Goal: Task Accomplishment & Management: Complete application form

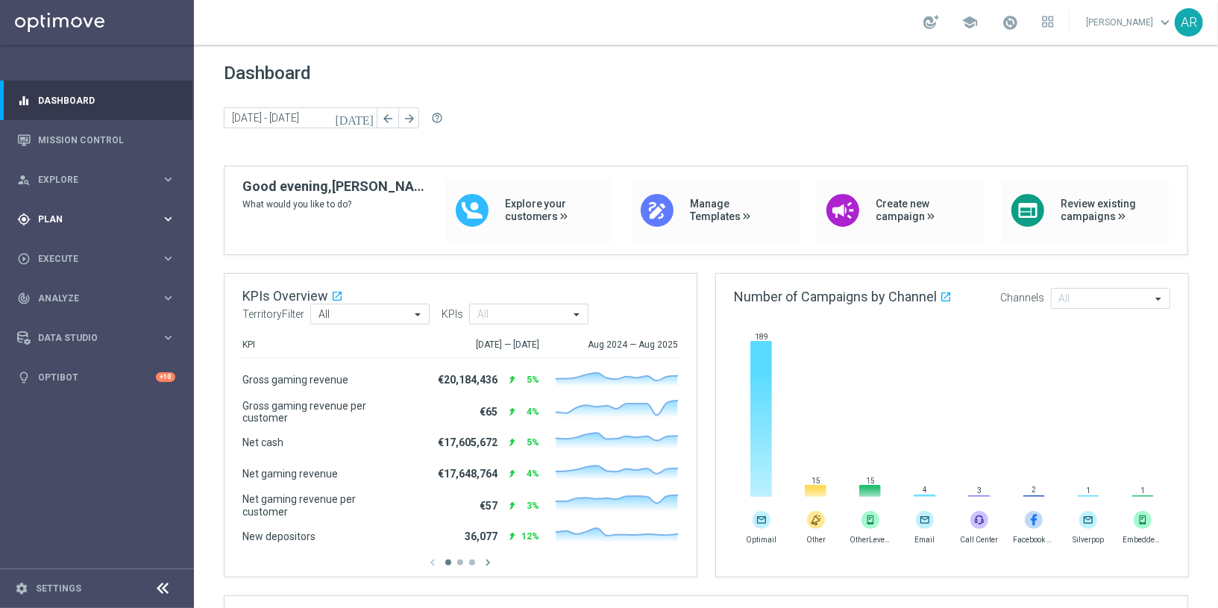
click at [81, 213] on div "gps_fixed Plan" at bounding box center [89, 219] width 144 height 13
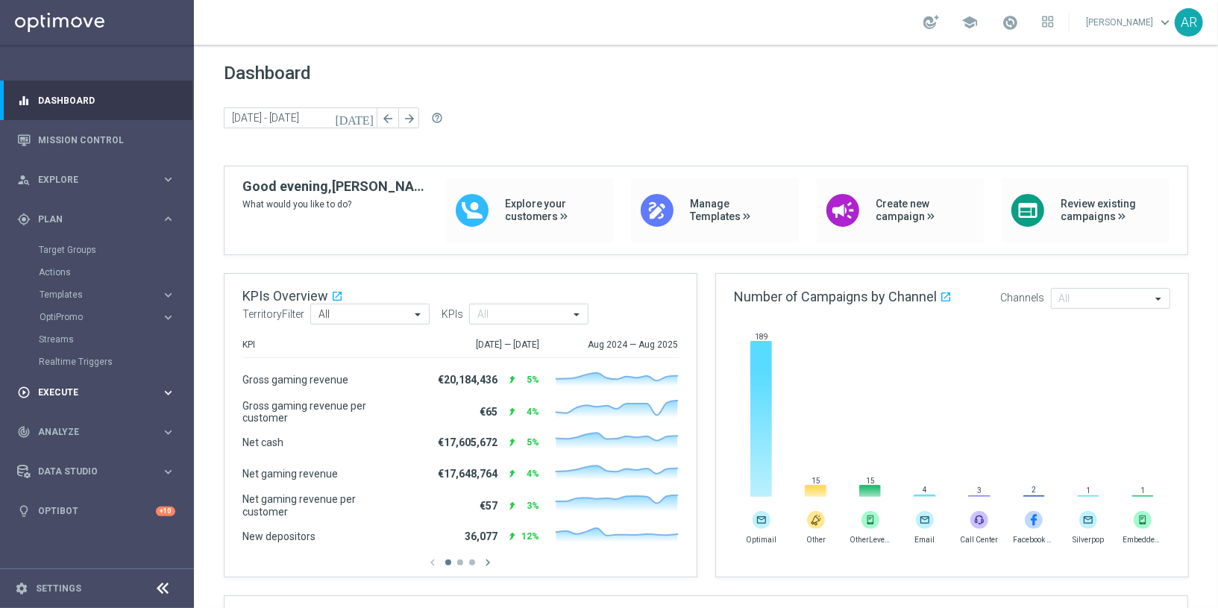
click at [60, 394] on span "Execute" at bounding box center [99, 392] width 123 height 9
click at [90, 291] on link "Campaign Builder" at bounding box center [97, 289] width 116 height 12
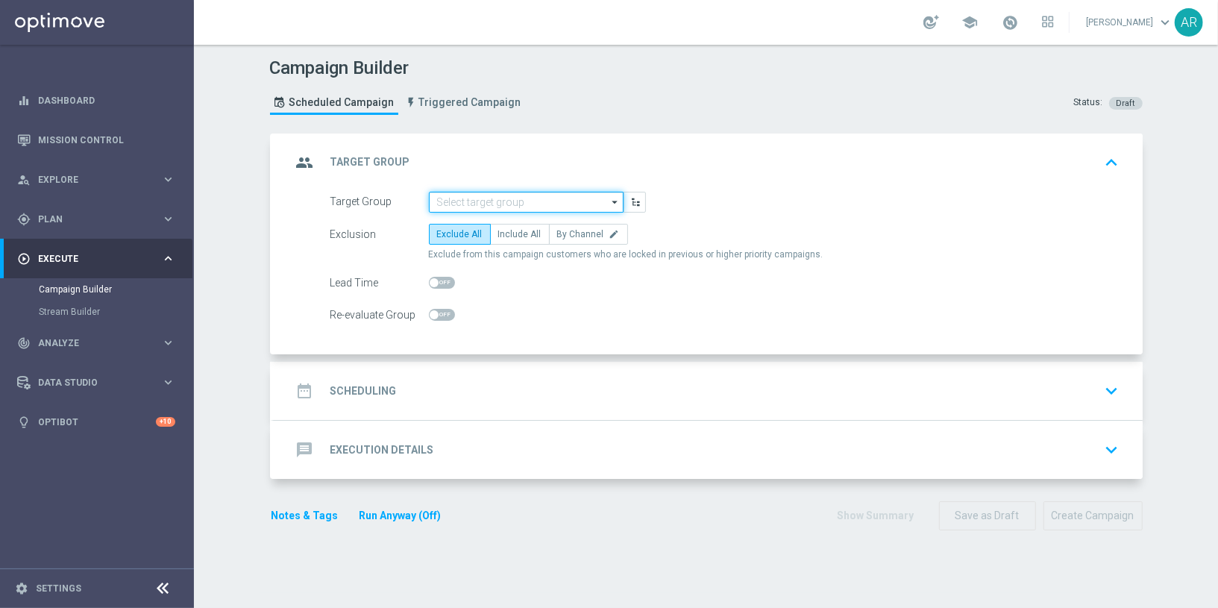
click at [465, 200] on input at bounding box center [526, 202] width 195 height 21
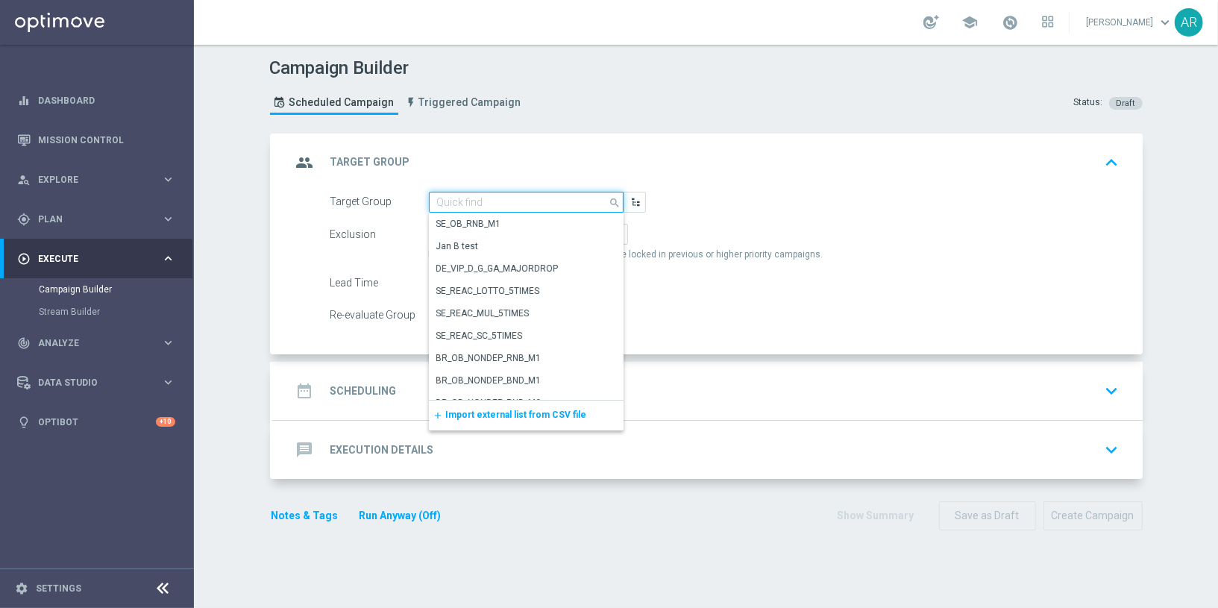
paste input "BR_CAS__GLOBALG_DEPOSITERS__NVIP_EMA_TAC_GM"
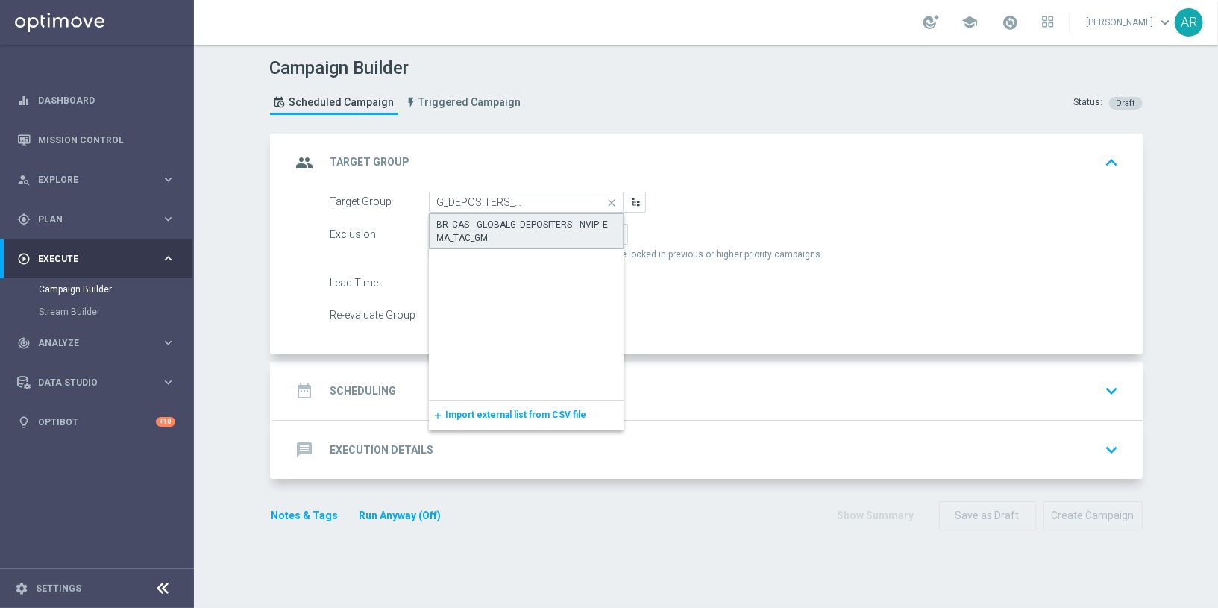
click at [485, 219] on div "BR_CAS__GLOBALG_DEPOSITERS__NVIP_EMA_TAC_GM" at bounding box center [526, 231] width 178 height 27
type input "BR_CAS__GLOBALG_DEPOSITERS__NVIP_EMA_TAC_GM"
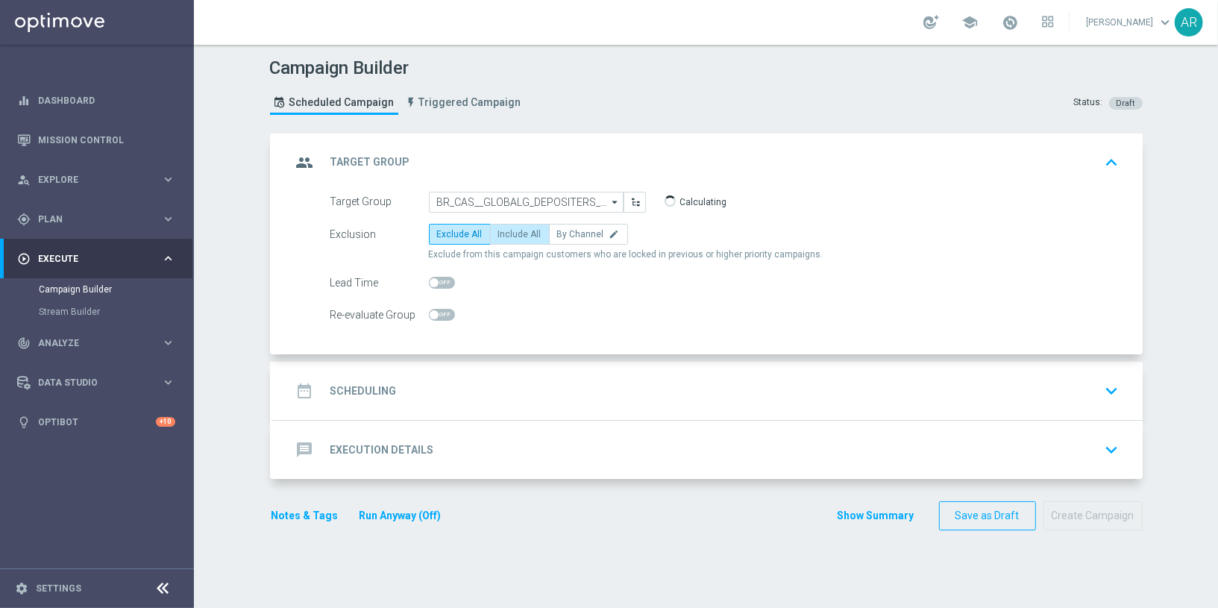
click at [510, 233] on span "Include All" at bounding box center [519, 234] width 43 height 10
click at [508, 233] on input "Include All" at bounding box center [503, 237] width 10 height 10
radio input "true"
click at [449, 394] on div "date_range Scheduling keyboard_arrow_down" at bounding box center [708, 391] width 833 height 28
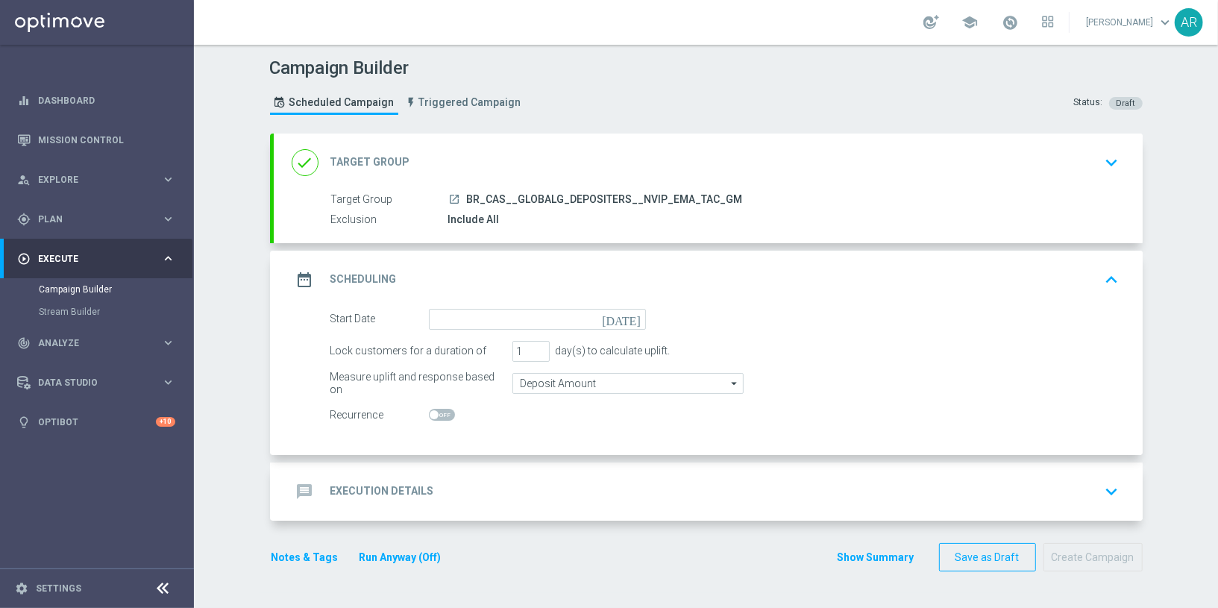
click at [636, 312] on icon "today" at bounding box center [624, 317] width 44 height 16
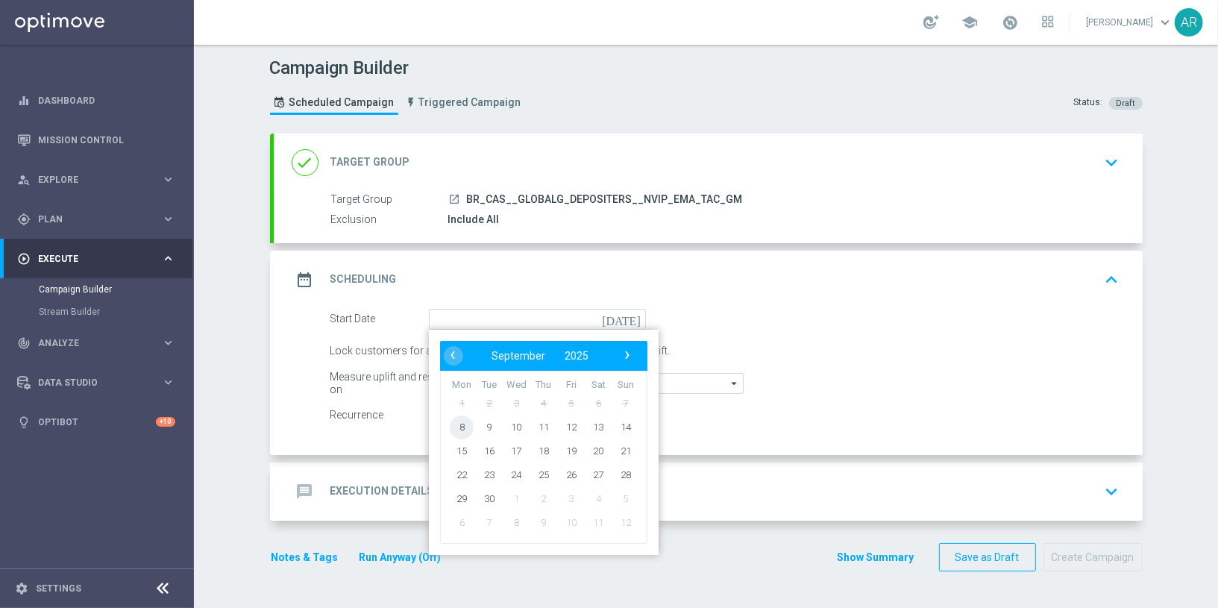
click at [465, 419] on span "8" at bounding box center [462, 427] width 24 height 24
type input "08 Sep 2025"
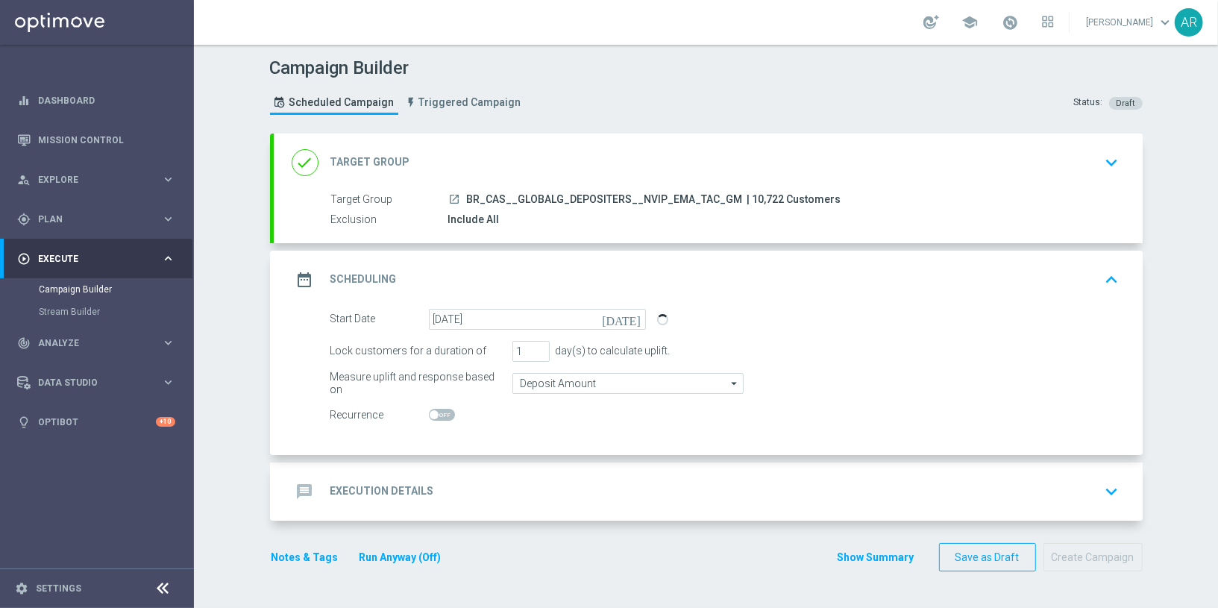
click at [422, 484] on h2 "Execution Details" at bounding box center [382, 491] width 104 height 14
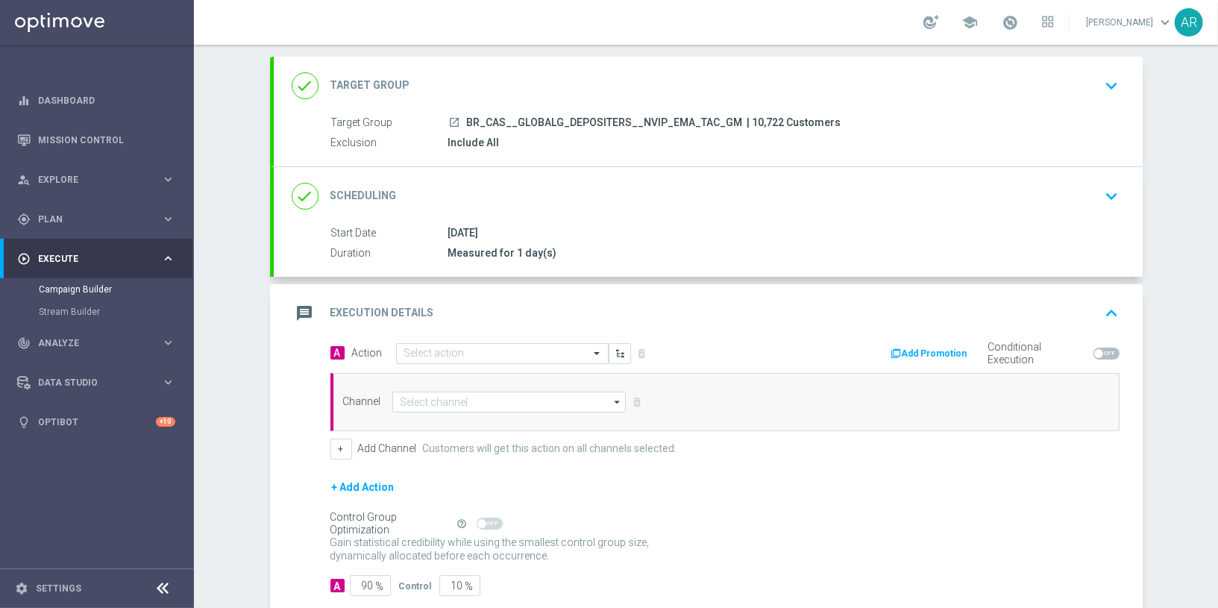
scroll to position [78, 0]
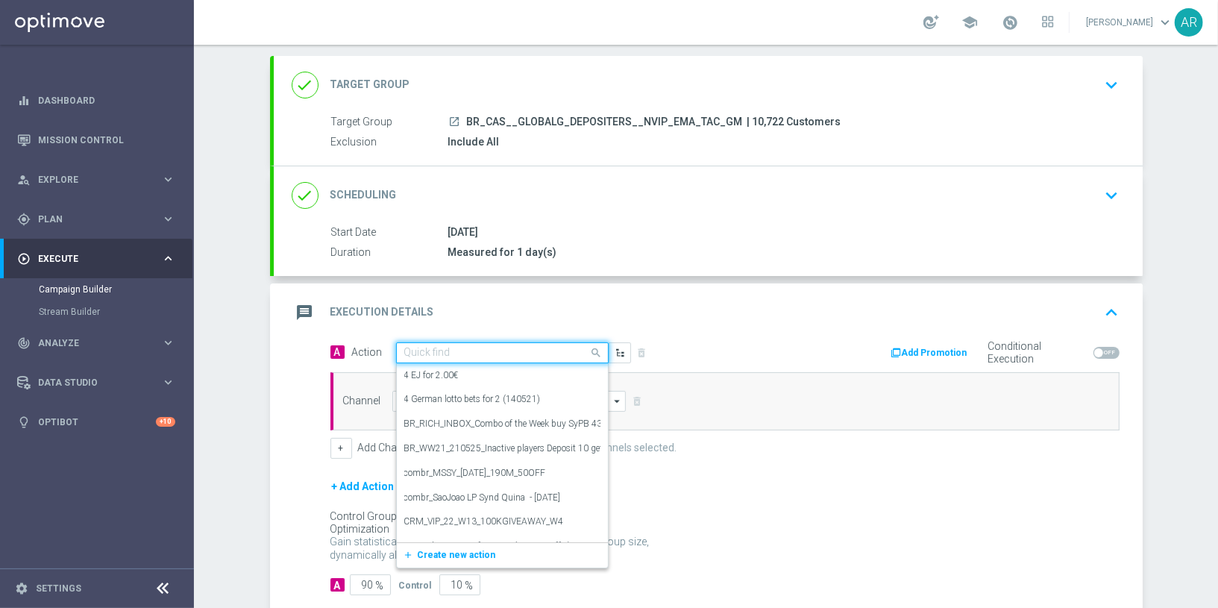
click at [428, 350] on input "text" at bounding box center [487, 353] width 166 height 13
paste input "BR_CAS__GG_STAKE_TIGRESORTUDO_SEP_NVIP_EMA_TAC_GM"
type input "BR_CAS__GG_STAKE_TIGRESORTUDO_SEP_NVIP_EMA_TAC_GM"
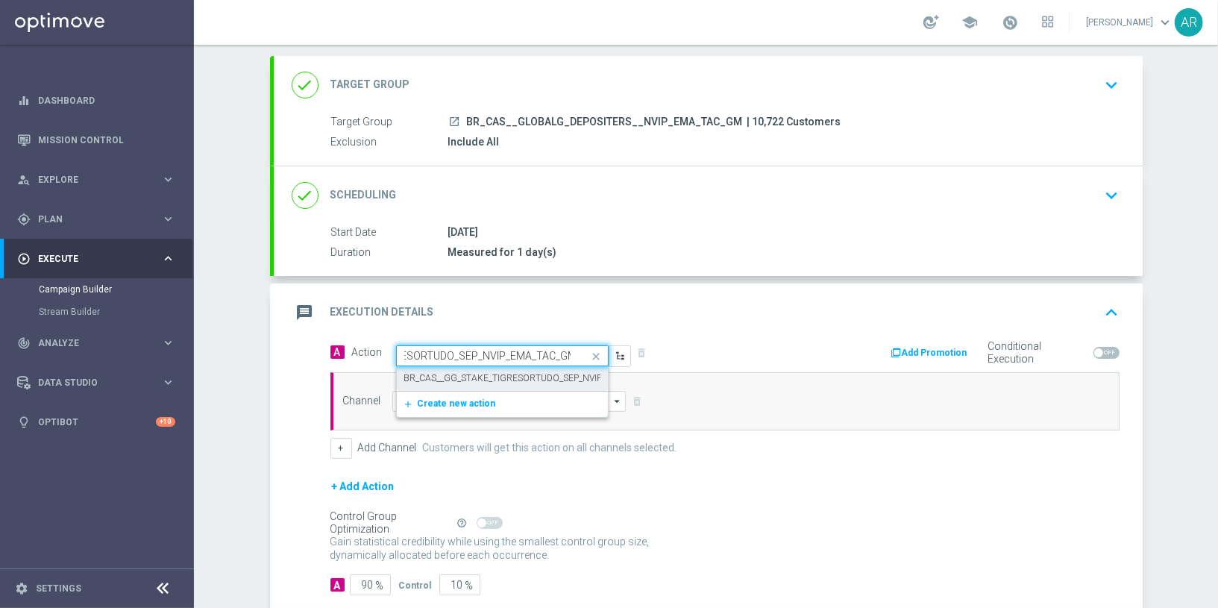
click at [459, 373] on label "BR_CAS__GG_STAKE_TIGRESORTUDO_SEP_NVIP_EMA_TAC_GM" at bounding box center [534, 378] width 261 height 13
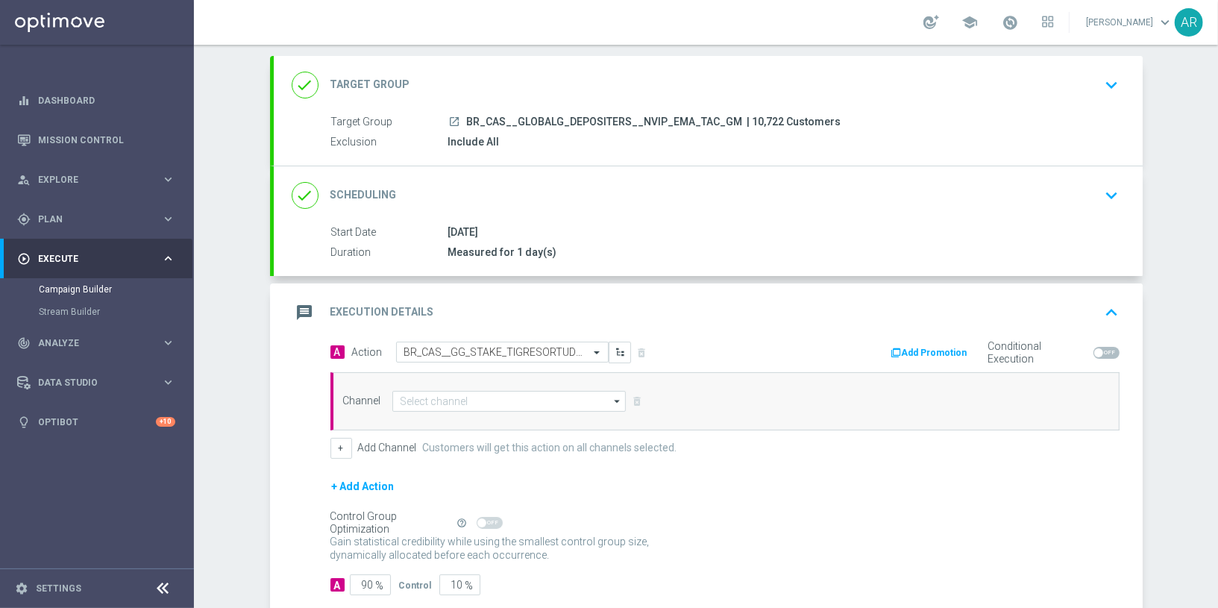
scroll to position [0, 0]
click at [462, 396] on input at bounding box center [509, 401] width 234 height 21
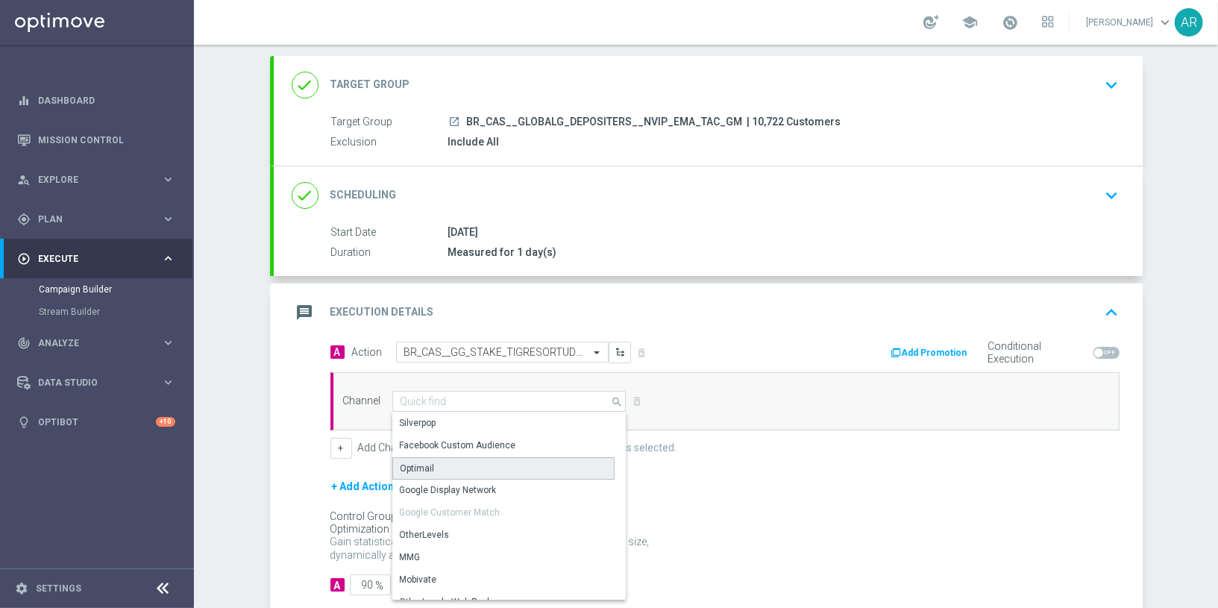
click at [464, 458] on div "Optimail" at bounding box center [503, 468] width 223 height 22
type input "Optimail"
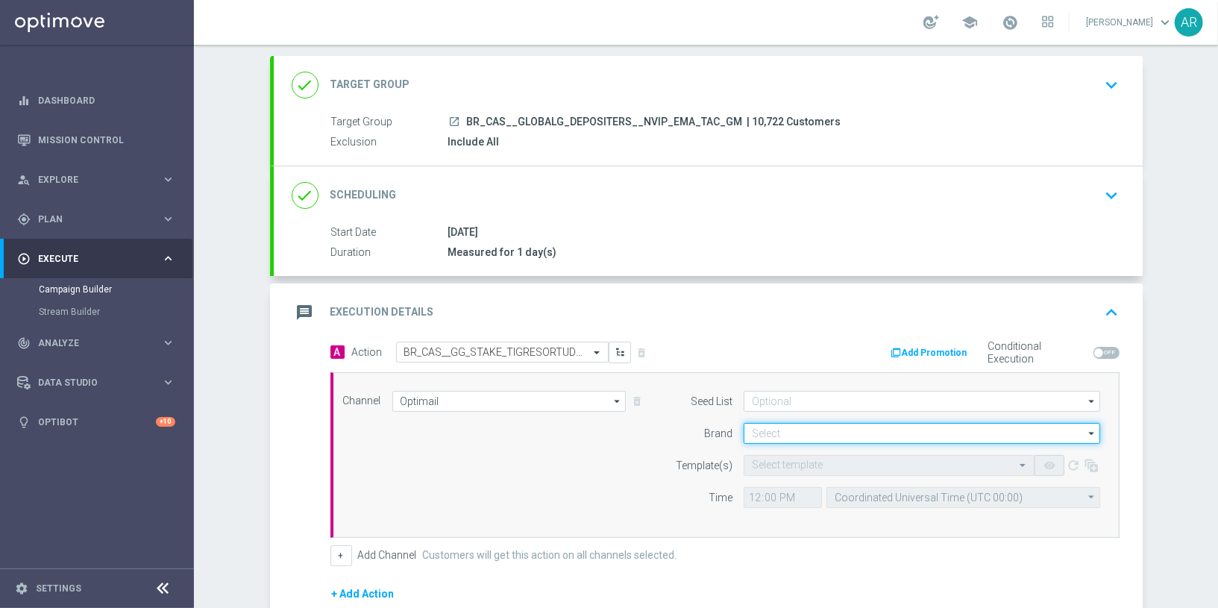
click at [782, 437] on input at bounding box center [921, 433] width 356 height 21
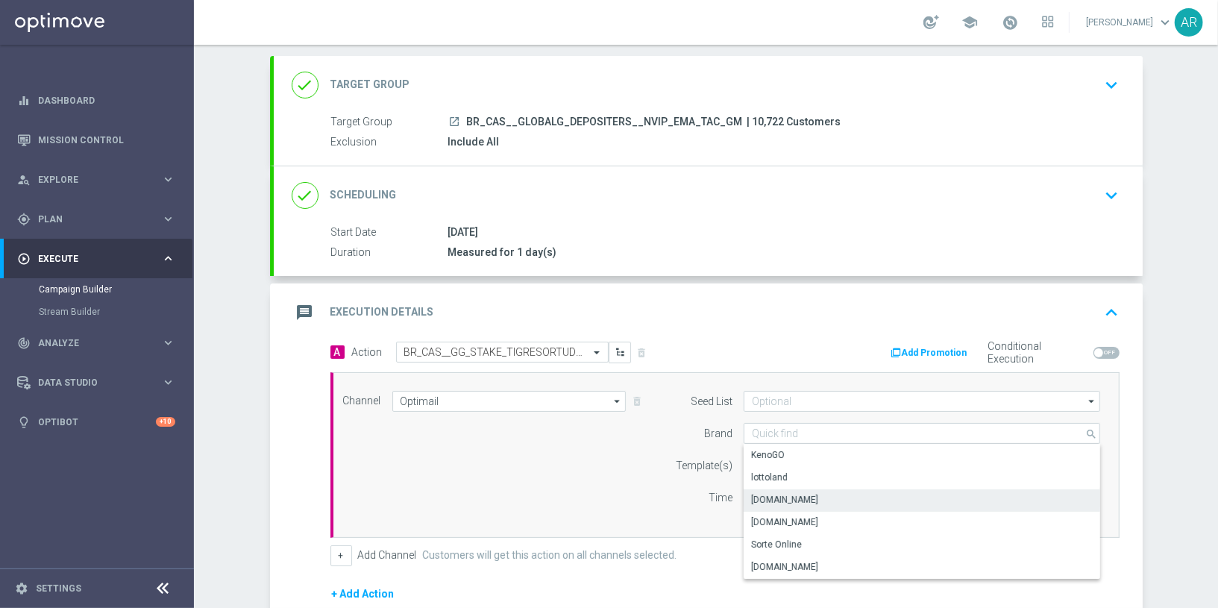
click at [808, 493] on div "Lottoland.bet.br" at bounding box center [784, 499] width 67 height 13
type input "Lottoland.bet.br"
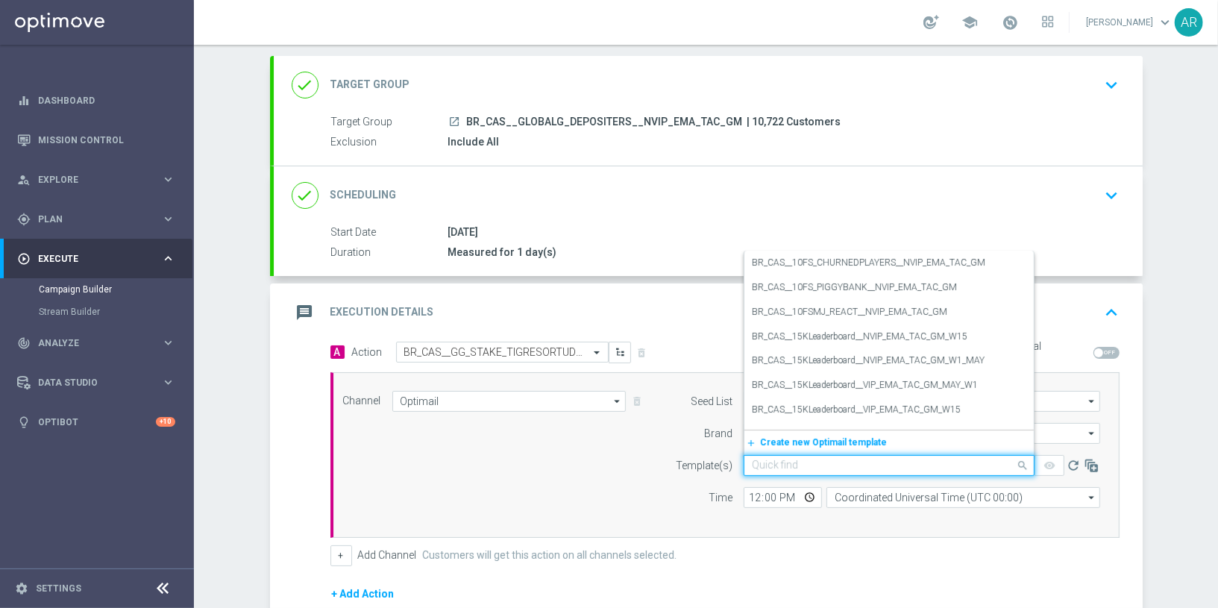
click at [782, 462] on input "text" at bounding box center [874, 465] width 245 height 13
paste input "BR_CAS__GG_STAKE_TIGRESORTUDO_SEP_NVIP_EMA_TAC_GM"
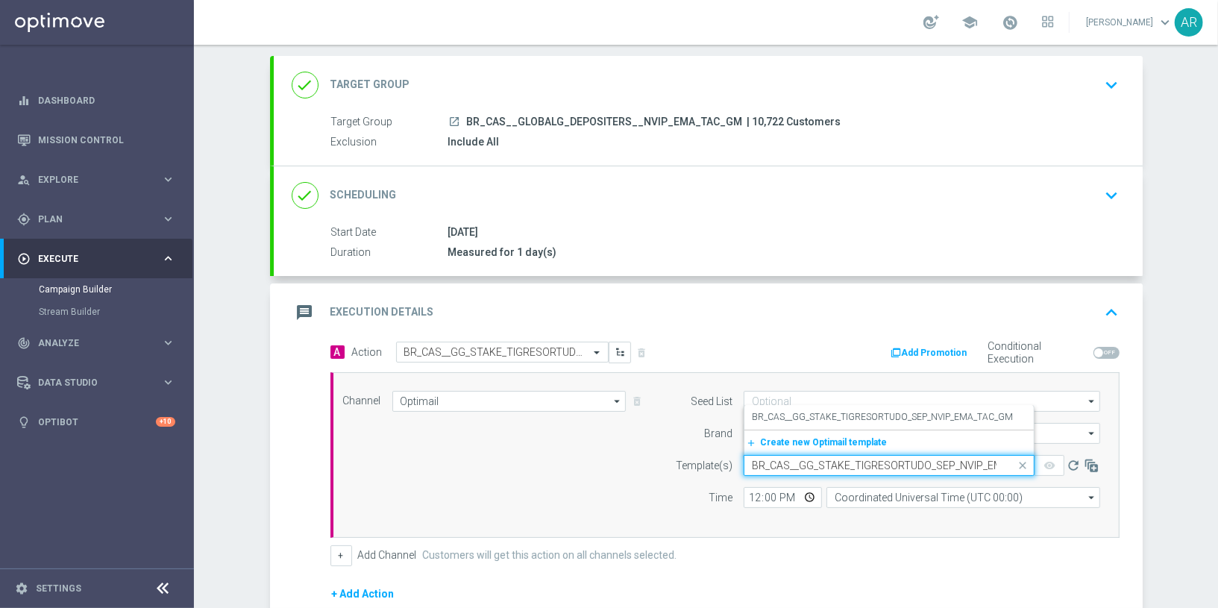
scroll to position [0, 49]
click at [815, 419] on label "BR_CAS__GG_STAKE_TIGRESORTUDO_SEP_NVIP_EMA_TAC_GM" at bounding box center [882, 417] width 261 height 13
type input "BR_CAS__GG_STAKE_TIGRESORTUDO_SEP_NVIP_EMA_TAC_GM"
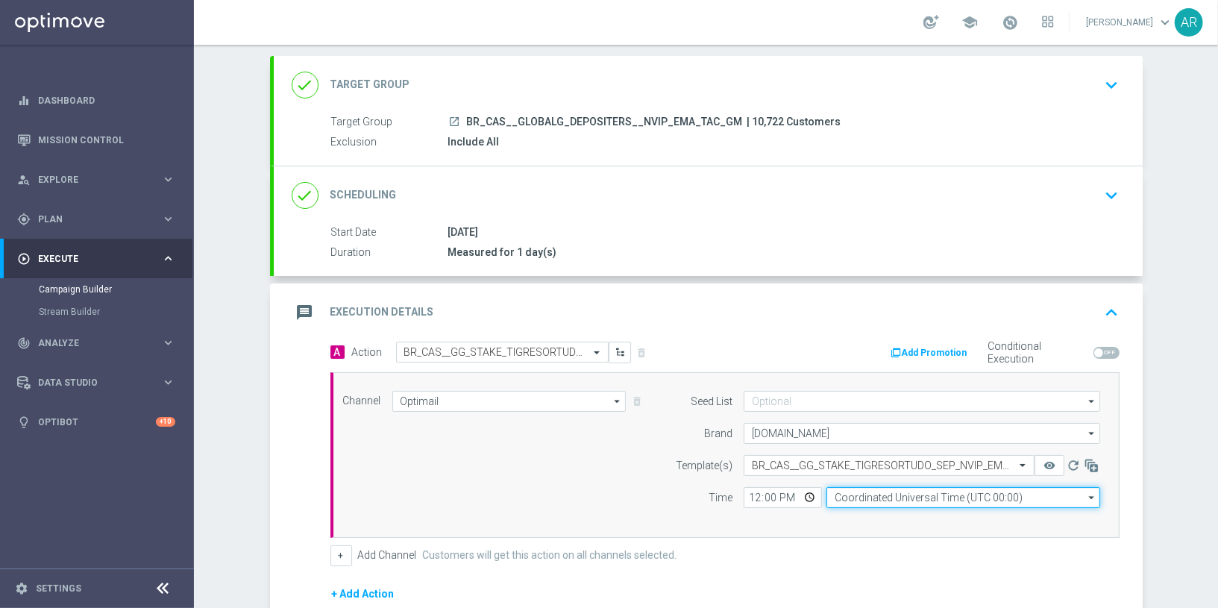
click at [861, 488] on input "Coordinated Universal Time (UTC 00:00)" at bounding box center [963, 497] width 274 height 21
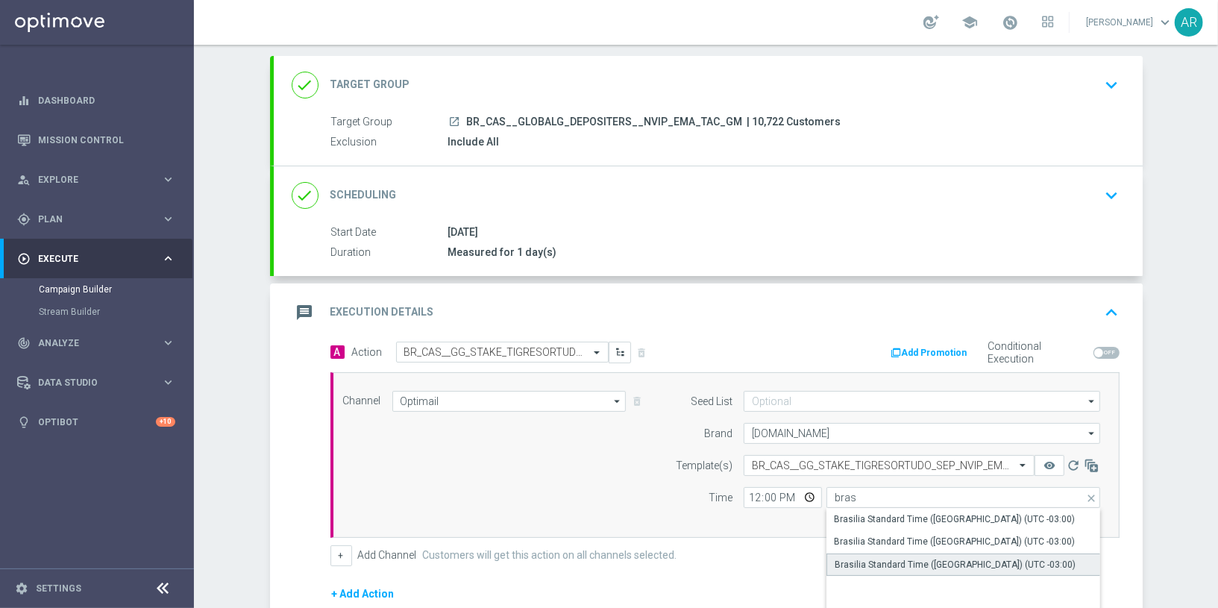
click at [927, 564] on div "Brasilia Standard Time (Sao Paulo) (UTC -03:00)" at bounding box center [954, 564] width 241 height 13
type input "Brasilia Standard Time (Sao Paulo) (UTC -03:00)"
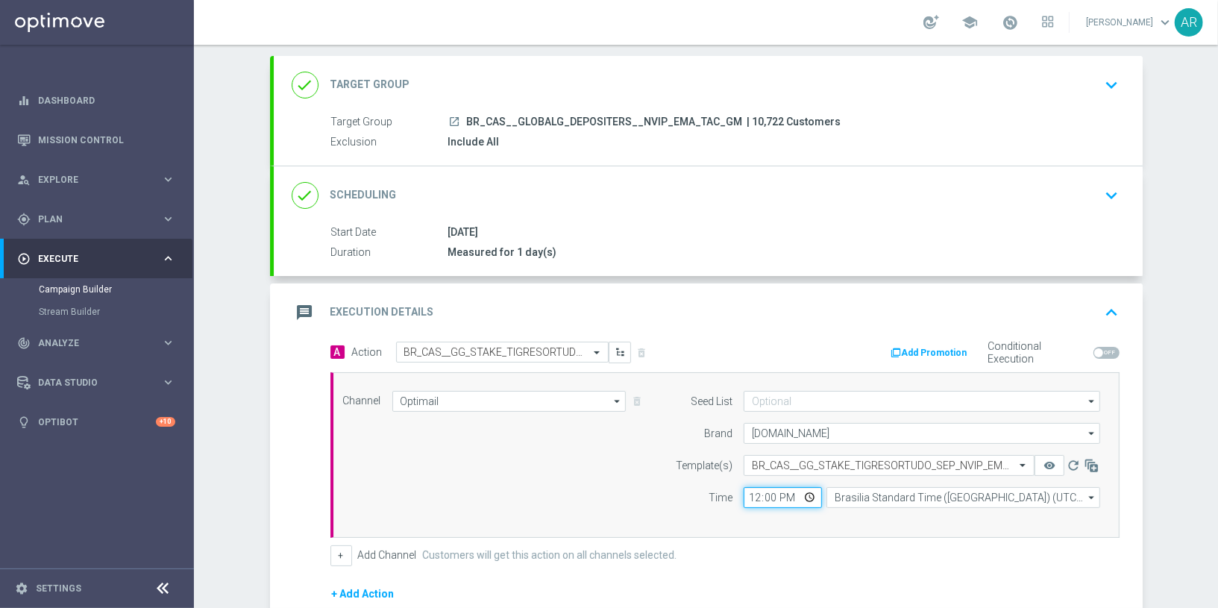
click at [808, 492] on input "12:00" at bounding box center [782, 497] width 78 height 21
type input "14:00"
click at [550, 467] on div "Channel Optimail Optimail arrow_drop_down Show Selected 1 of 26 Silverpop" at bounding box center [722, 455] width 780 height 128
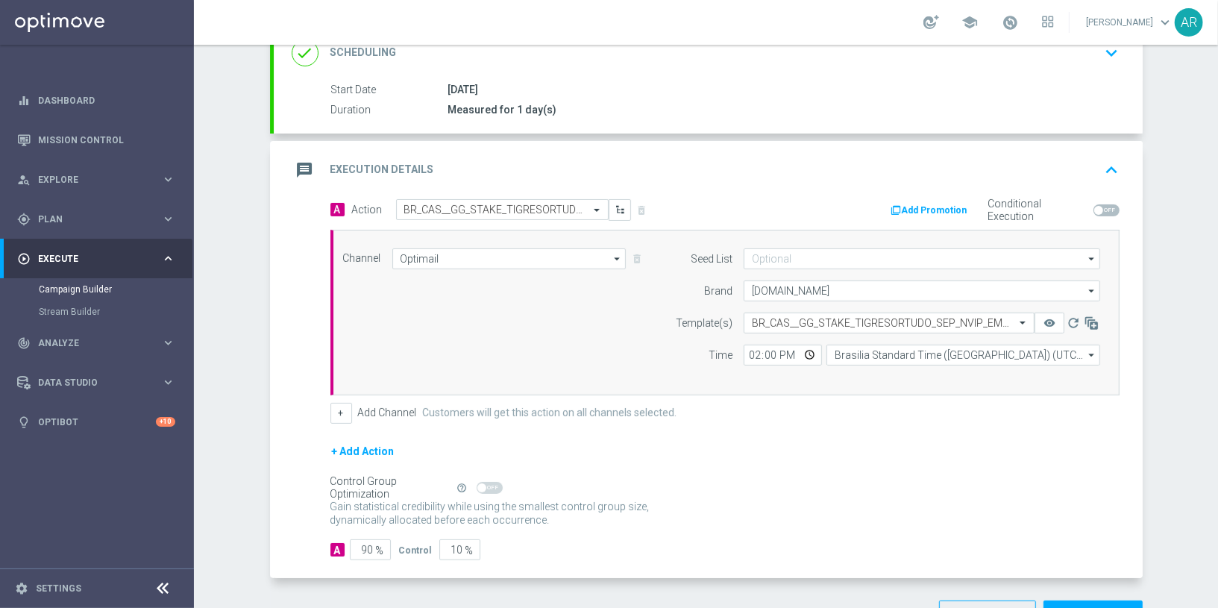
scroll to position [265, 0]
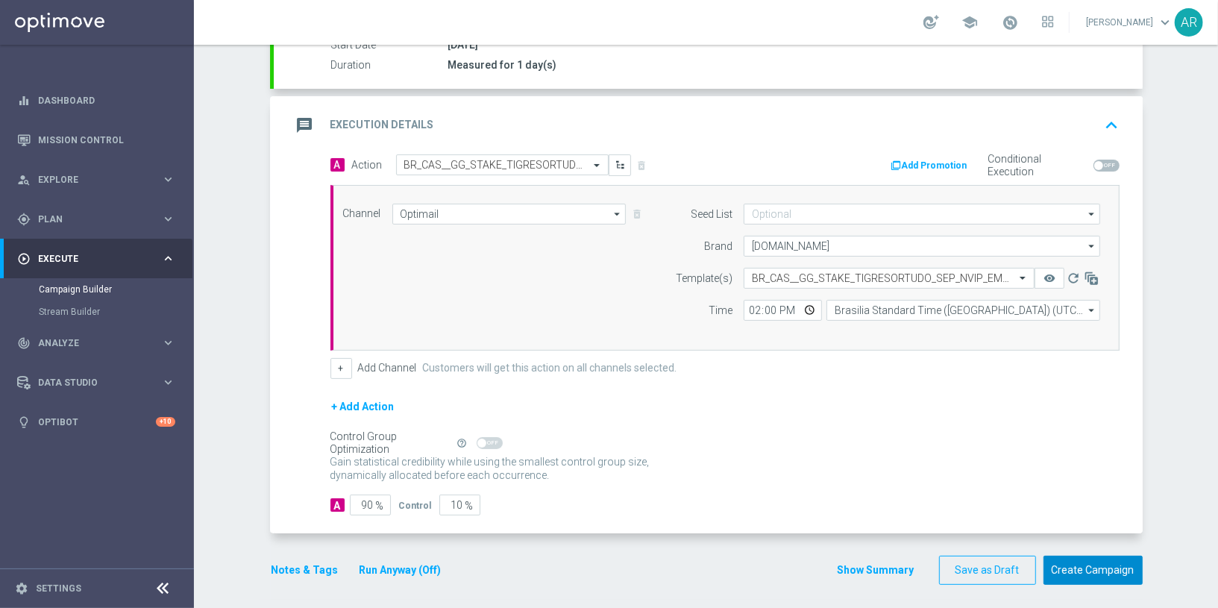
click at [1101, 559] on button "Create Campaign" at bounding box center [1092, 570] width 99 height 29
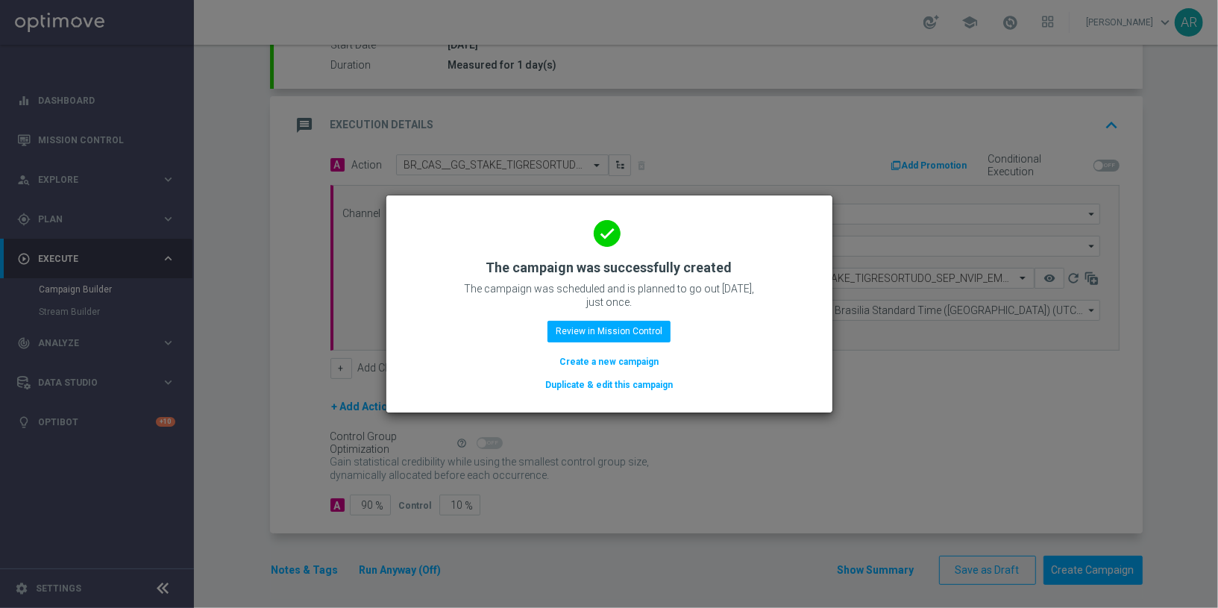
click at [605, 359] on button "Create a new campaign" at bounding box center [609, 361] width 102 height 16
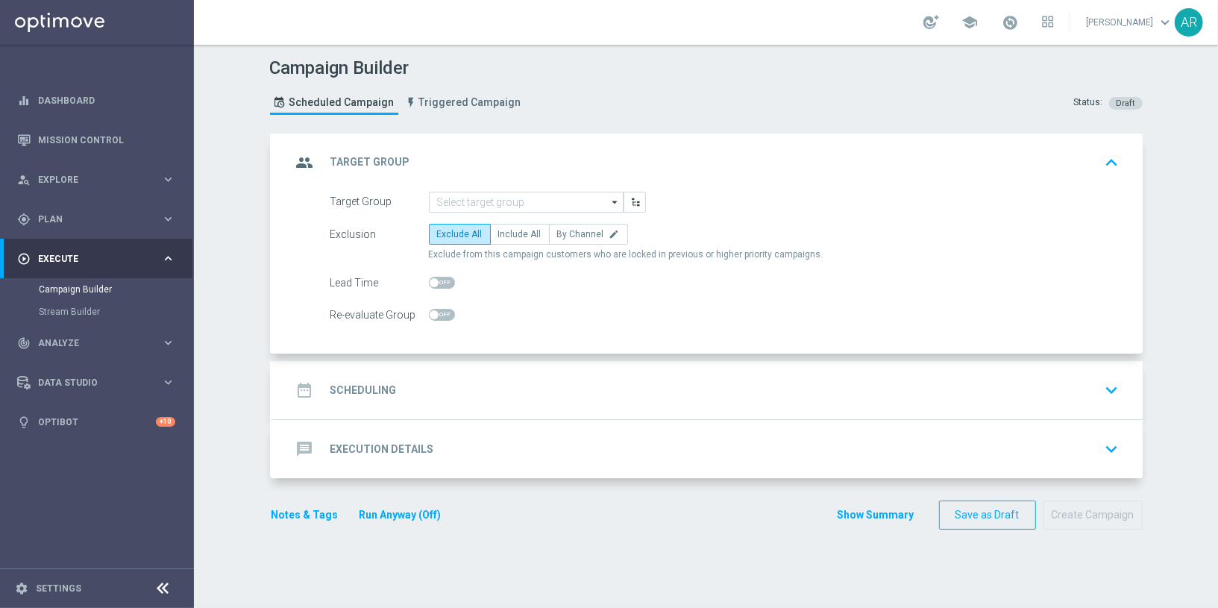
scroll to position [0, 0]
click at [455, 195] on input at bounding box center [526, 202] width 195 height 21
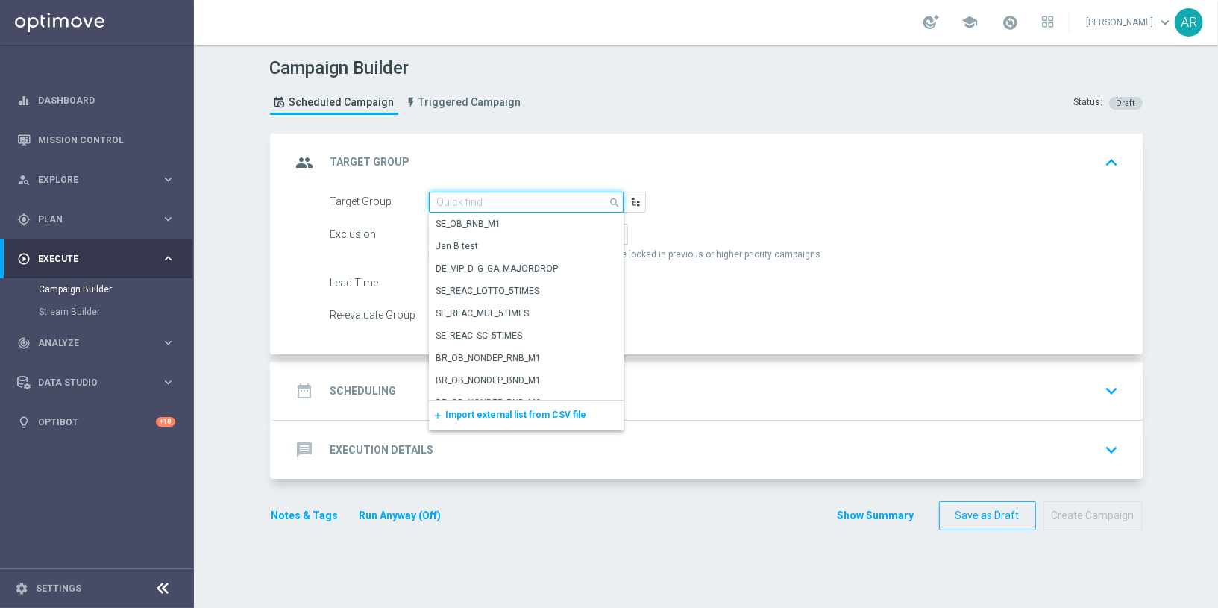
paste input "BR_CAS__ACTIVEDEPOSITERS__NVIP_EMA_TAC_GM"
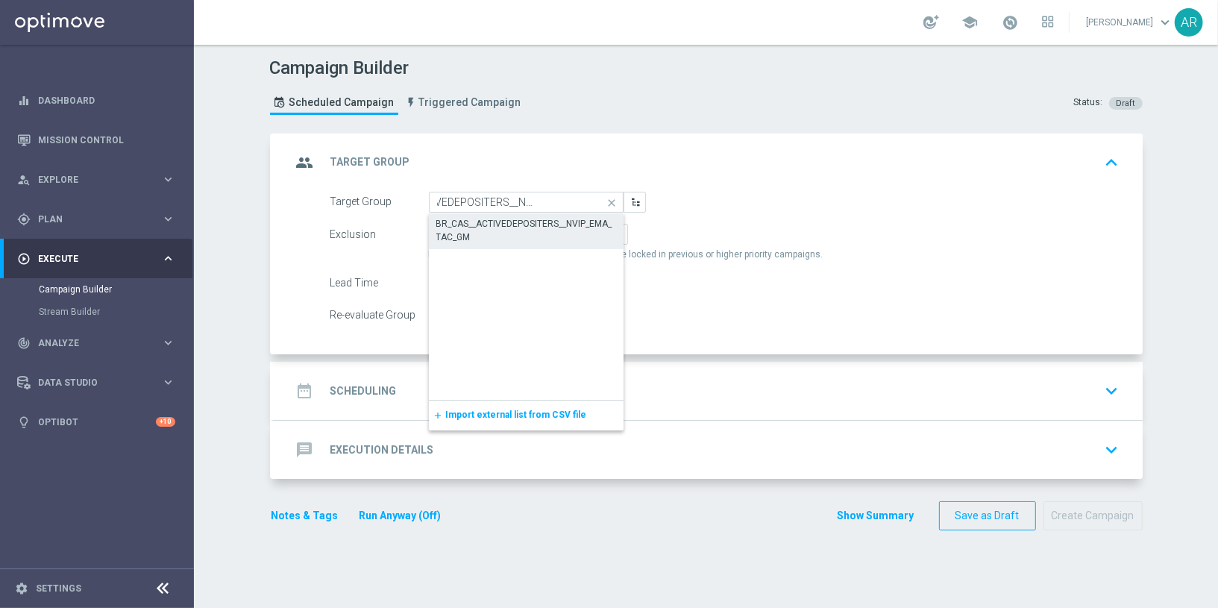
click at [491, 218] on div "BR_CAS__ACTIVEDEPOSITERS__NVIP_EMA_TAC_GM" at bounding box center [526, 230] width 180 height 27
type input "BR_CAS__ACTIVEDEPOSITERS__NVIP_EMA_TAC_GM"
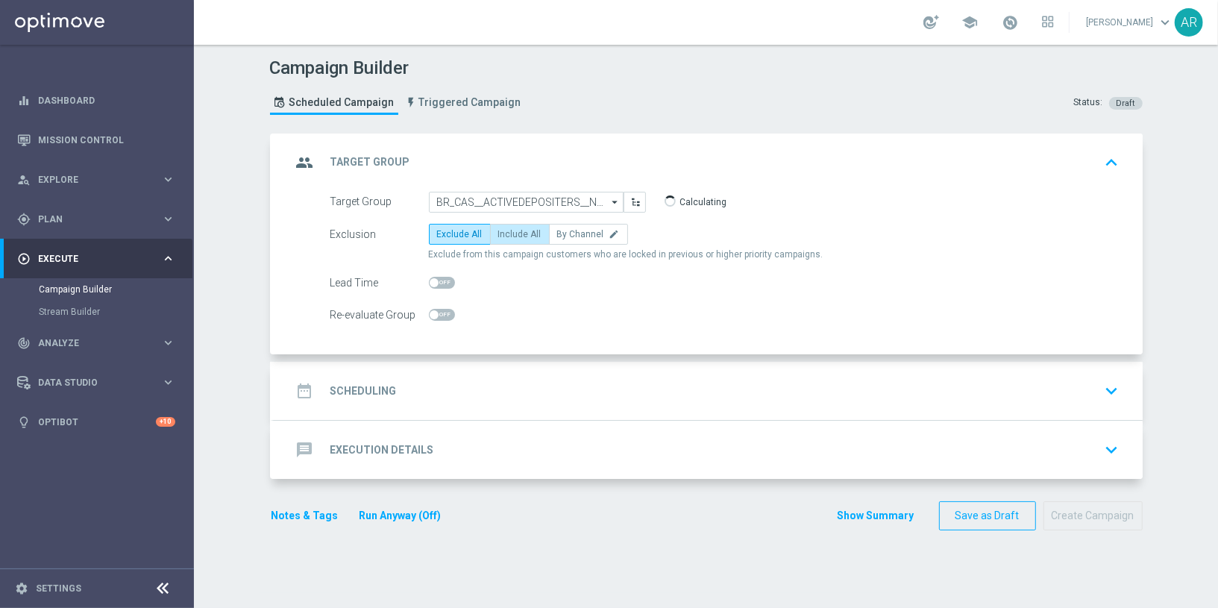
click at [502, 227] on label "Include All" at bounding box center [520, 234] width 60 height 21
click at [502, 232] on input "Include All" at bounding box center [503, 237] width 10 height 10
radio input "true"
click at [460, 392] on div "date_range Scheduling keyboard_arrow_down" at bounding box center [708, 391] width 833 height 28
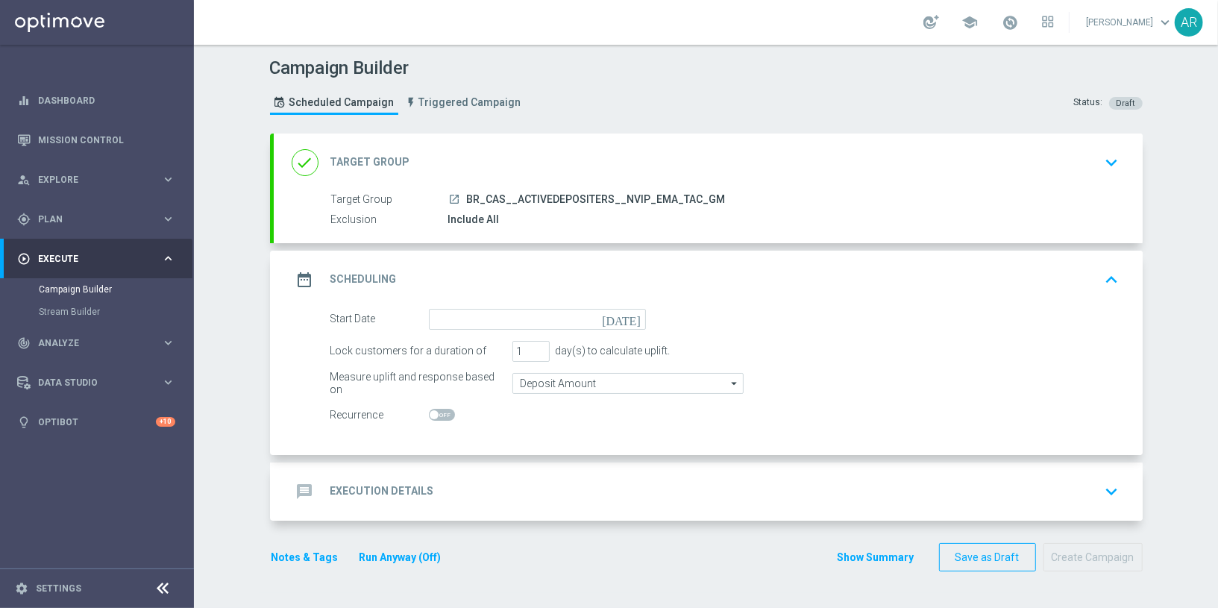
click at [630, 315] on icon "today" at bounding box center [624, 317] width 44 height 16
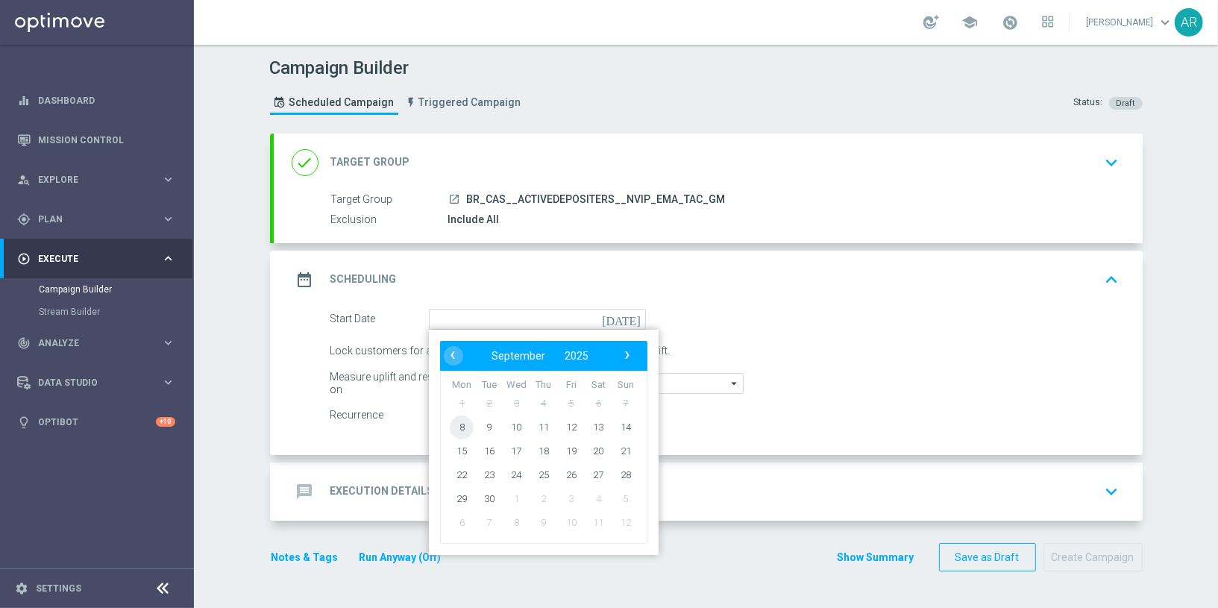
click at [460, 422] on span "8" at bounding box center [462, 427] width 24 height 24
type input "08 Sep 2025"
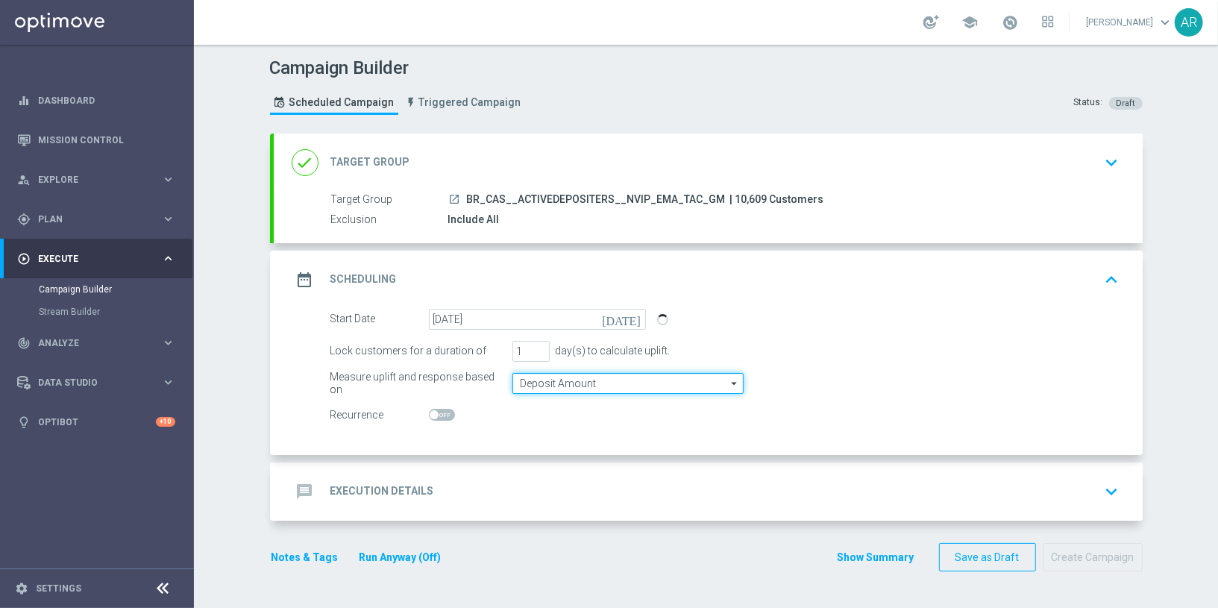
click at [539, 383] on input "Deposit Amount" at bounding box center [627, 383] width 231 height 21
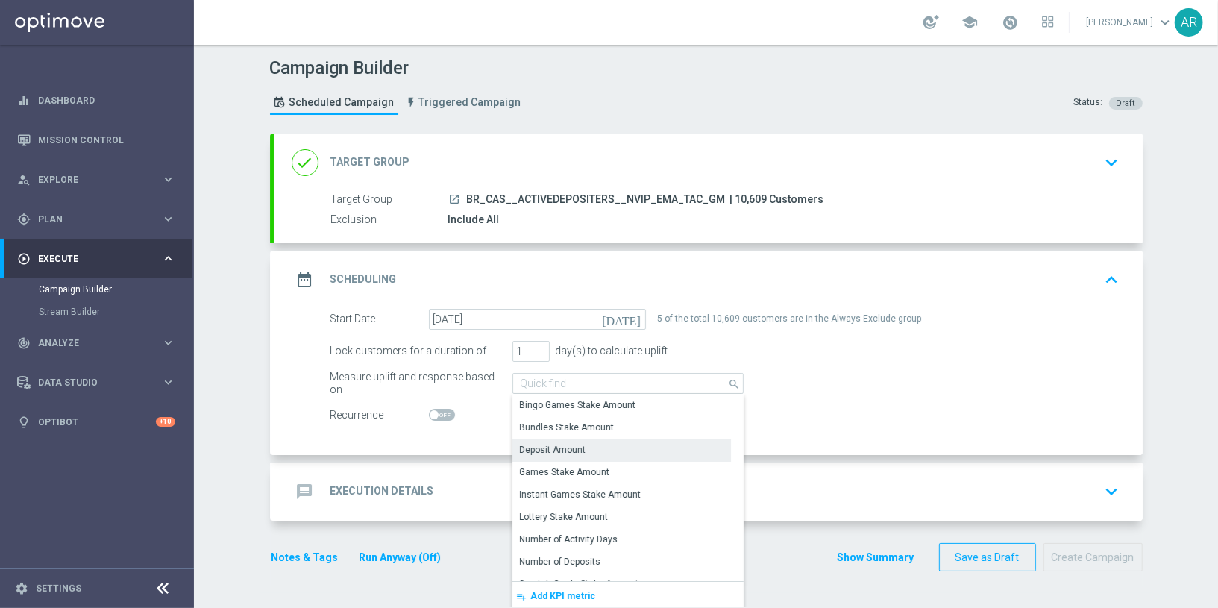
click at [446, 412] on span at bounding box center [442, 415] width 26 height 12
click at [446, 412] on input "checkbox" at bounding box center [442, 415] width 26 height 12
checkbox input "true"
type input "Deposit Amount"
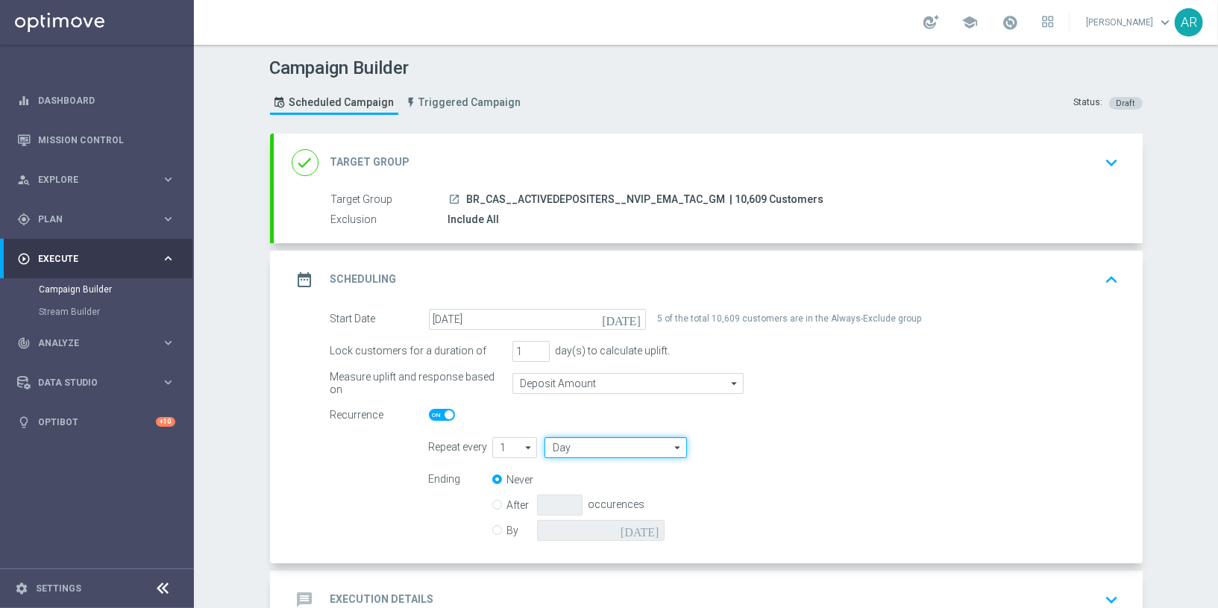
click at [596, 437] on input "Day" at bounding box center [615, 447] width 142 height 21
click at [631, 493] on div "Week" at bounding box center [609, 491] width 130 height 21
type input "Week"
click at [759, 447] on input "checkbox" at bounding box center [760, 447] width 22 height 20
checkbox input "true"
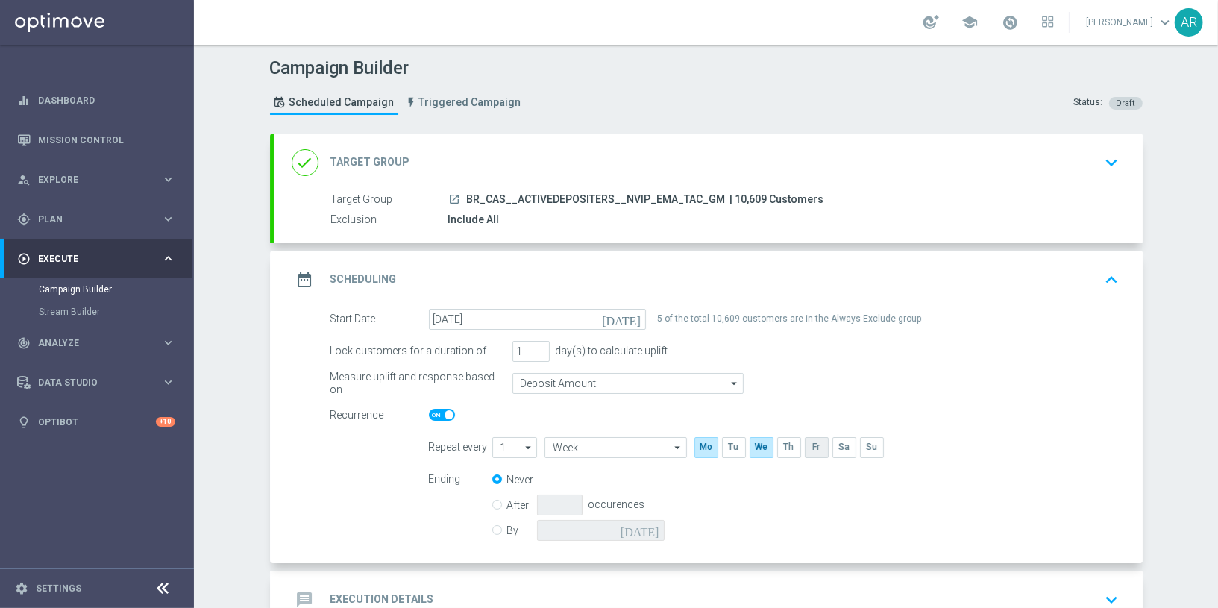
click at [812, 445] on input "checkbox" at bounding box center [816, 447] width 22 height 20
checkbox input "true"
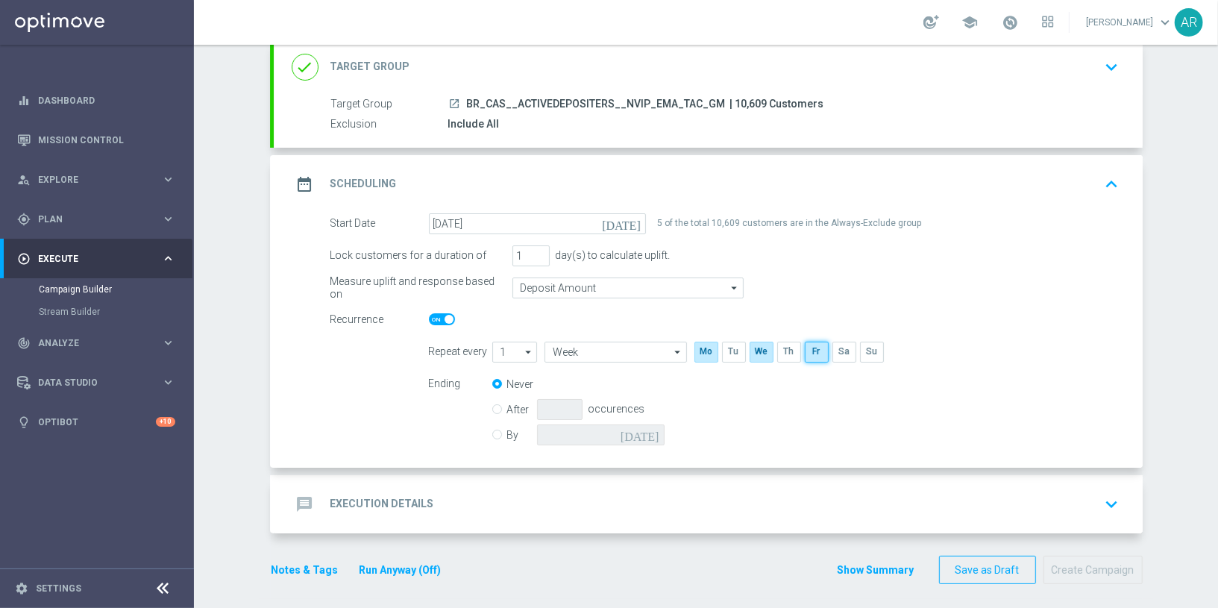
scroll to position [98, 0]
click at [496, 430] on input "By" at bounding box center [497, 430] width 10 height 10
radio input "true"
radio input "false"
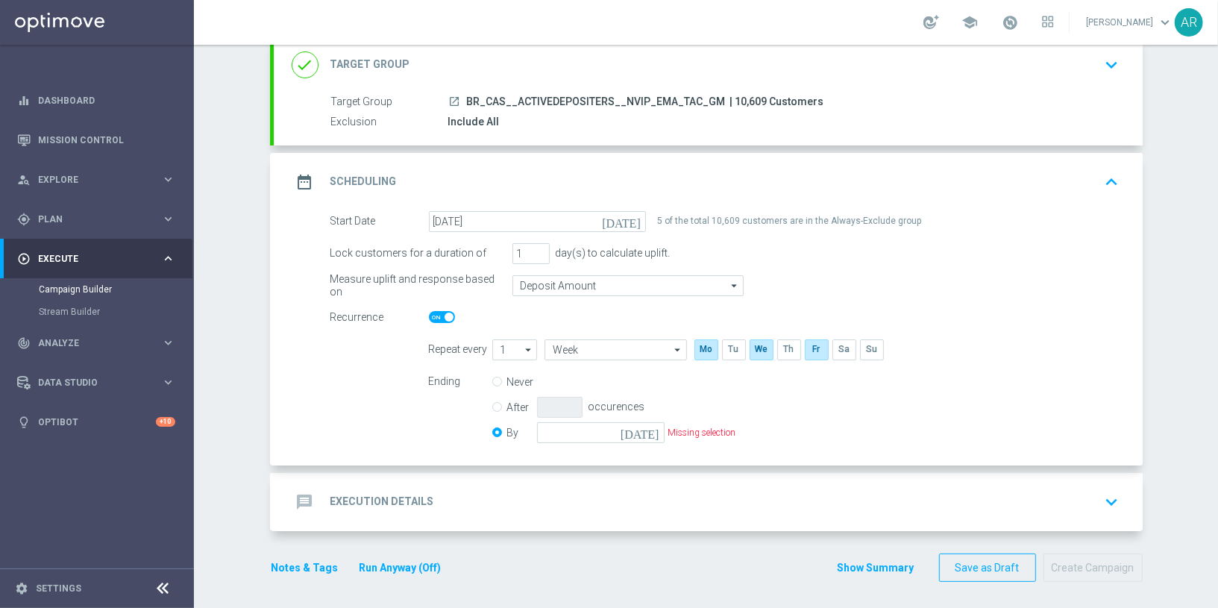
click at [658, 433] on icon "today" at bounding box center [642, 430] width 44 height 16
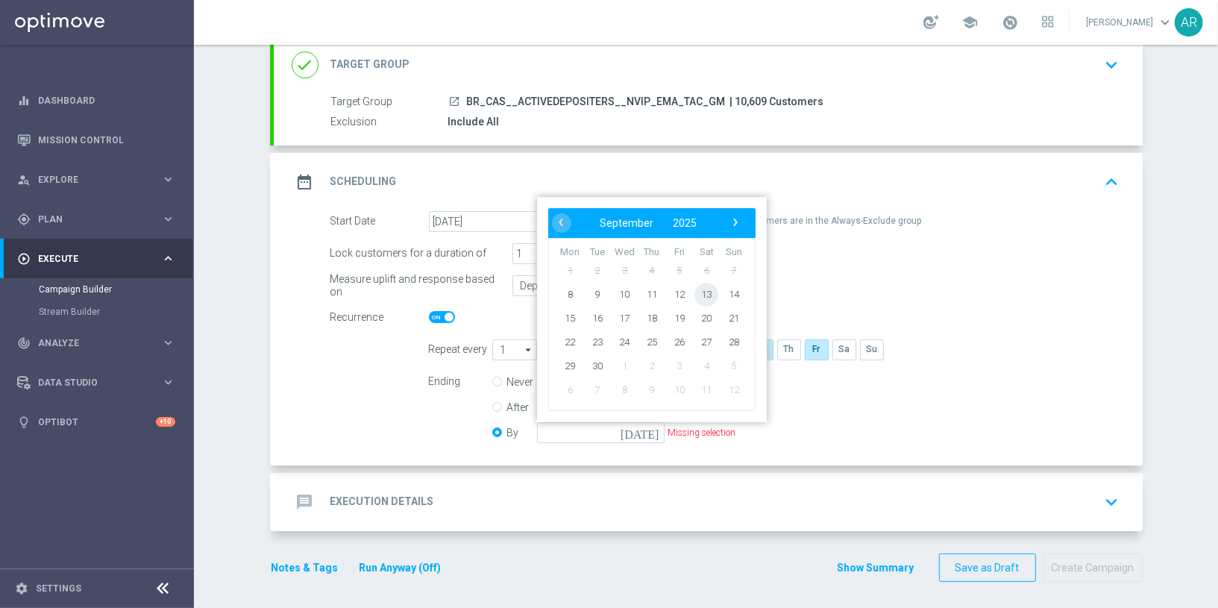
click at [702, 292] on span "13" at bounding box center [706, 294] width 24 height 24
type input "13 Sep 2025"
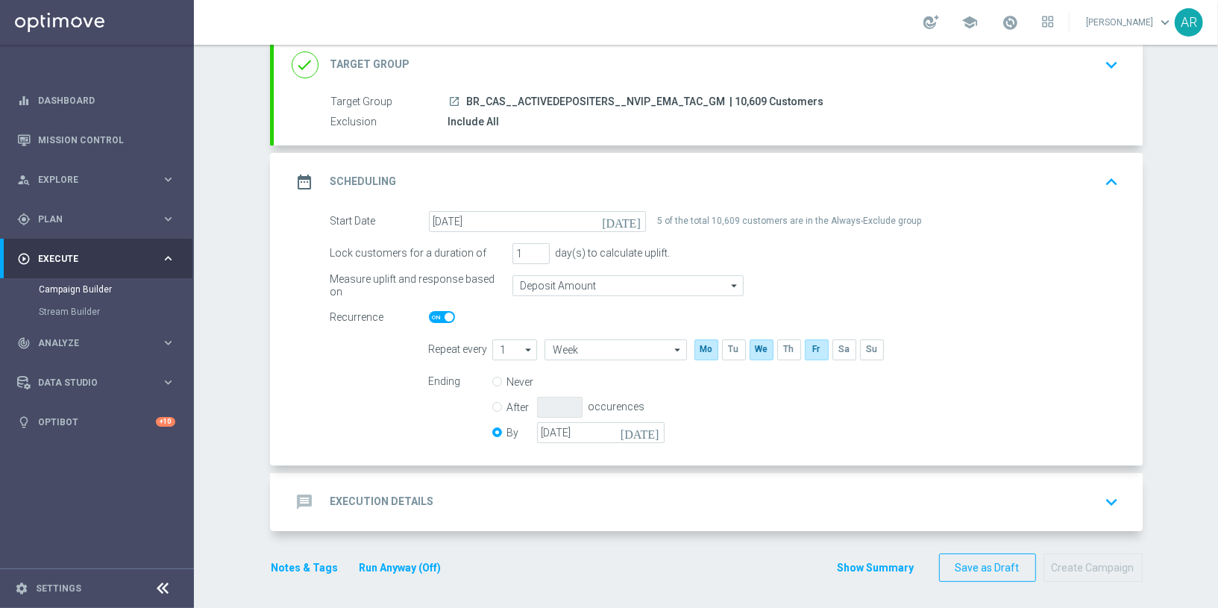
click at [498, 506] on div "message Execution Details keyboard_arrow_down" at bounding box center [708, 502] width 833 height 28
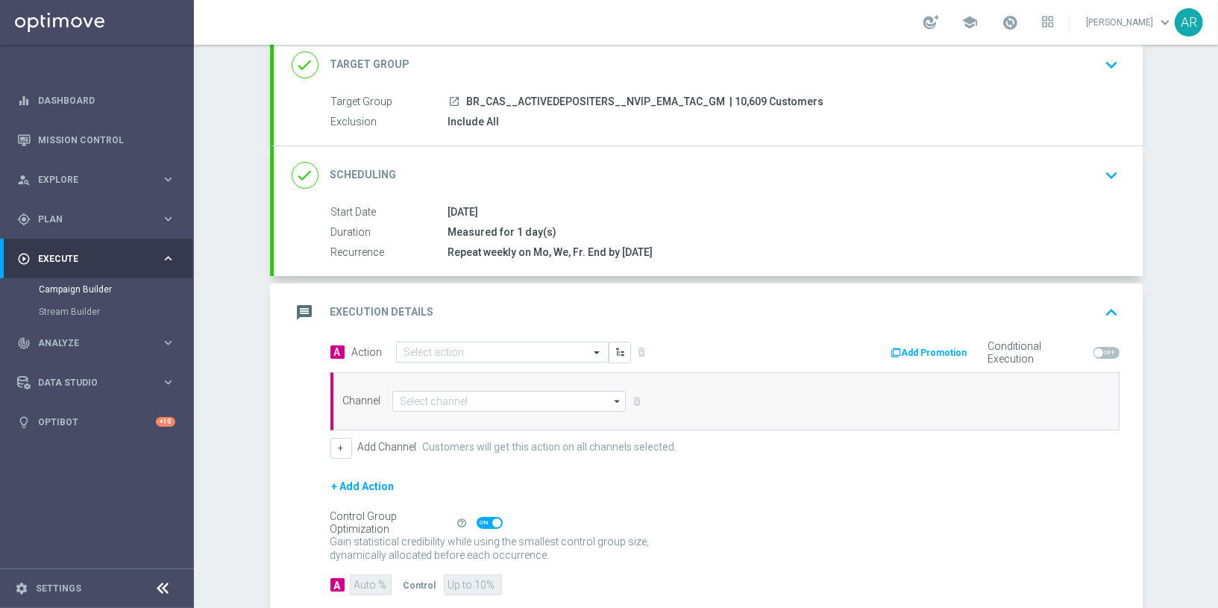
scroll to position [177, 0]
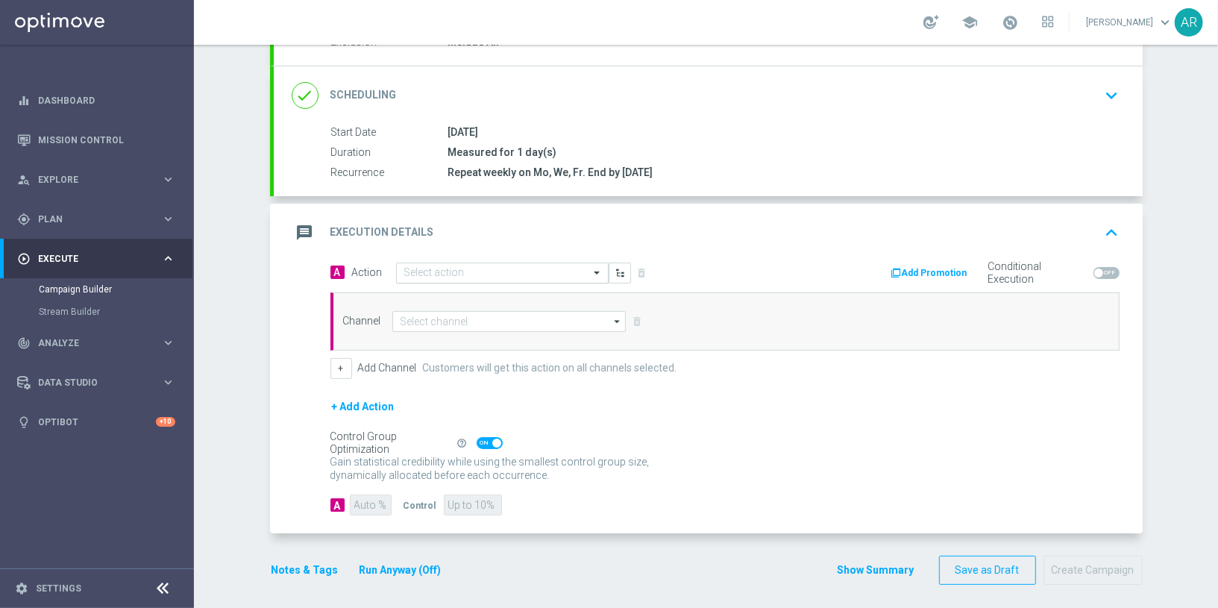
click at [456, 274] on input "text" at bounding box center [487, 273] width 166 height 13
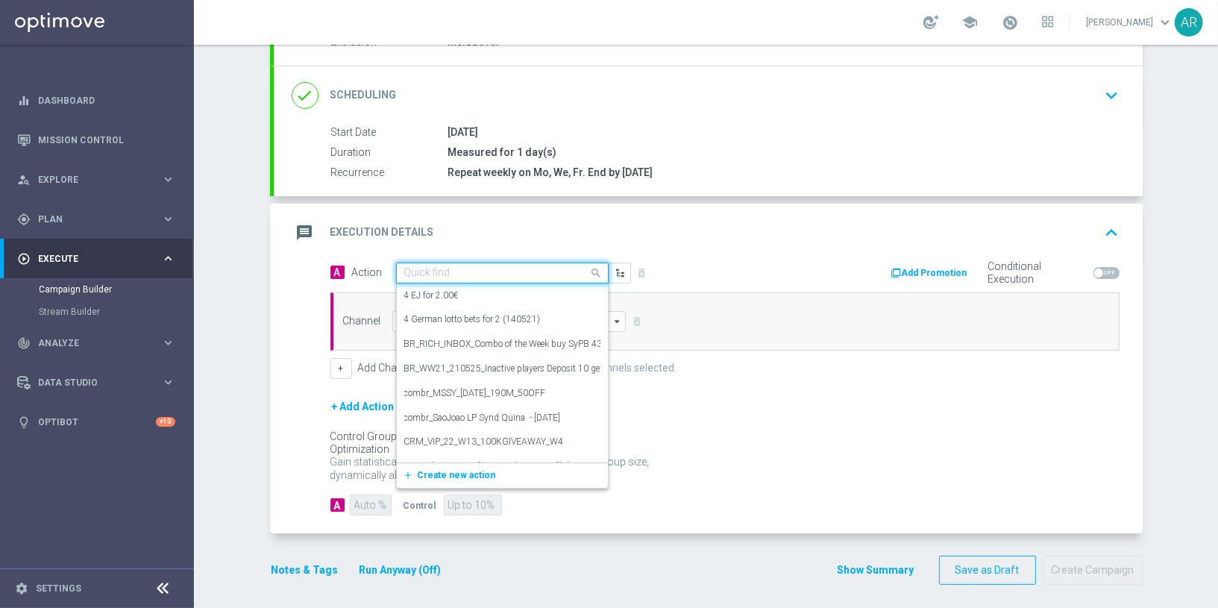
paste input "BR_CAS_GOM_GONZOSQUESTM_SEP_NVIP_EMA_TAC_GM"
type input "BR_CAS_GOM_GONZOSQUESTM_SEP_NVIP_EMA_TAC_GM"
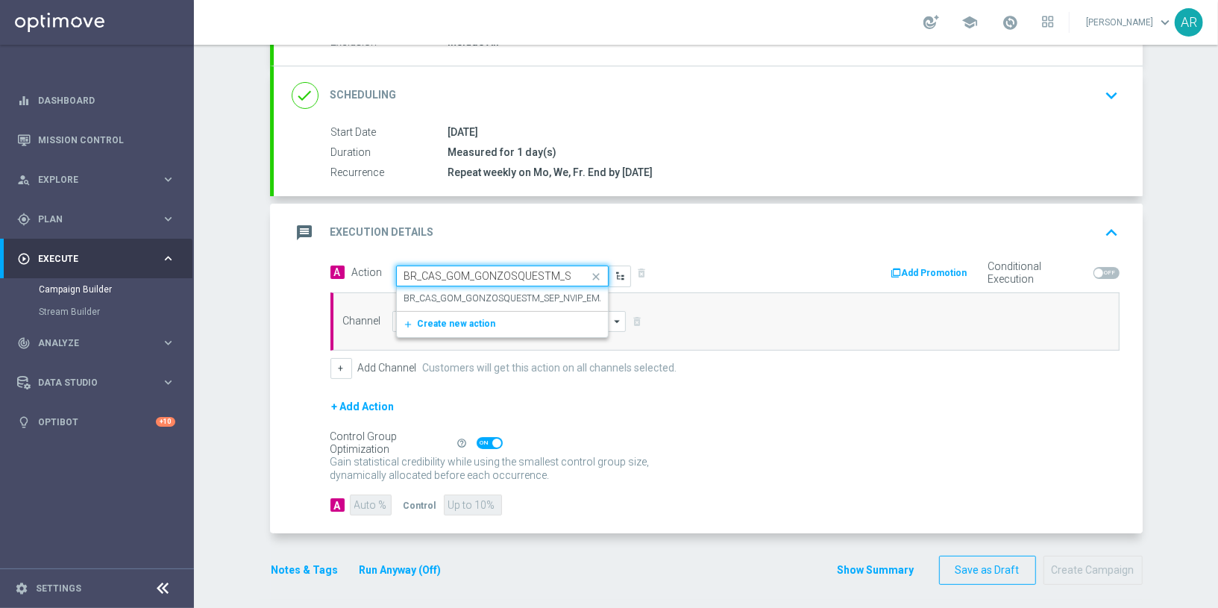
scroll to position [0, 105]
click at [487, 294] on label "BR_CAS_GOM_GONZOSQUESTM_SEP_NVIP_EMA_TAC_GM" at bounding box center [525, 298] width 242 height 13
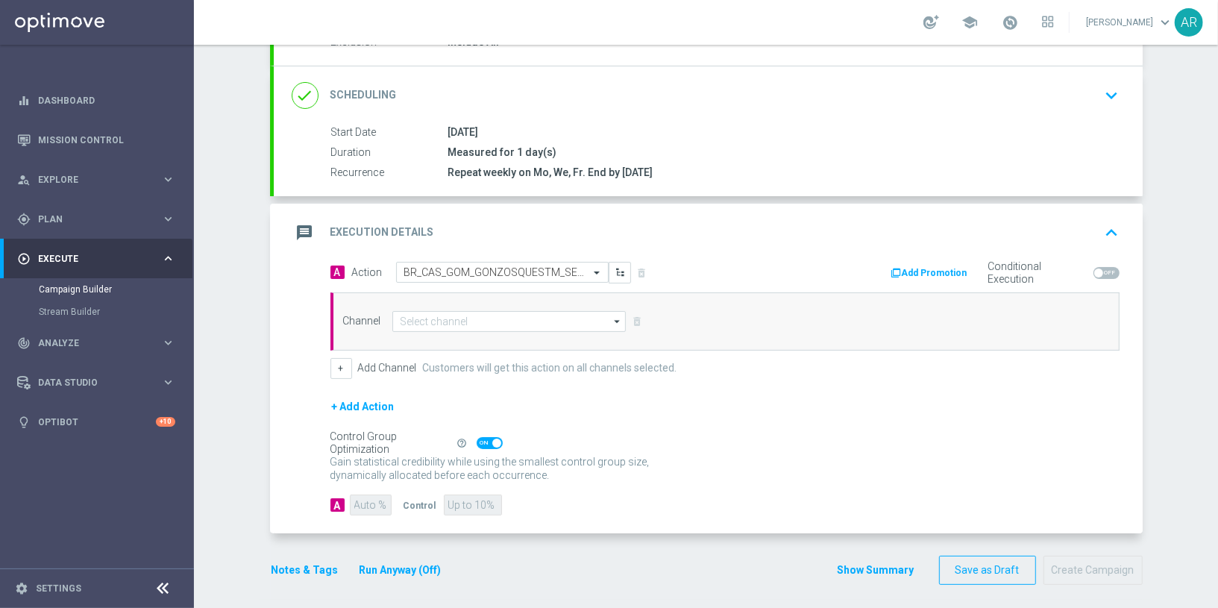
scroll to position [0, 0]
click at [472, 322] on input at bounding box center [509, 321] width 234 height 21
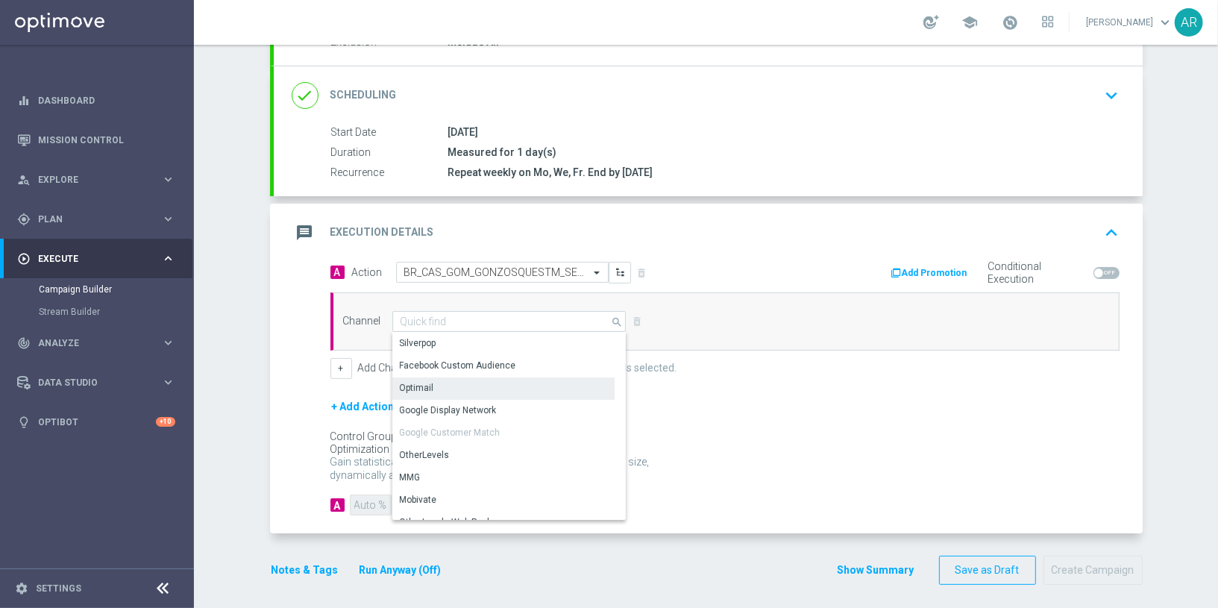
click at [474, 384] on div "Optimail" at bounding box center [503, 387] width 223 height 21
type input "Optimail"
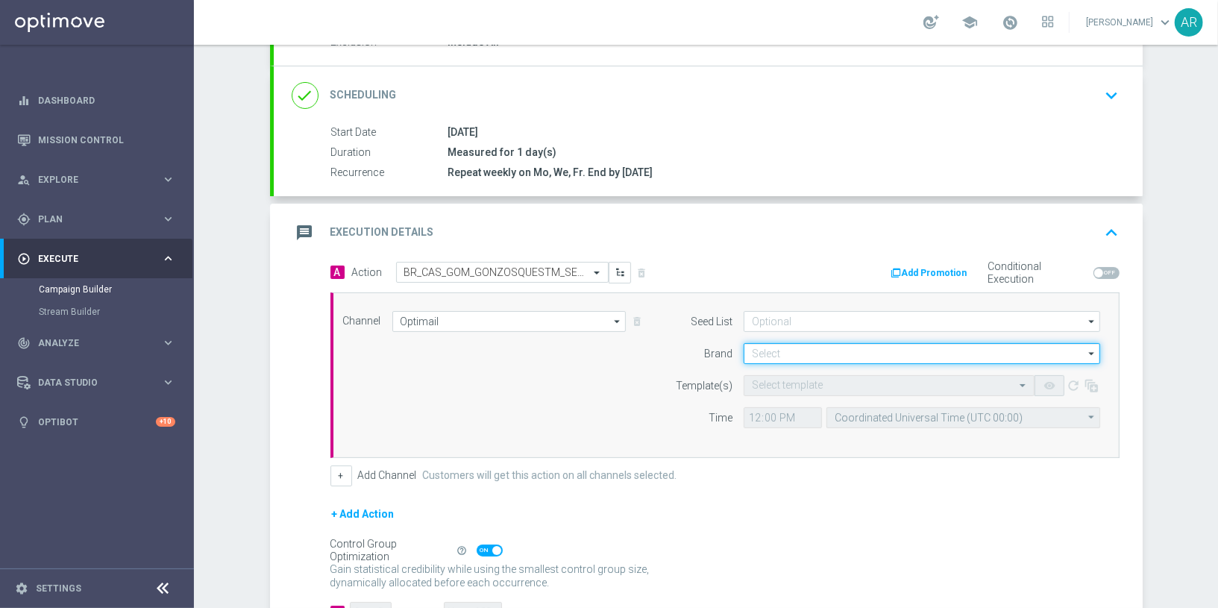
click at [770, 348] on input at bounding box center [921, 353] width 356 height 21
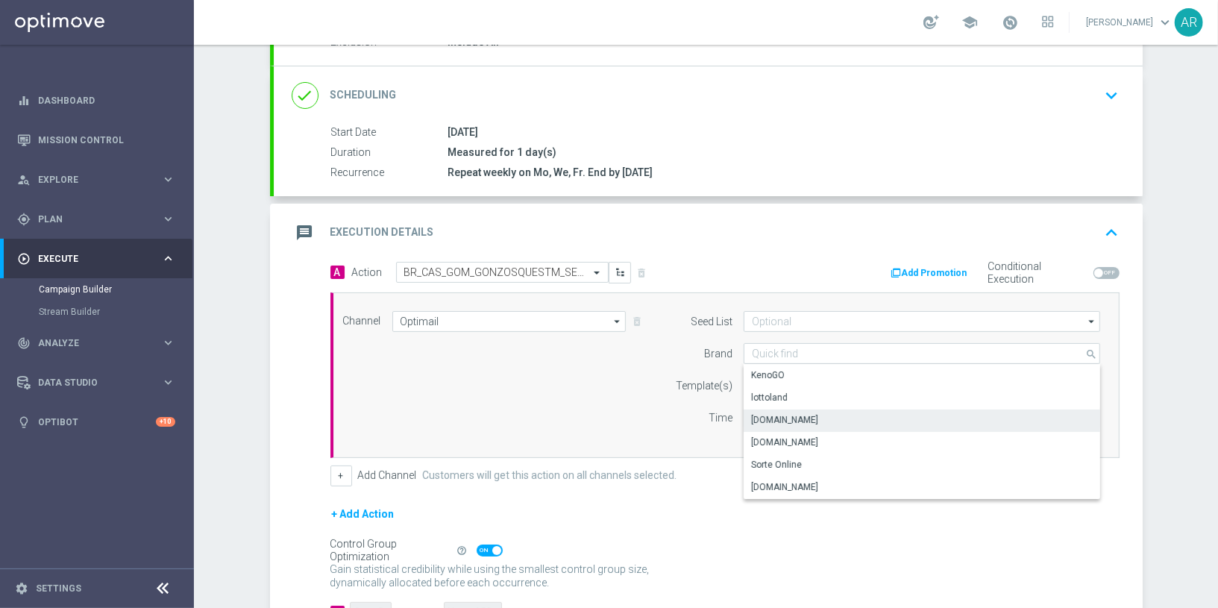
click at [823, 415] on div "Lottoland.bet.br" at bounding box center [921, 419] width 357 height 21
type input "Lottoland.bet.br"
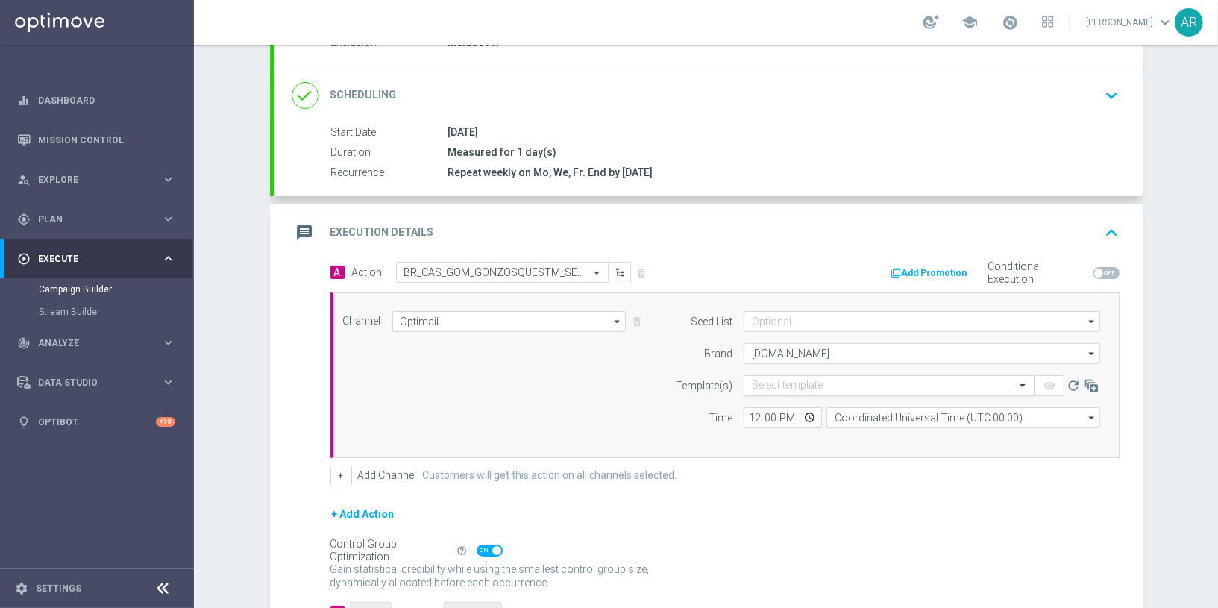
click at [776, 386] on input "text" at bounding box center [874, 386] width 245 height 13
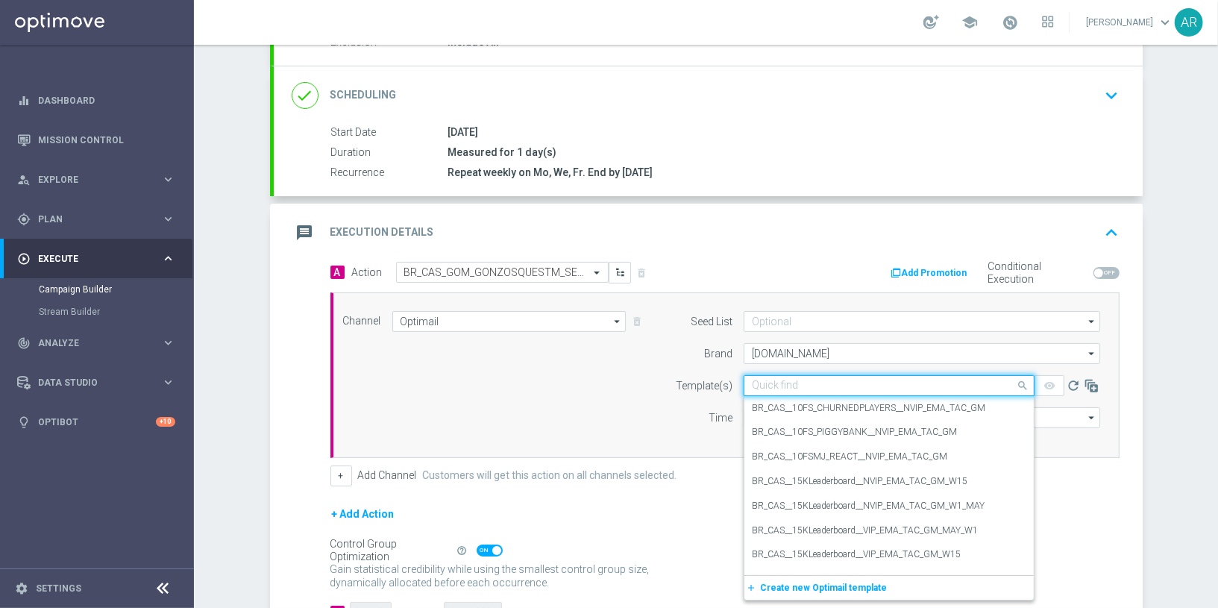
paste input "BR_CAS_GOM_GONZOSQUESTM_SEP_NVIP_EMA_TAC_GM"
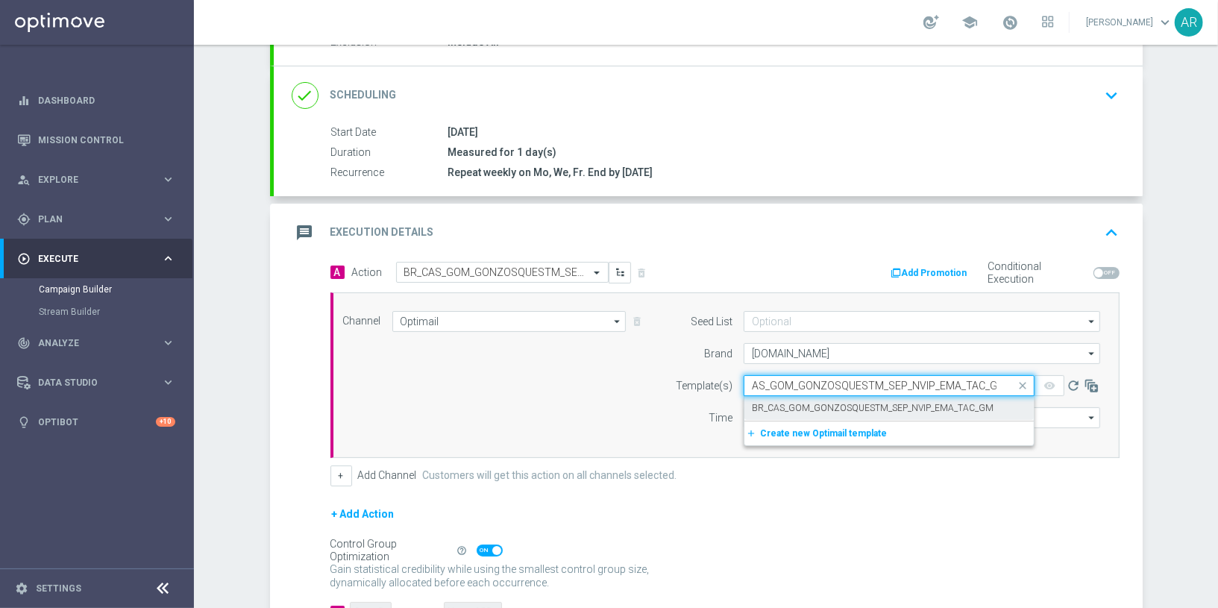
click at [799, 402] on label "BR_CAS_GOM_GONZOSQUESTM_SEP_NVIP_EMA_TAC_GM" at bounding box center [873, 408] width 242 height 13
type input "BR_CAS_GOM_GONZOSQUESTM_SEP_NVIP_EMA_TAC_GM"
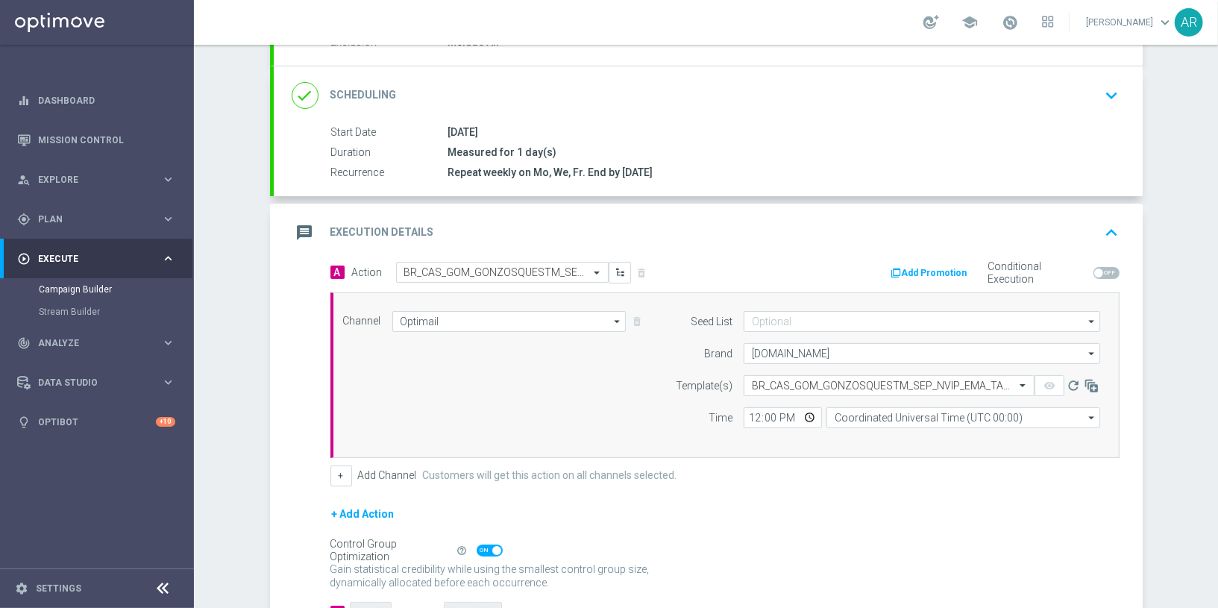
scroll to position [0, 0]
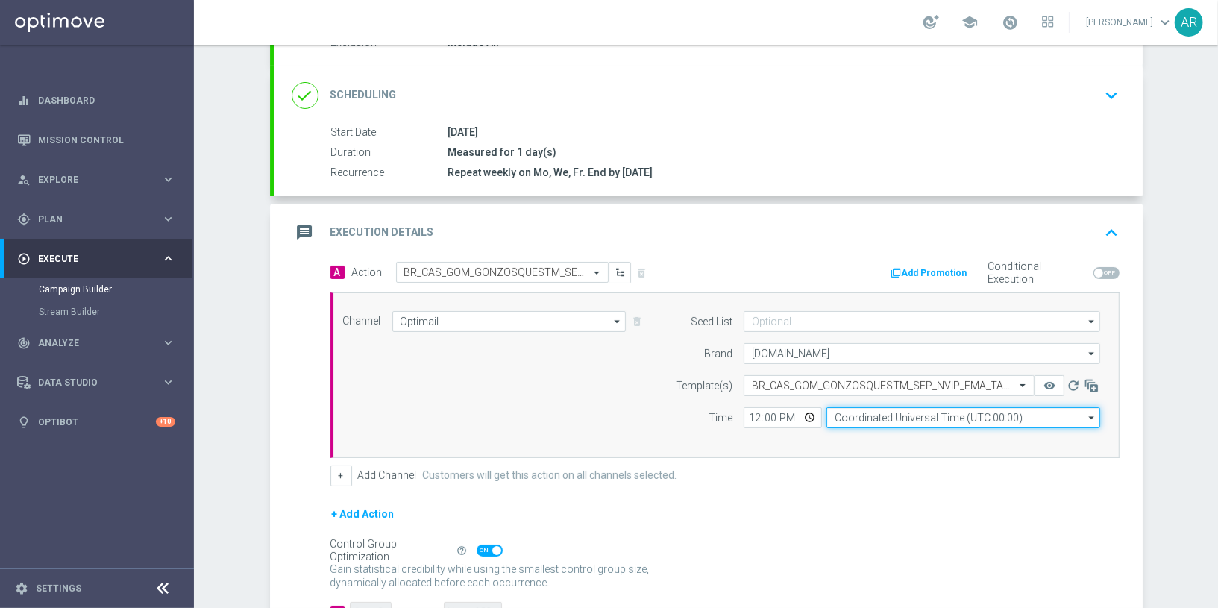
click at [857, 413] on input "Coordinated Universal Time (UTC 00:00)" at bounding box center [963, 417] width 274 height 21
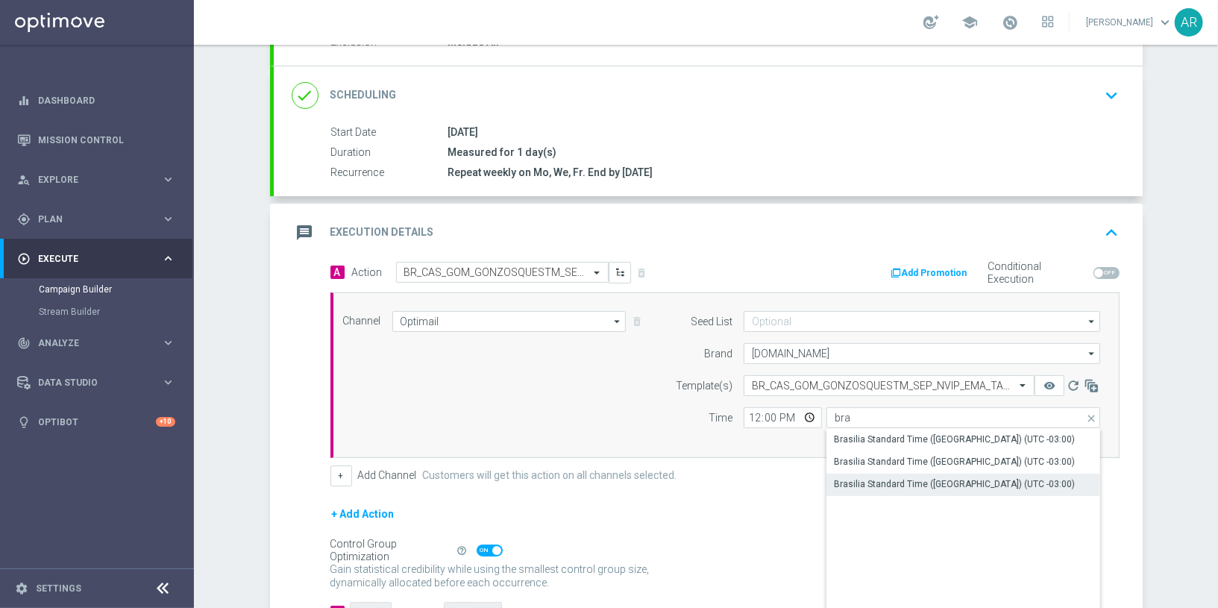
click at [958, 482] on div "Brasilia Standard Time (Sao Paulo) (UTC -03:00)" at bounding box center [954, 483] width 241 height 13
type input "Brasilia Standard Time (Sao Paulo) (UTC -03:00)"
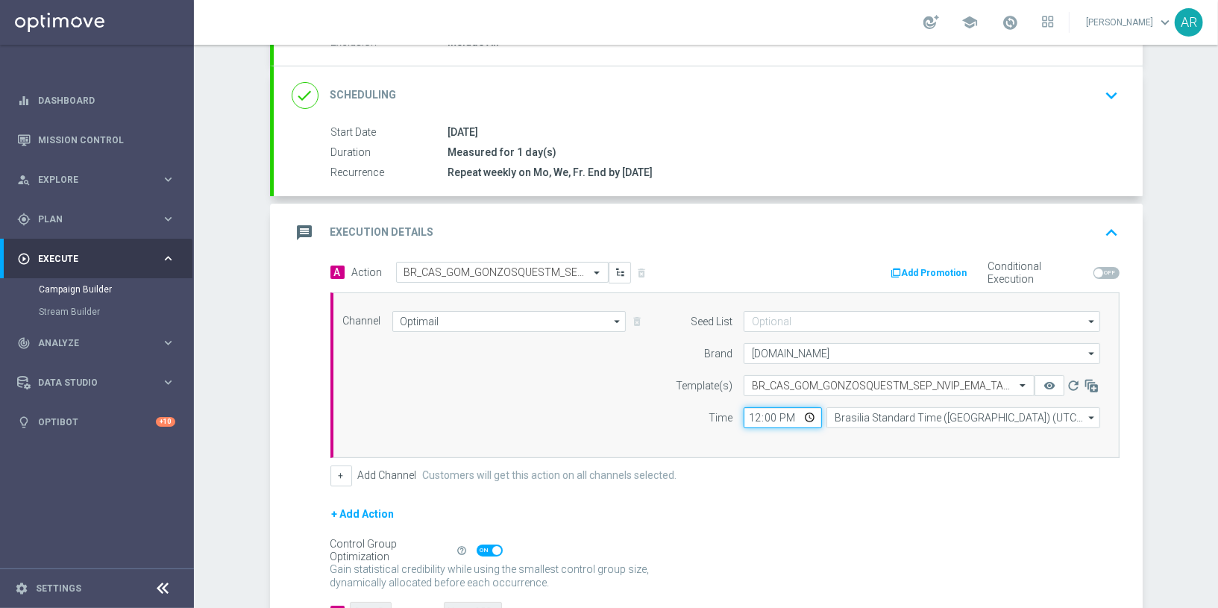
click at [812, 417] on input "12:00" at bounding box center [782, 417] width 78 height 21
type input "14:00"
click at [565, 397] on div "Channel Optimail Optimail arrow_drop_down Show Selected 1 of 26 Silverpop" at bounding box center [722, 375] width 780 height 128
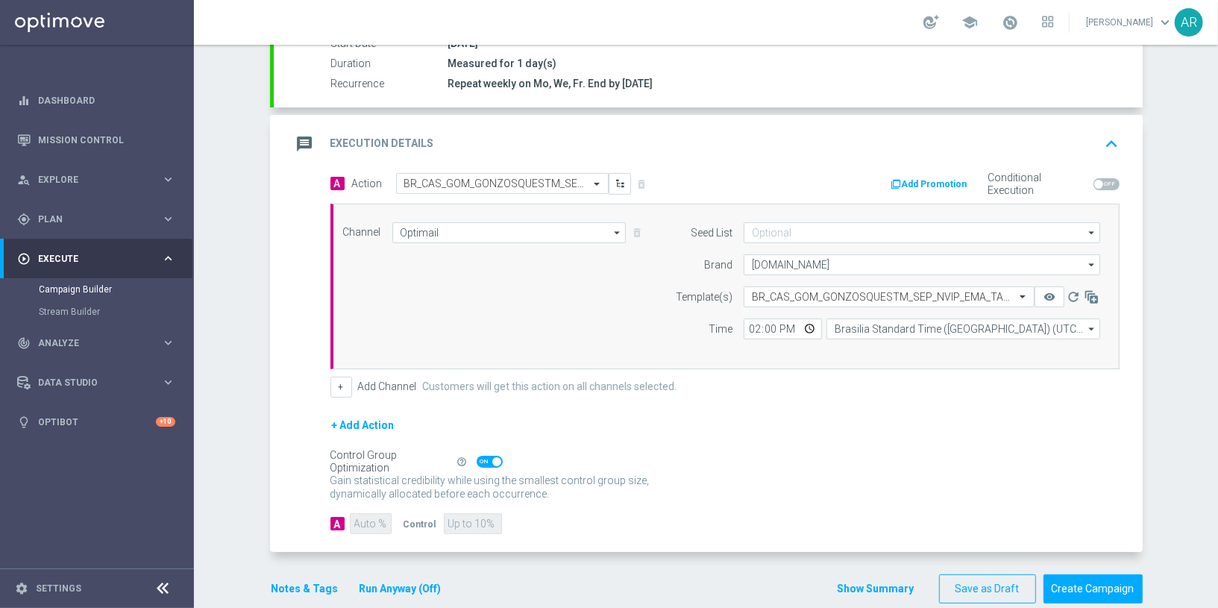
scroll to position [285, 0]
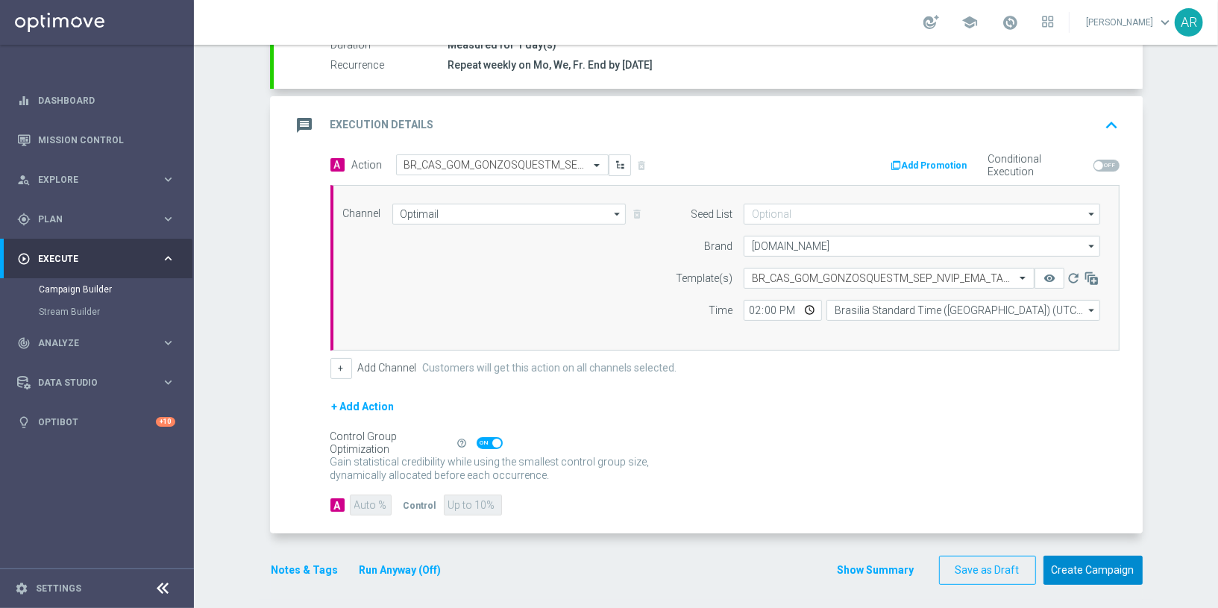
click at [1081, 560] on button "Create Campaign" at bounding box center [1092, 570] width 99 height 29
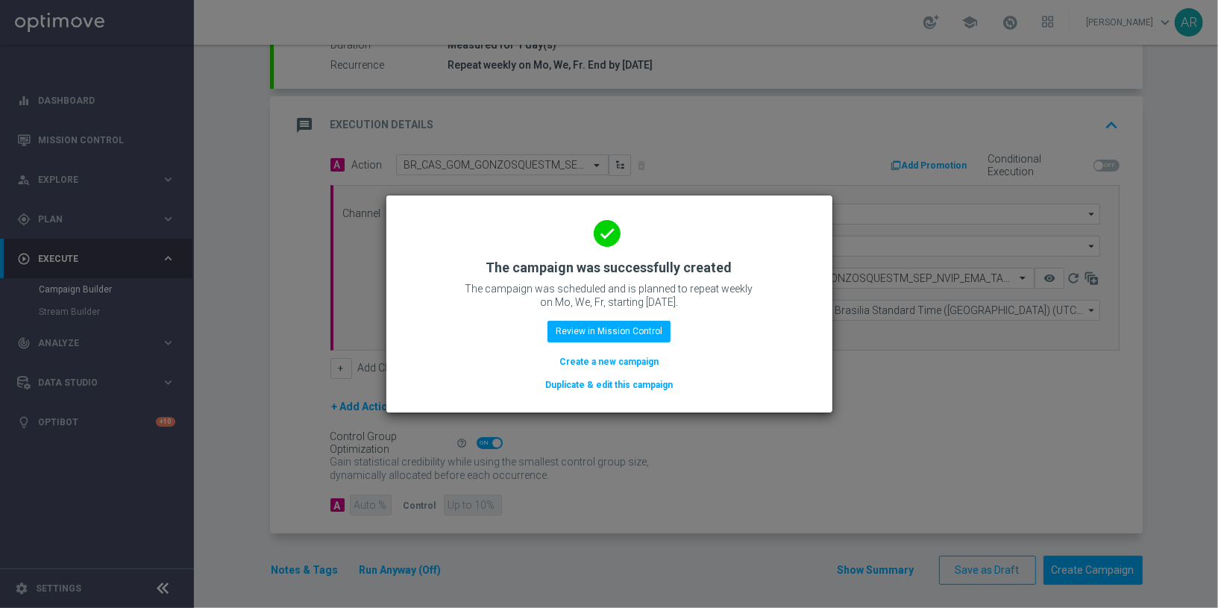
drag, startPoint x: 600, startPoint y: 365, endPoint x: 541, endPoint y: 13, distance: 356.9
click at [600, 365] on button "Create a new campaign" at bounding box center [609, 361] width 102 height 16
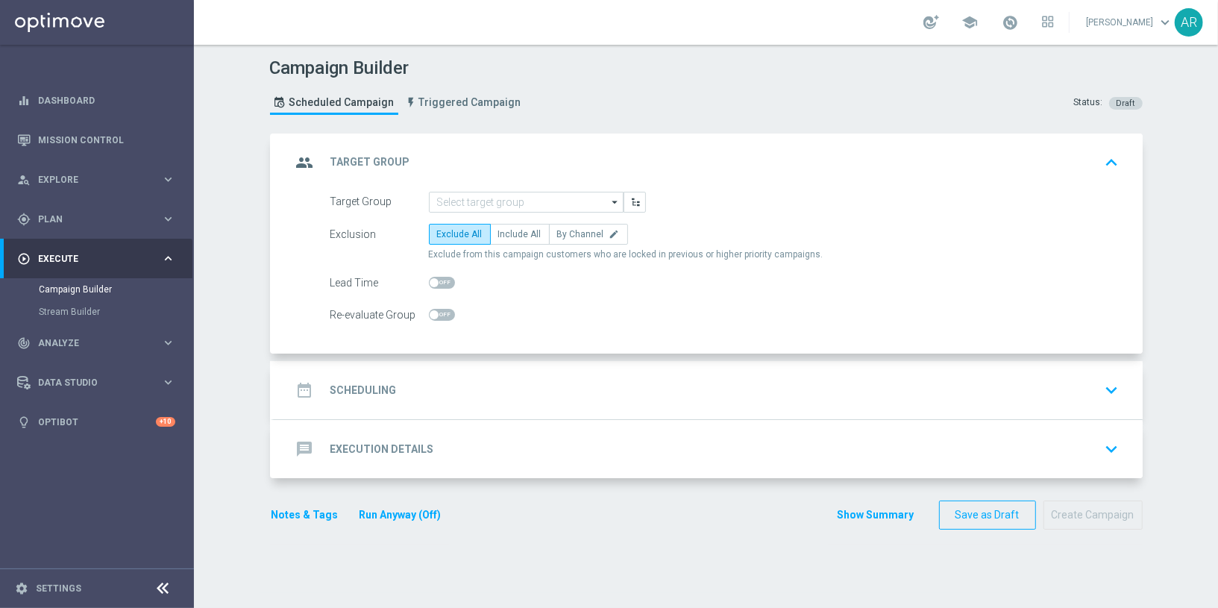
scroll to position [0, 0]
click at [459, 200] on input at bounding box center [526, 202] width 195 height 21
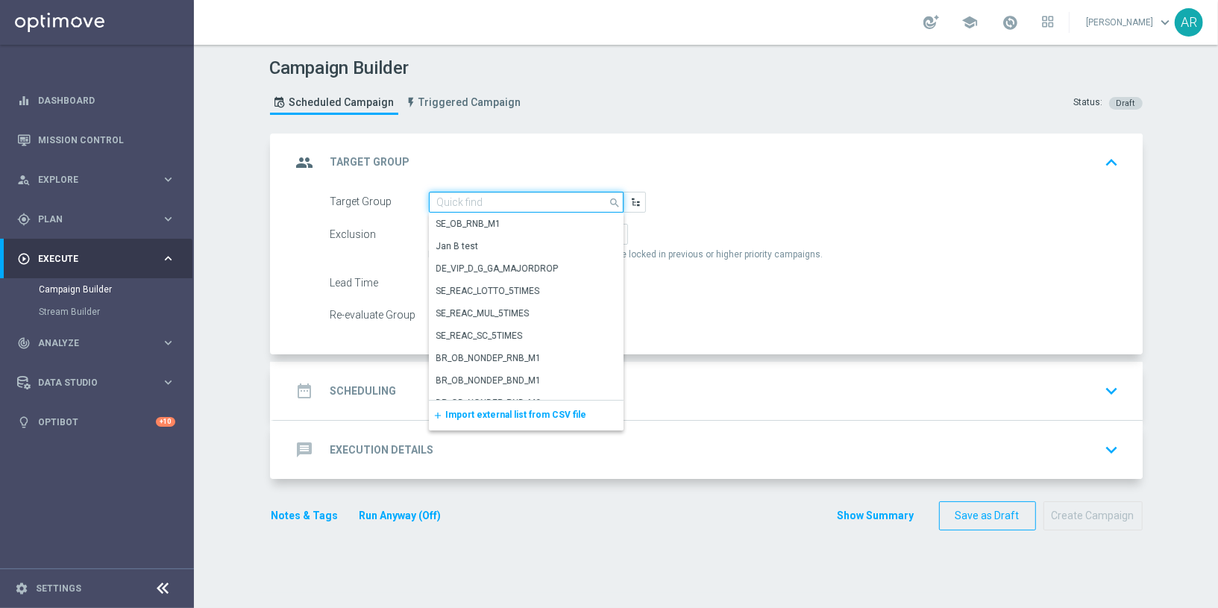
paste input "BR_CAS__ACTIVEDEPOSITERS__NVIP_RI_TAC_GM"
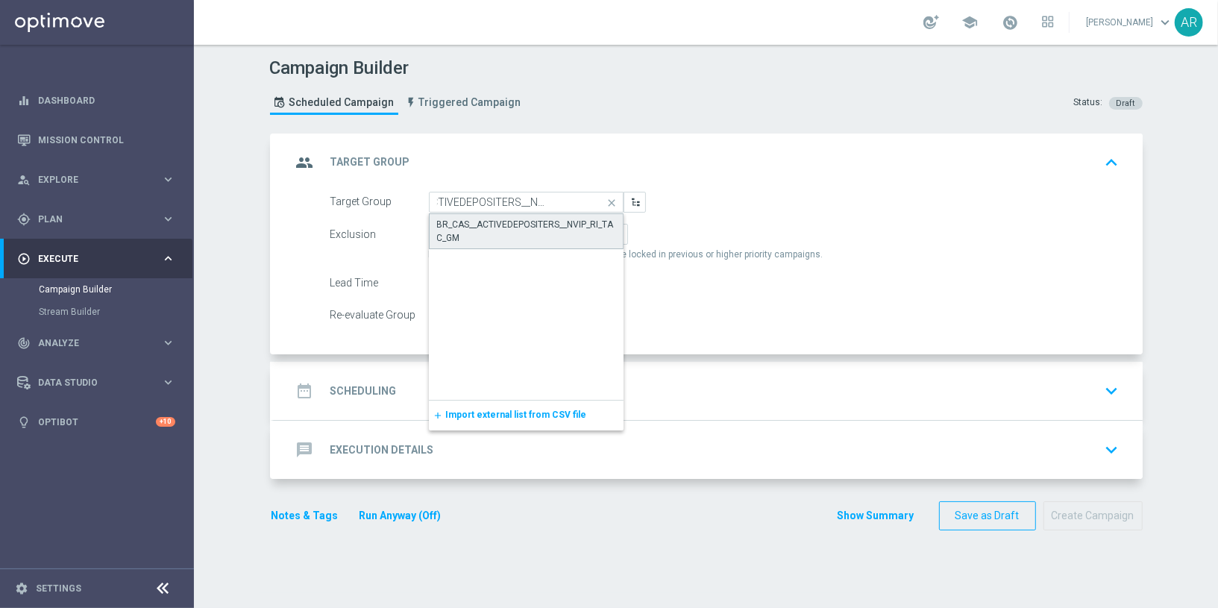
click at [485, 226] on div "BR_CAS__ACTIVEDEPOSITERS__NVIP_RI_TAC_GM" at bounding box center [526, 231] width 178 height 27
type input "BR_CAS__ACTIVEDEPOSITERS__NVIP_RI_TAC_GM"
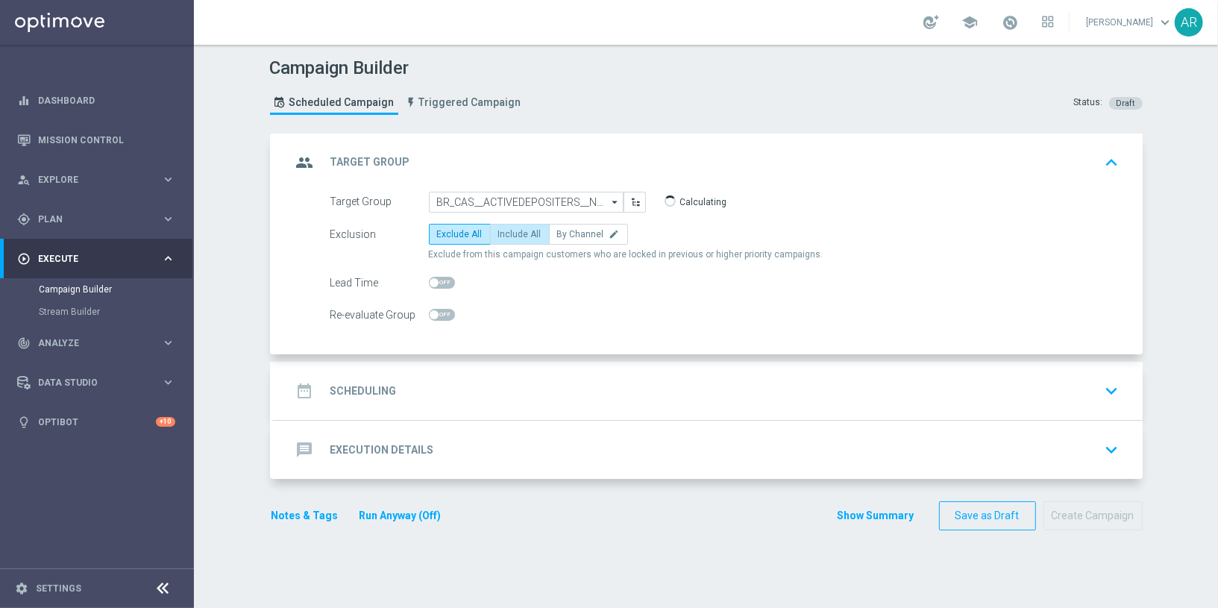
click at [512, 226] on label "Include All" at bounding box center [520, 234] width 60 height 21
click at [508, 232] on input "Include All" at bounding box center [503, 237] width 10 height 10
radio input "true"
click at [436, 392] on div "date_range Scheduling keyboard_arrow_down" at bounding box center [708, 391] width 833 height 28
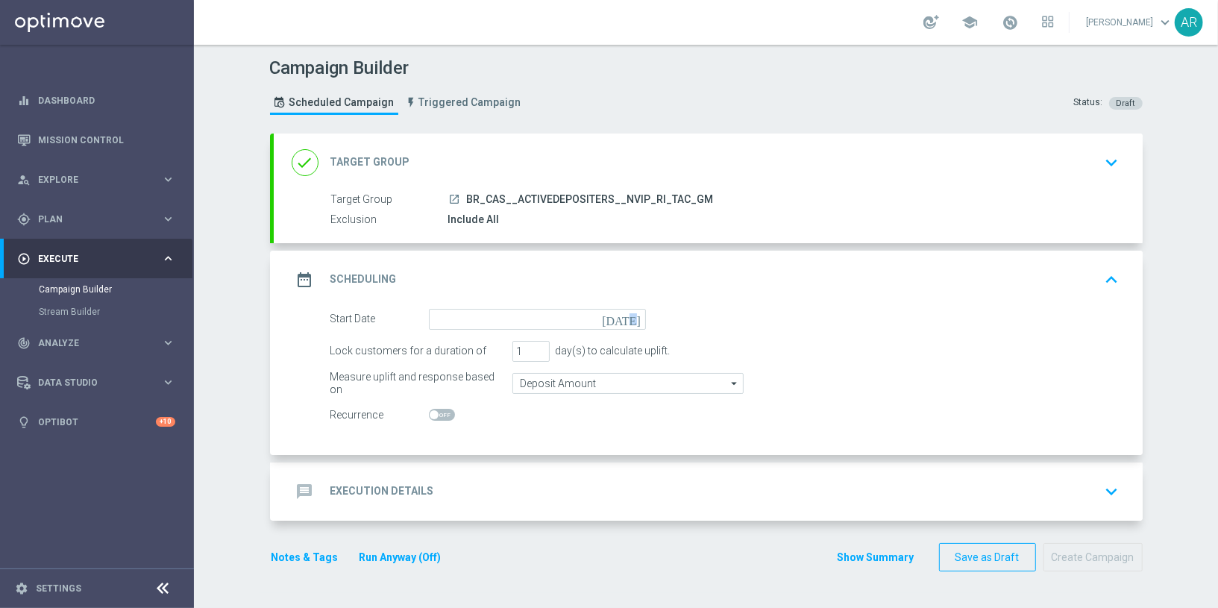
click at [639, 315] on icon "today" at bounding box center [624, 317] width 44 height 16
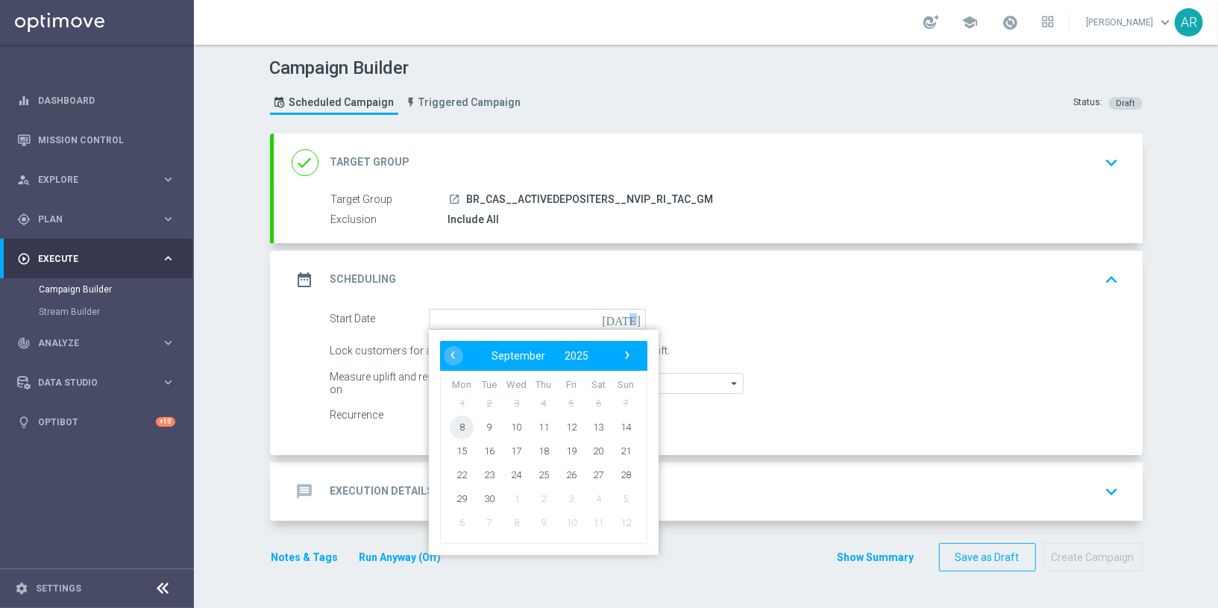
click at [463, 422] on span "8" at bounding box center [462, 427] width 24 height 24
type input "08 Sep 2025"
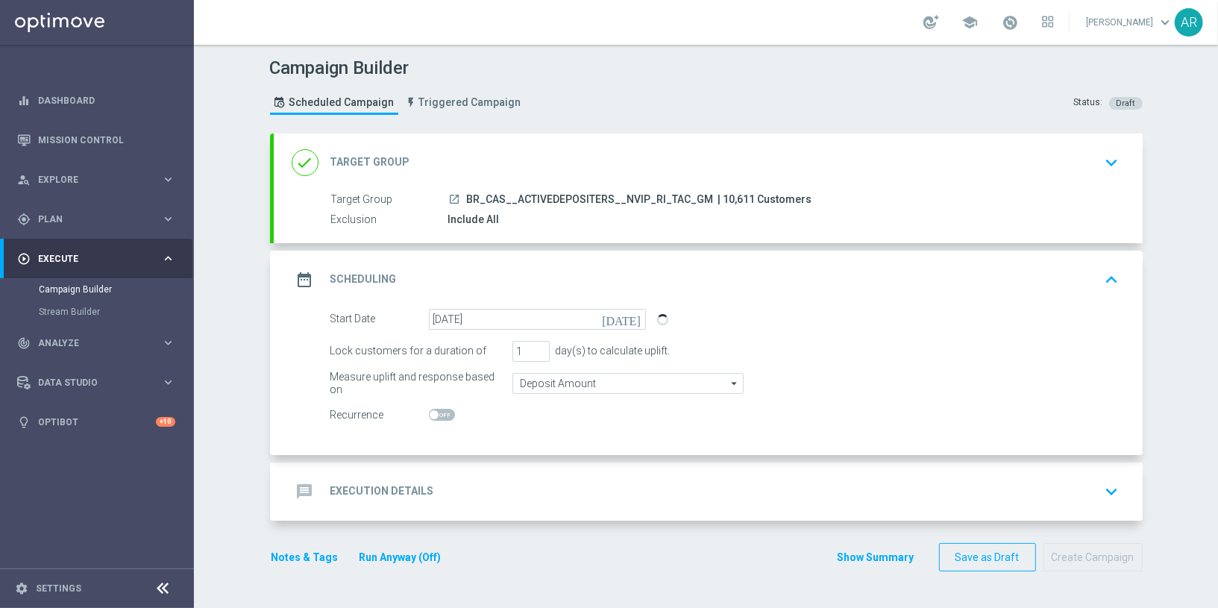
click at [439, 412] on span at bounding box center [442, 415] width 26 height 12
click at [439, 412] on input "checkbox" at bounding box center [442, 415] width 26 height 12
checkbox input "true"
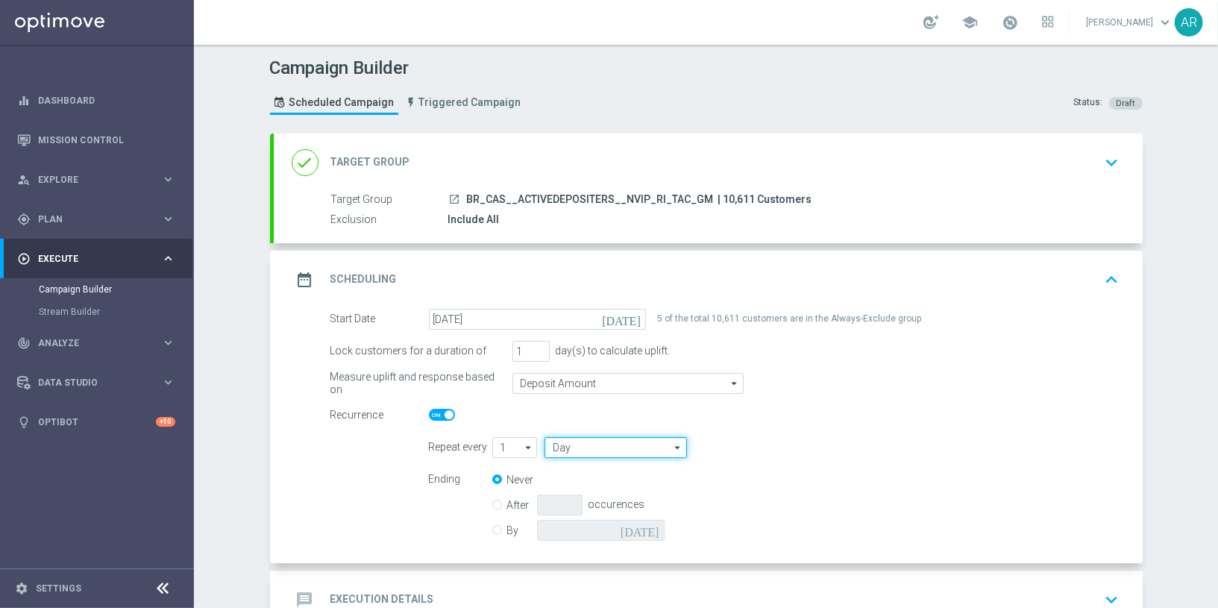
click at [621, 444] on input "Day" at bounding box center [615, 447] width 142 height 21
click at [597, 485] on div "Week" at bounding box center [609, 492] width 130 height 22
type input "Week"
click at [762, 449] on input "checkbox" at bounding box center [760, 447] width 22 height 20
checkbox input "true"
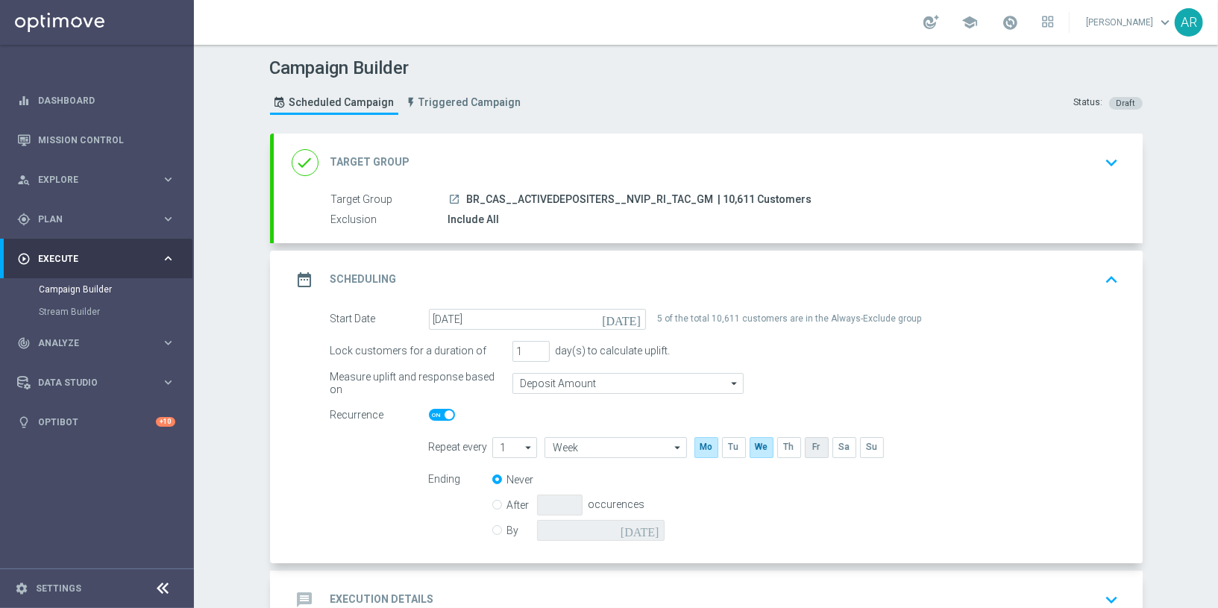
click at [810, 447] on input "checkbox" at bounding box center [816, 447] width 22 height 20
checkbox input "true"
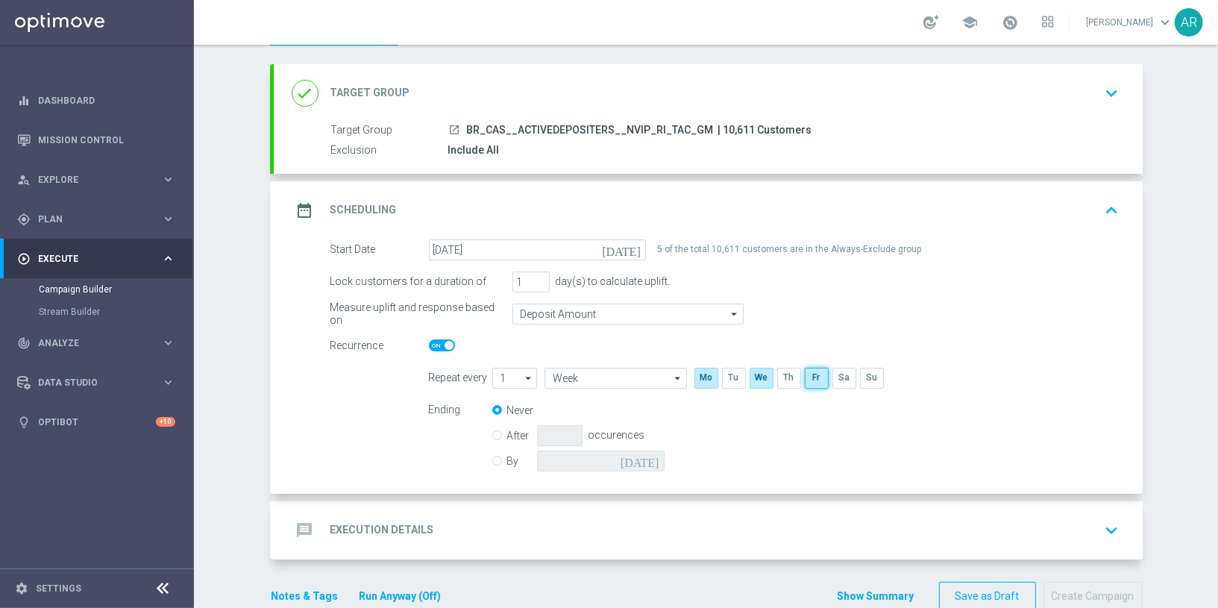
scroll to position [78, 0]
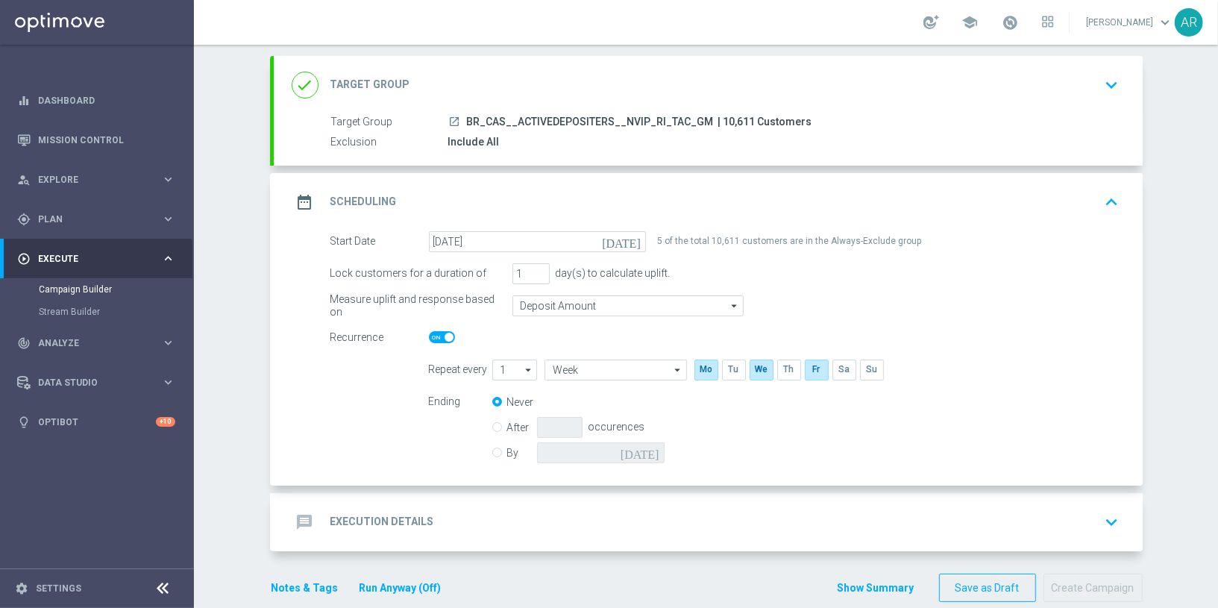
click at [496, 449] on input "By" at bounding box center [497, 450] width 10 height 10
radio input "true"
radio input "false"
click at [648, 450] on icon "today" at bounding box center [642, 450] width 44 height 16
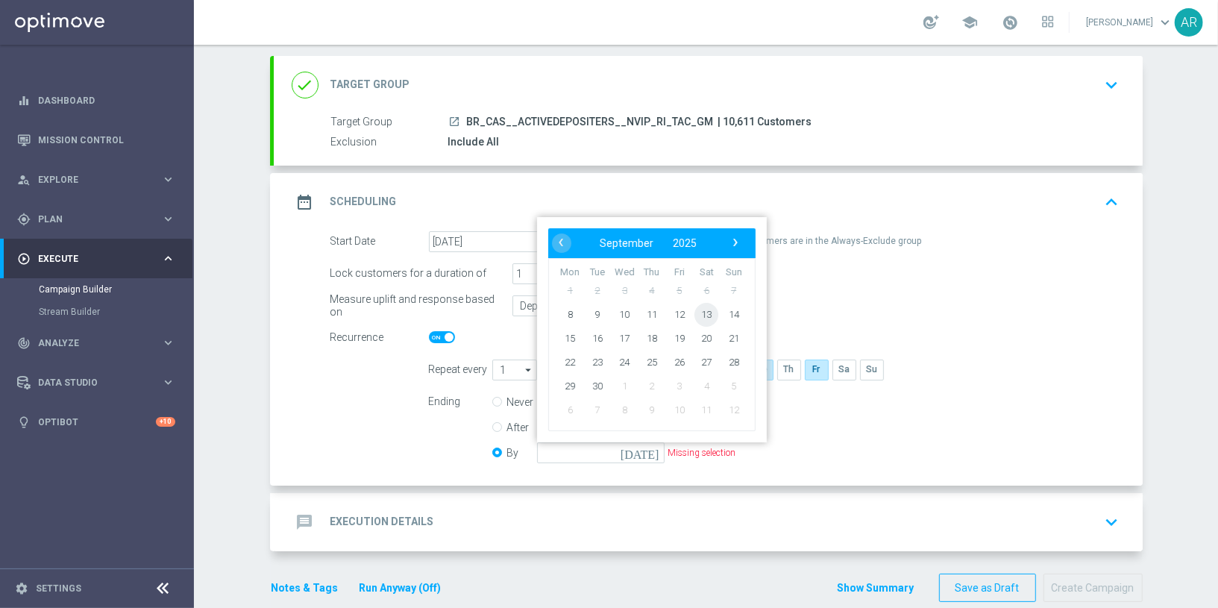
click at [707, 310] on span "13" at bounding box center [706, 314] width 24 height 24
type input "13 Sep 2025"
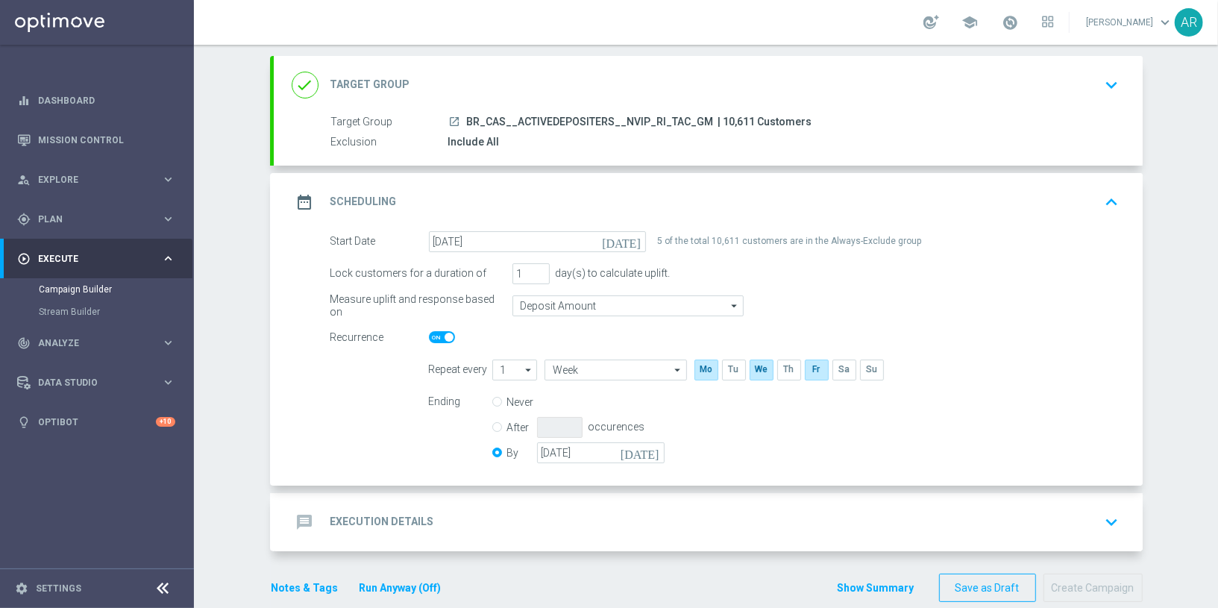
click at [331, 417] on form "Start Date 08 Sep 2025 today 5 of the total 10,611 customers are in the Always-…" at bounding box center [724, 349] width 789 height 236
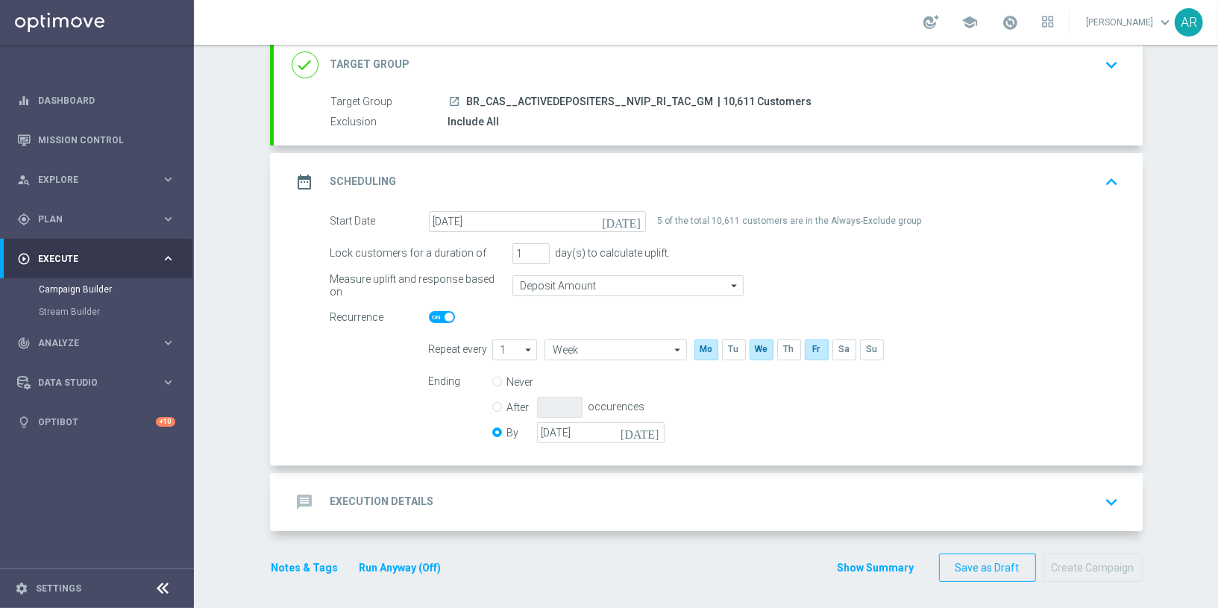
click at [434, 488] on div "message Execution Details keyboard_arrow_down" at bounding box center [708, 502] width 833 height 28
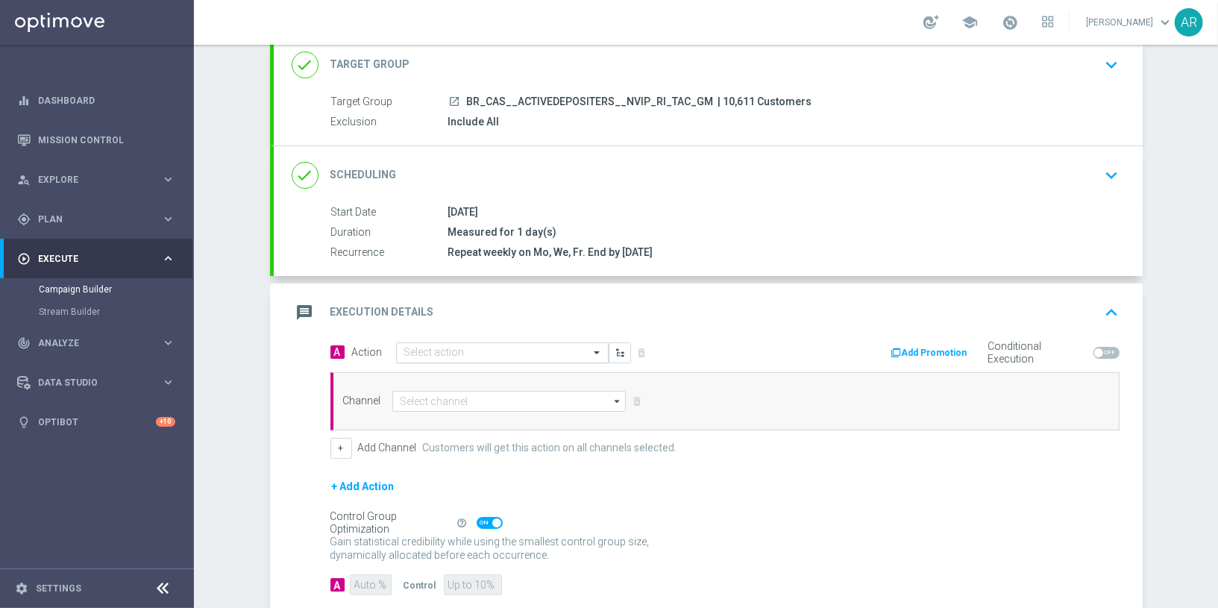
click at [434, 349] on input "text" at bounding box center [487, 353] width 166 height 13
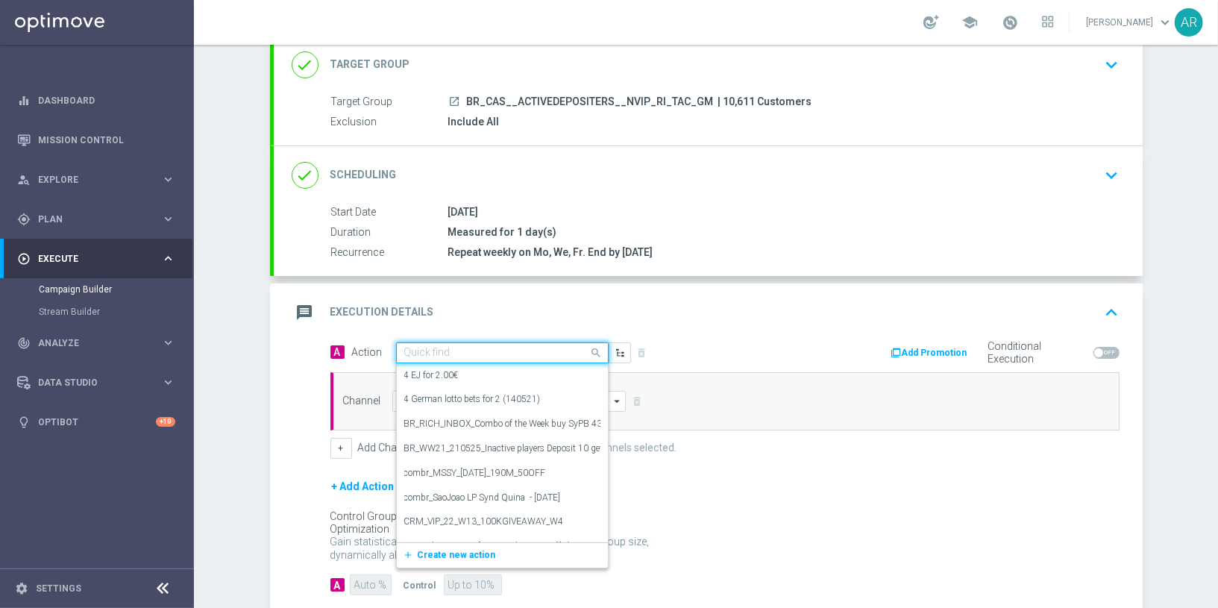
paste input "BR_CAS__GOM_SEP_GONZOSQUESTM__NVIP_RI_TAC_GM"
type input "BR_CAS__GOM_SEP_GONZOSQUESTM__NVIP_RI_TAC_GM"
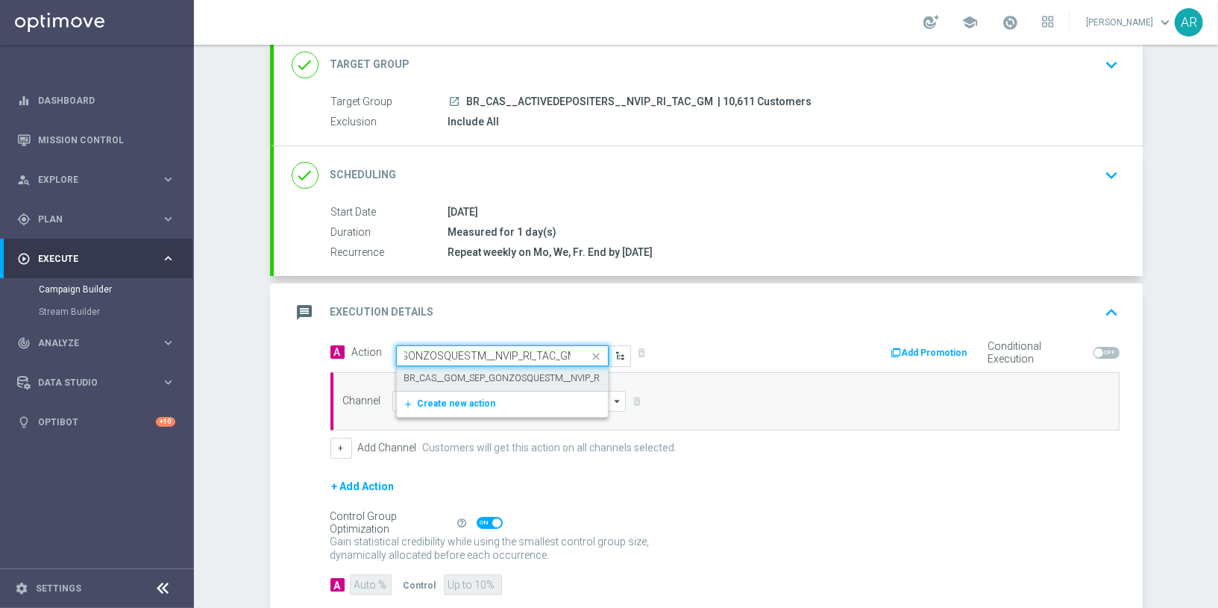
click at [476, 372] on label "BR_CAS__GOM_SEP_GONZOSQUESTM__NVIP_RI_TAC_GM" at bounding box center [523, 378] width 238 height 13
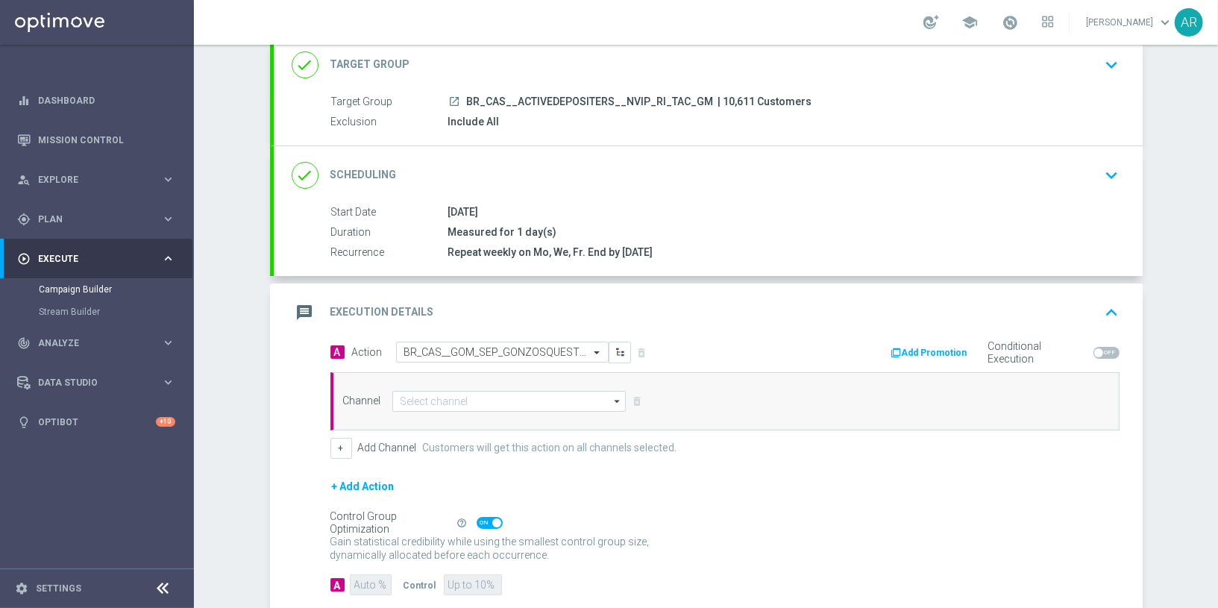
click at [500, 385] on div "Channel arrow_drop_down Show Selected 0 of NaN Silverpop" at bounding box center [724, 401] width 789 height 58
click at [500, 396] on input at bounding box center [509, 401] width 234 height 21
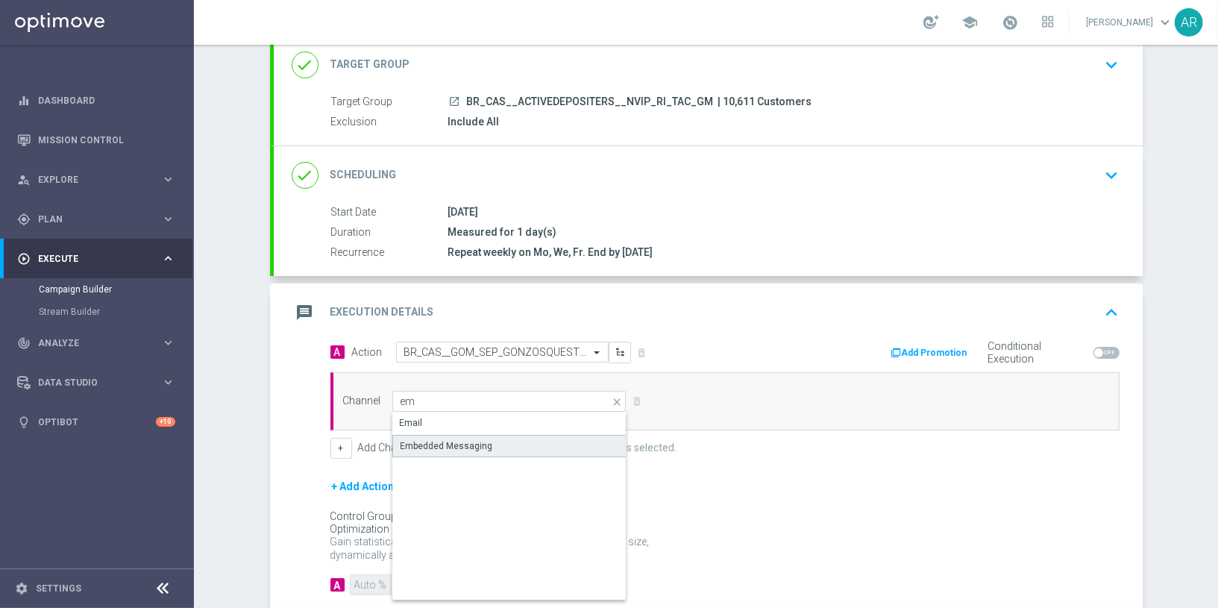
click at [494, 435] on div "Embedded Messaging" at bounding box center [510, 446] width 236 height 22
type input "Embedded Messaging"
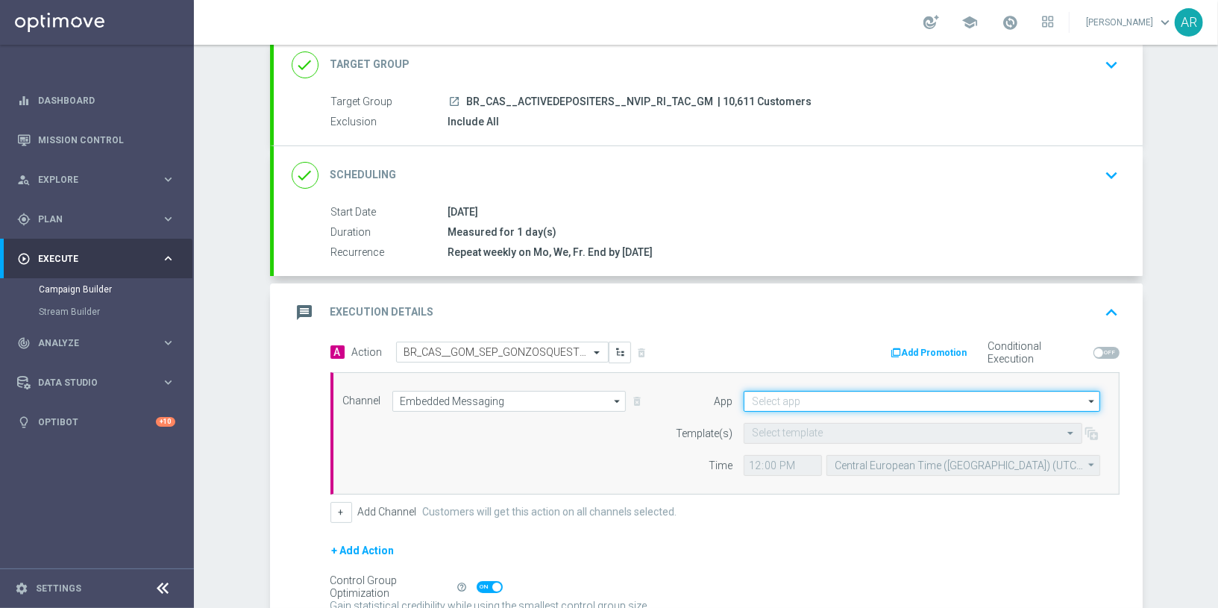
click at [790, 393] on input at bounding box center [921, 401] width 356 height 21
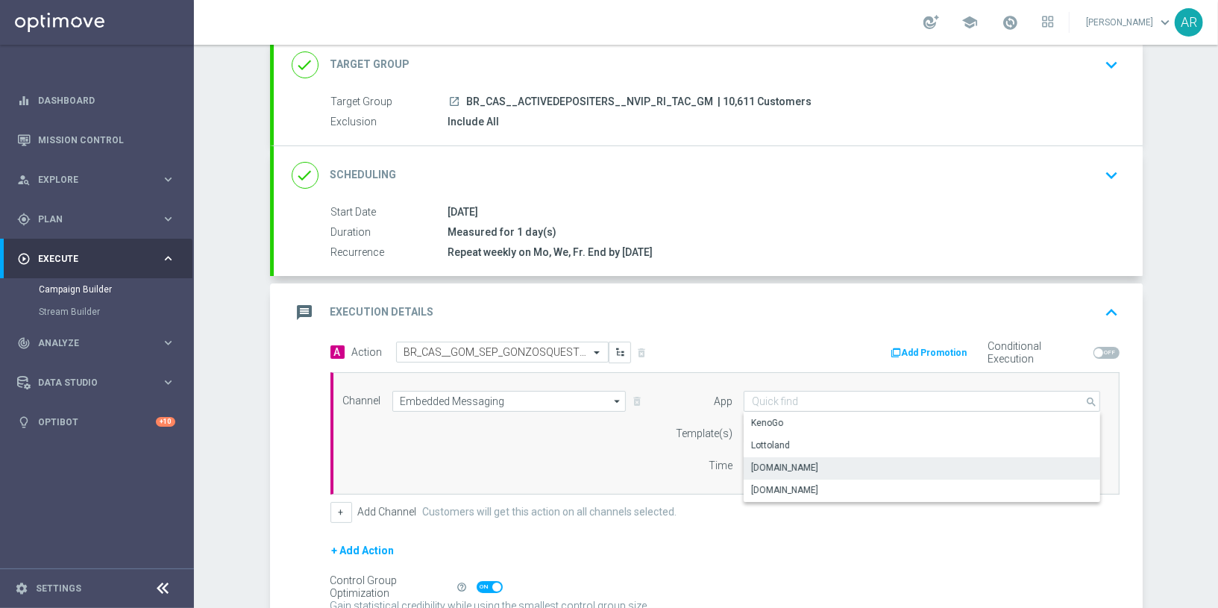
click at [829, 458] on div "Lottoland.bet.br" at bounding box center [921, 467] width 357 height 21
type input "Lottoland.bet.br"
click at [793, 427] on input "text" at bounding box center [898, 433] width 292 height 13
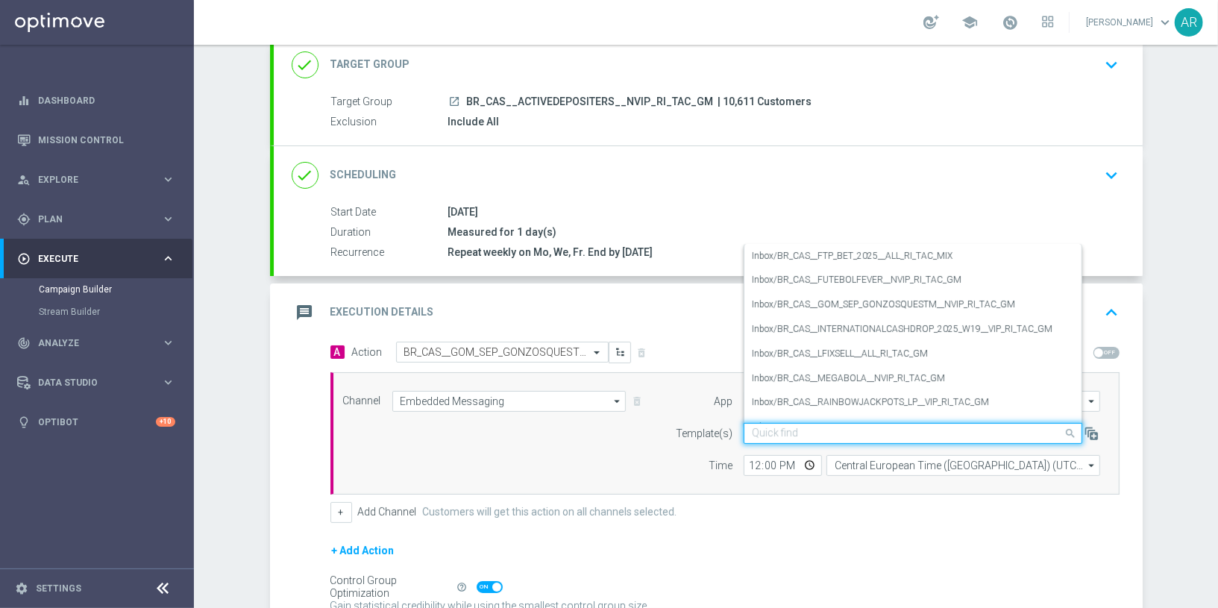
paste input "BR_CAS__GOM_SEP_GONZOSQUESTM__NVIP_RI_TAC_GM"
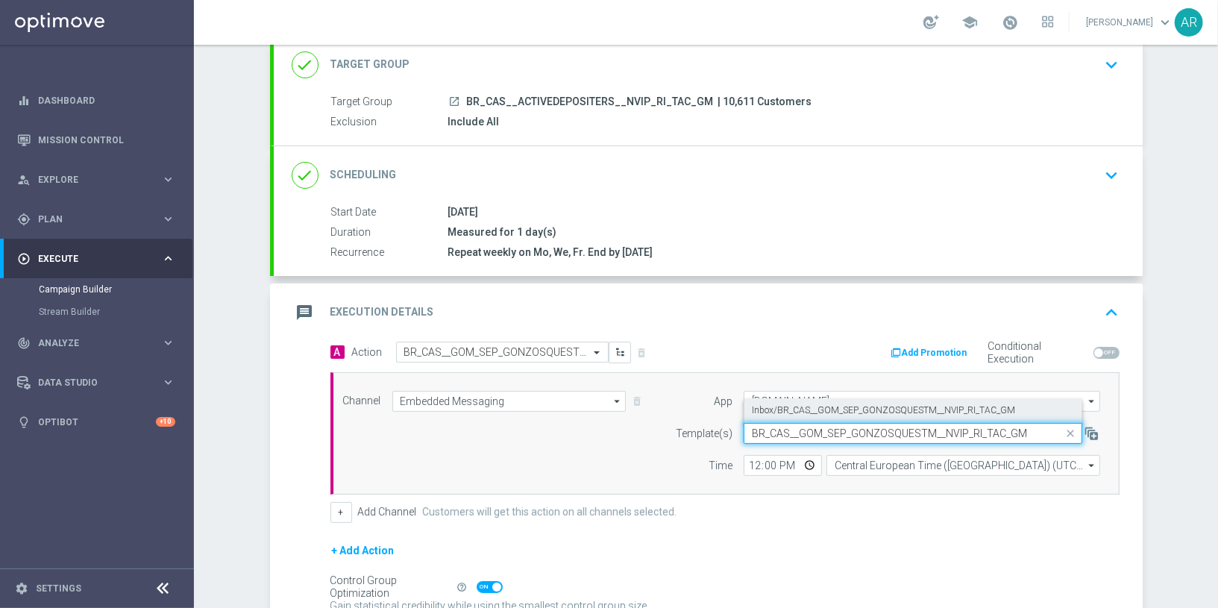
click at [815, 408] on label "Inbox/BR_CAS__GOM_SEP_GONZOSQUESTM__NVIP_RI_TAC_GM" at bounding box center [883, 410] width 263 height 13
type input "BR_CAS__GOM_SEP_GONZOSQUESTM__NVIP_RI_TAC_GM"
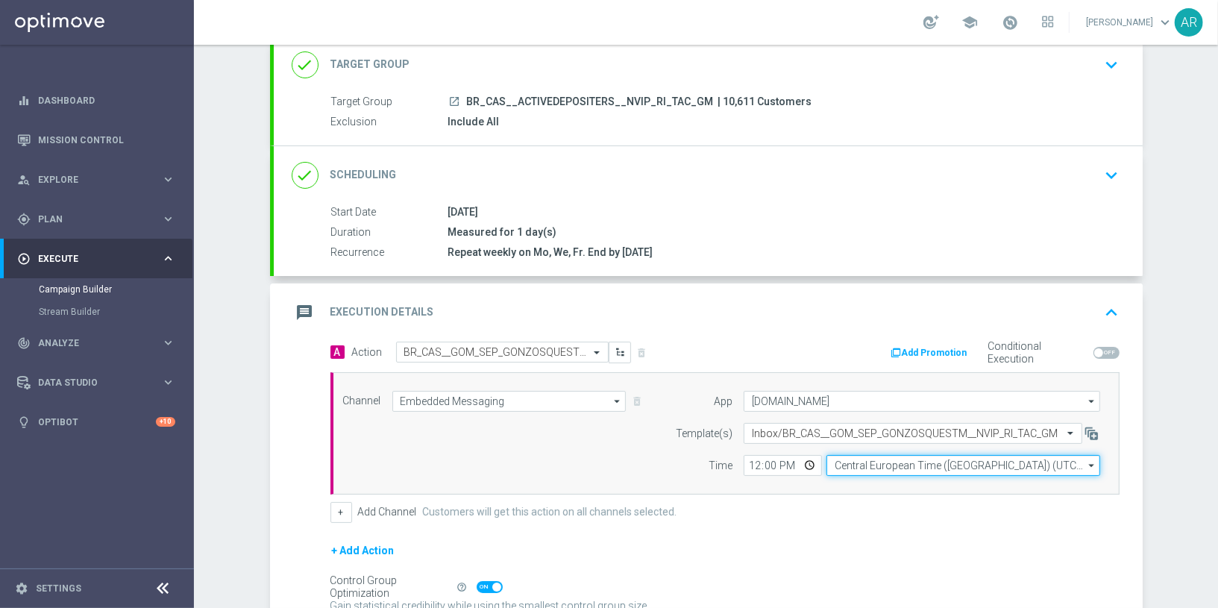
click at [865, 462] on input "Central European Time (Budapest) (UTC +02:00)" at bounding box center [963, 465] width 274 height 21
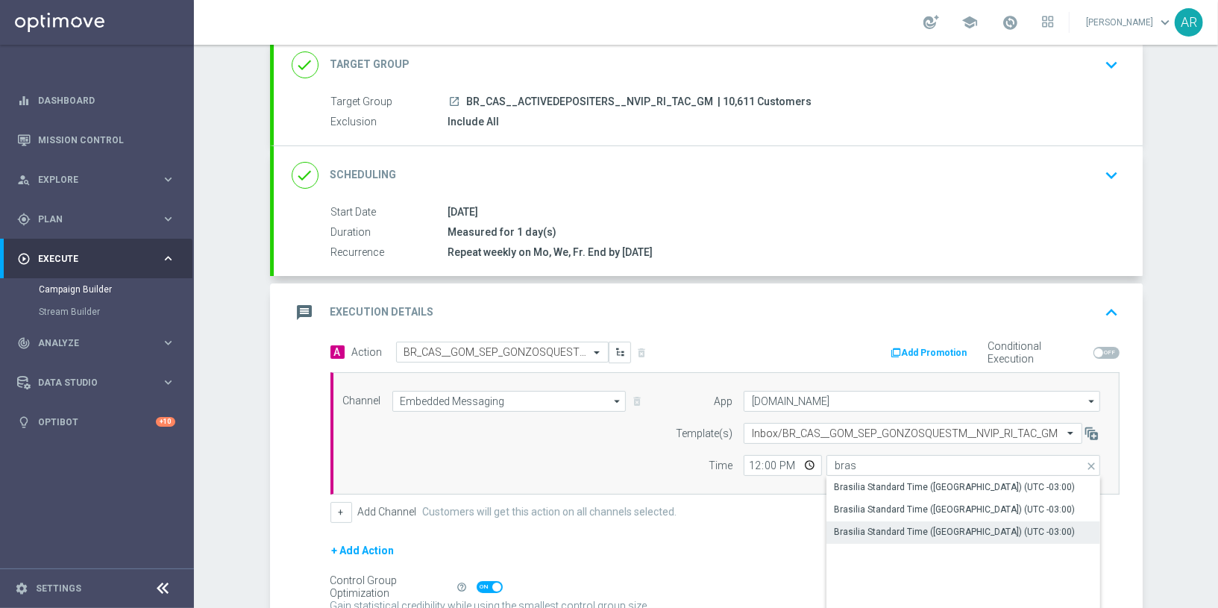
click at [917, 529] on div "Brasilia Standard Time (Sao Paulo) (UTC -03:00)" at bounding box center [954, 531] width 241 height 13
type input "Brasilia Standard Time (Sao Paulo) (UTC -03:00)"
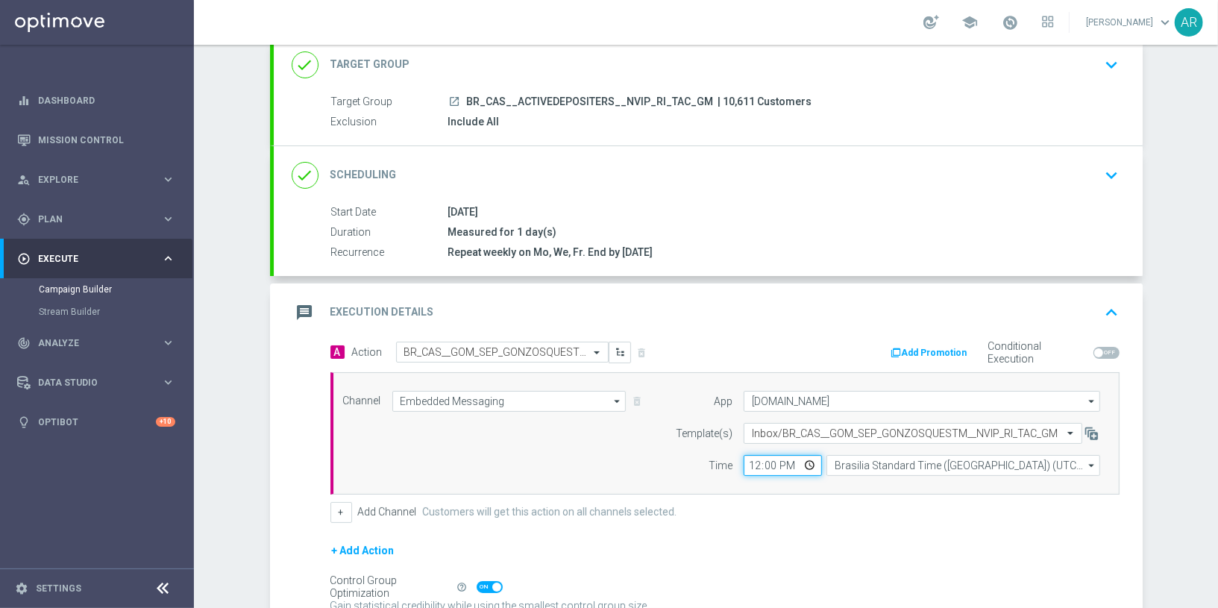
click at [808, 462] on input "12:00" at bounding box center [782, 465] width 78 height 21
type input "14:00"
click at [517, 464] on div "Channel Embedded Messaging Embedded Messaging arrow_drop_down Show Selected 1 o…" at bounding box center [722, 433] width 780 height 85
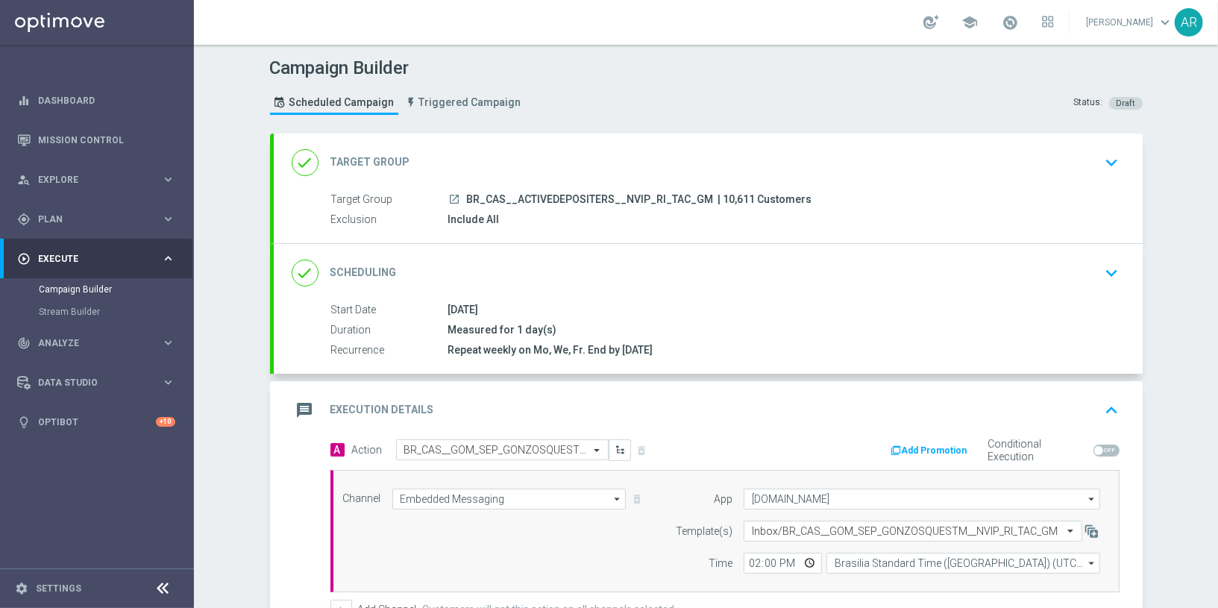
scroll to position [242, 0]
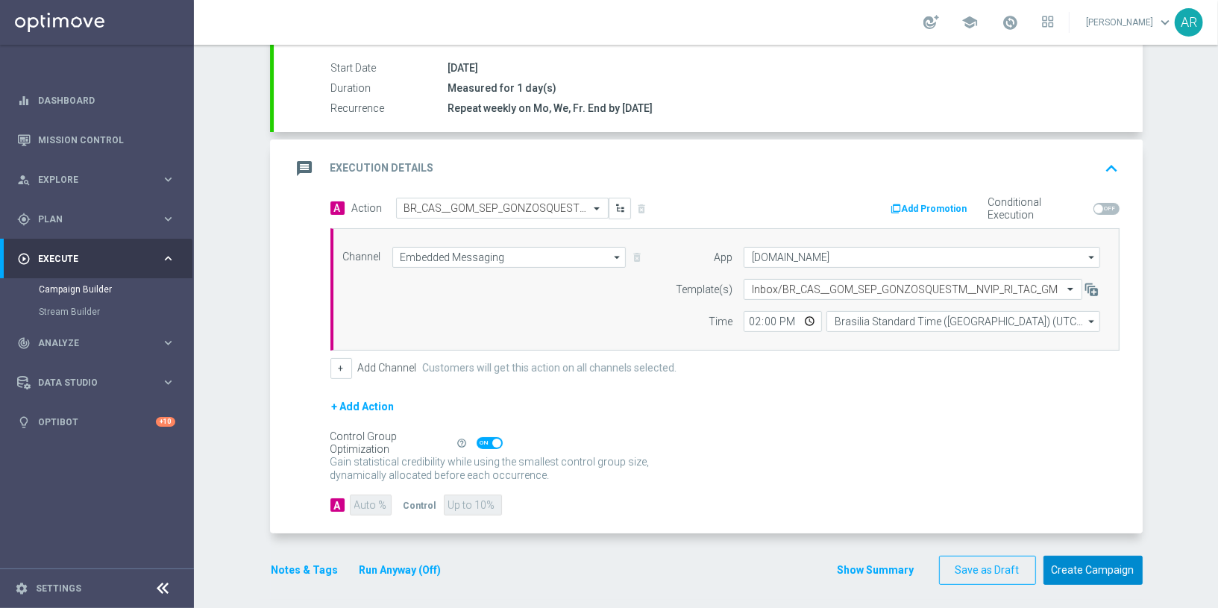
click at [1085, 568] on button "Create Campaign" at bounding box center [1092, 570] width 99 height 29
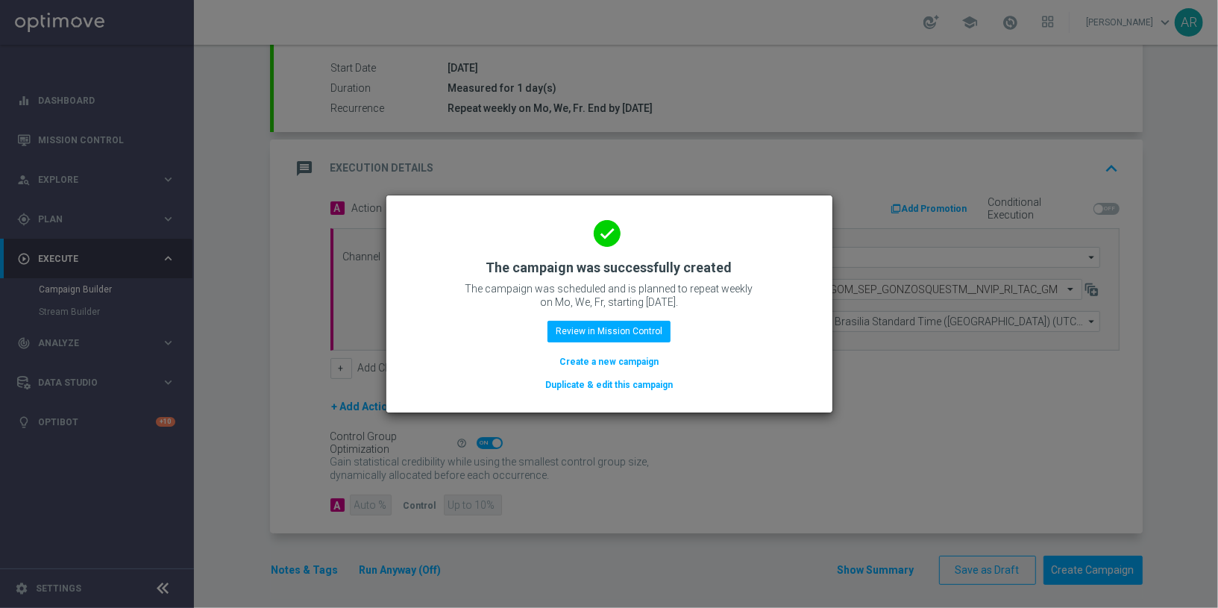
click at [617, 358] on button "Create a new campaign" at bounding box center [609, 361] width 102 height 16
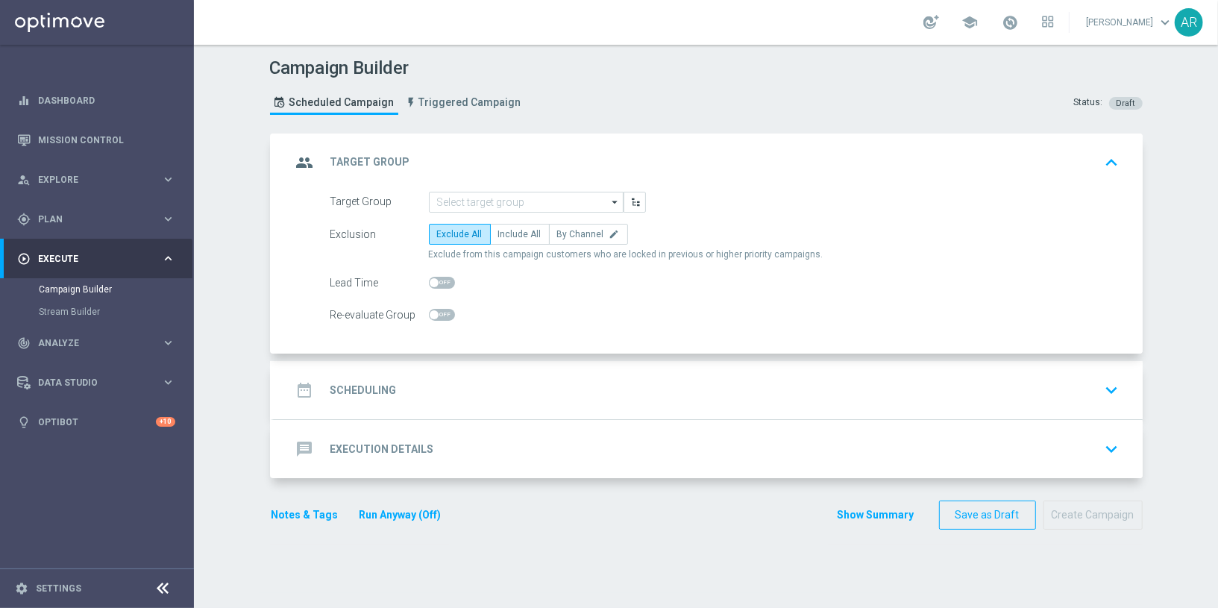
scroll to position [0, 0]
click at [467, 204] on input at bounding box center [526, 202] width 195 height 21
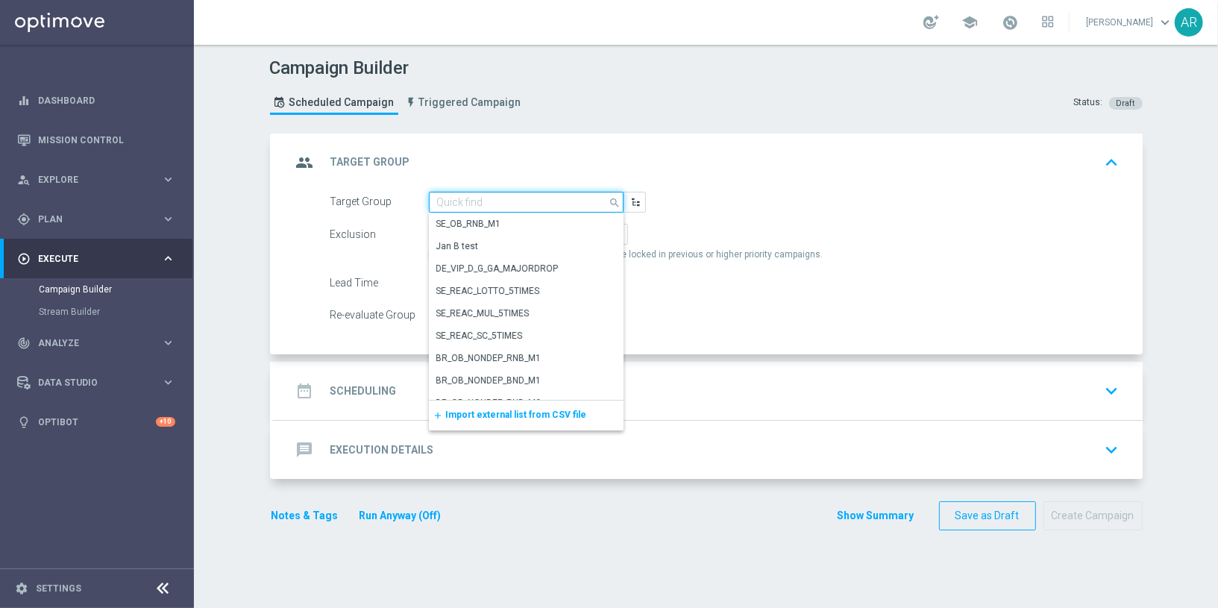
paste input "BR_CAS__ACTIVEDEPOSITERS__NVIP_SMS_TAC_GM"
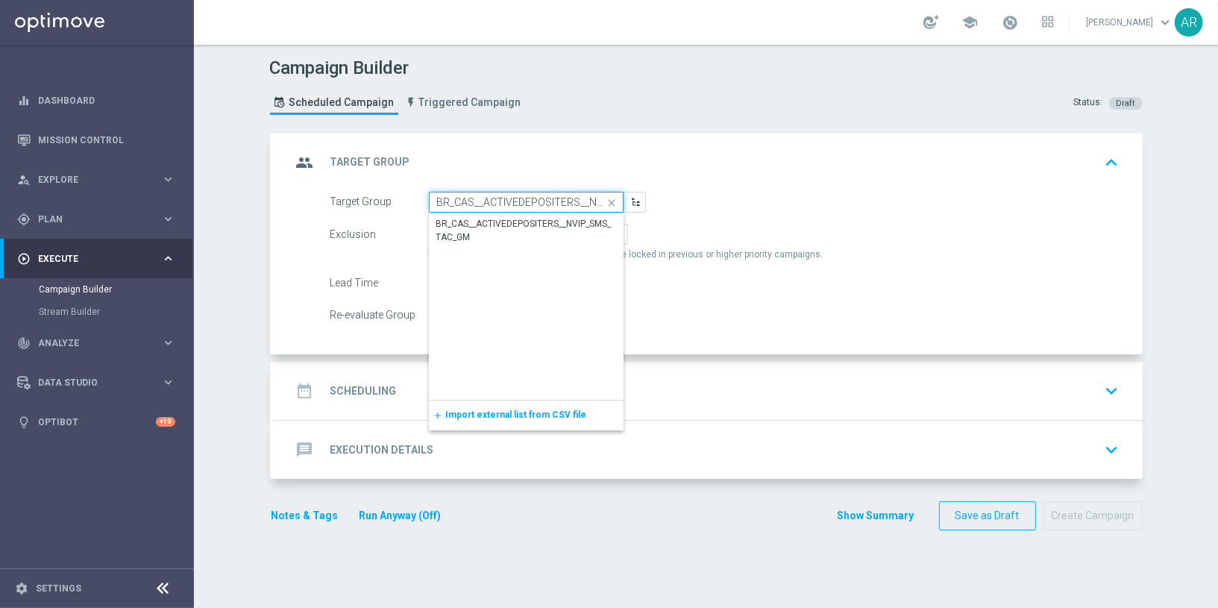
scroll to position [0, 71]
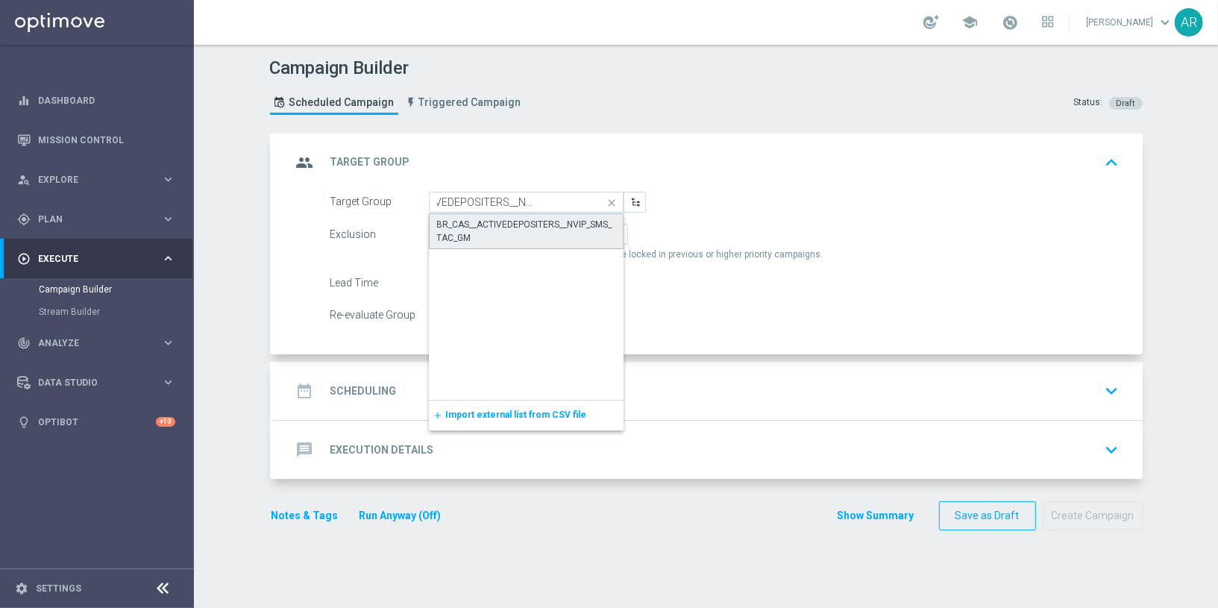
click at [497, 225] on div "BR_CAS__ACTIVEDEPOSITERS__NVIP_SMS_TAC_GM" at bounding box center [526, 231] width 178 height 27
type input "BR_CAS__ACTIVEDEPOSITERS__NVIP_SMS_TAC_GM"
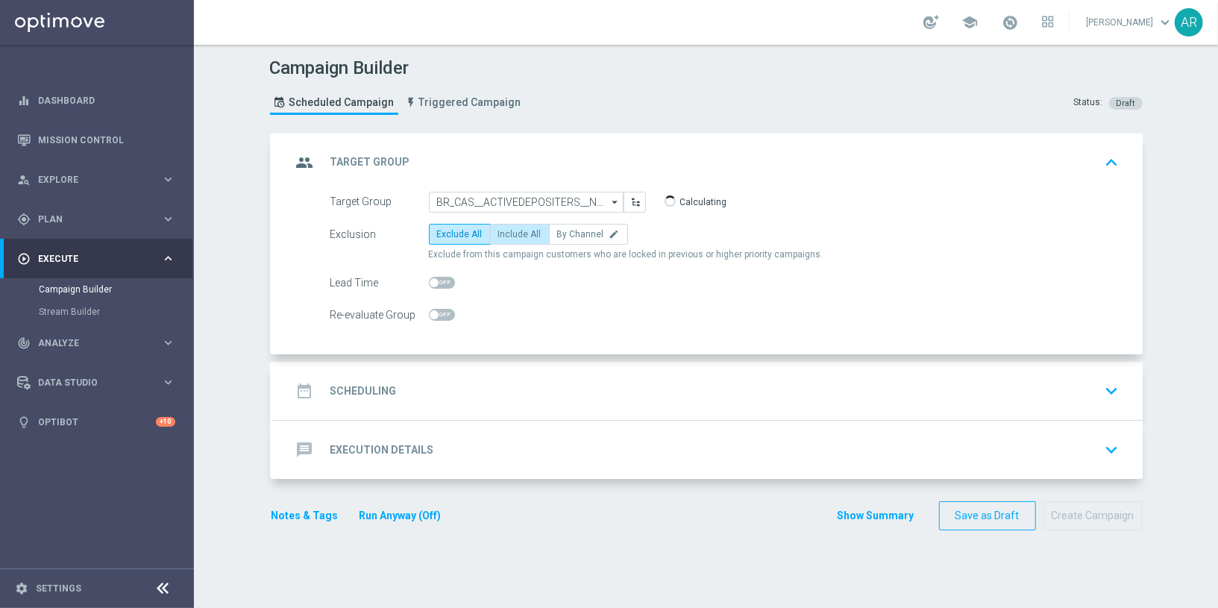
click at [519, 233] on span "Include All" at bounding box center [519, 234] width 43 height 10
click at [508, 233] on input "Include All" at bounding box center [503, 237] width 10 height 10
radio input "true"
click at [459, 377] on div "date_range Scheduling keyboard_arrow_down" at bounding box center [708, 391] width 833 height 28
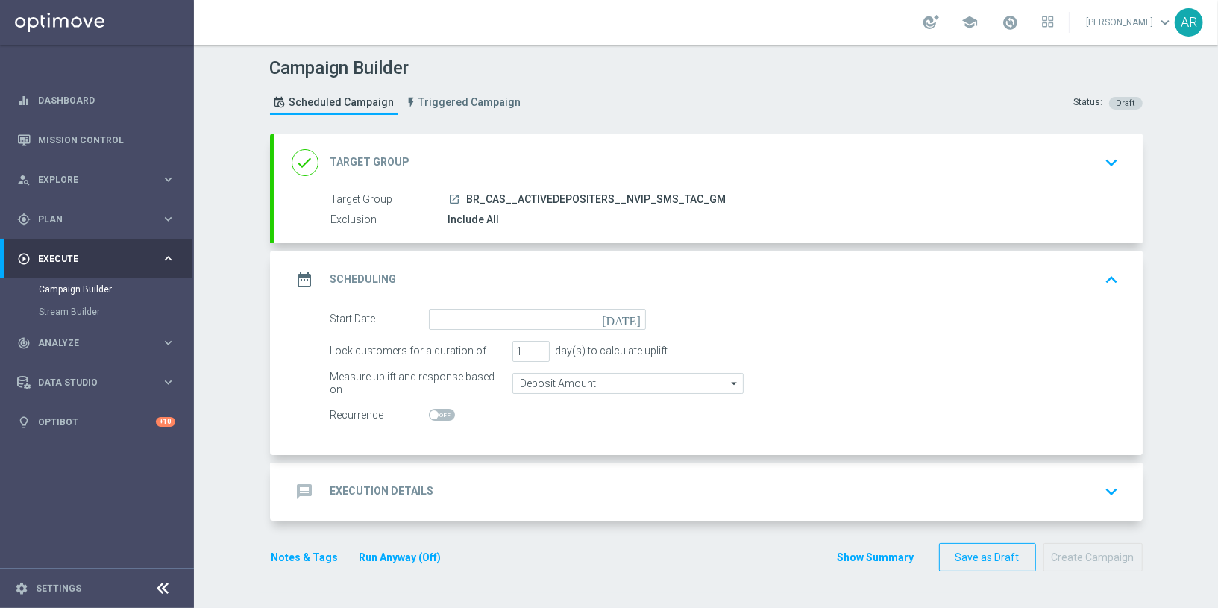
click at [641, 318] on icon "today" at bounding box center [624, 317] width 44 height 16
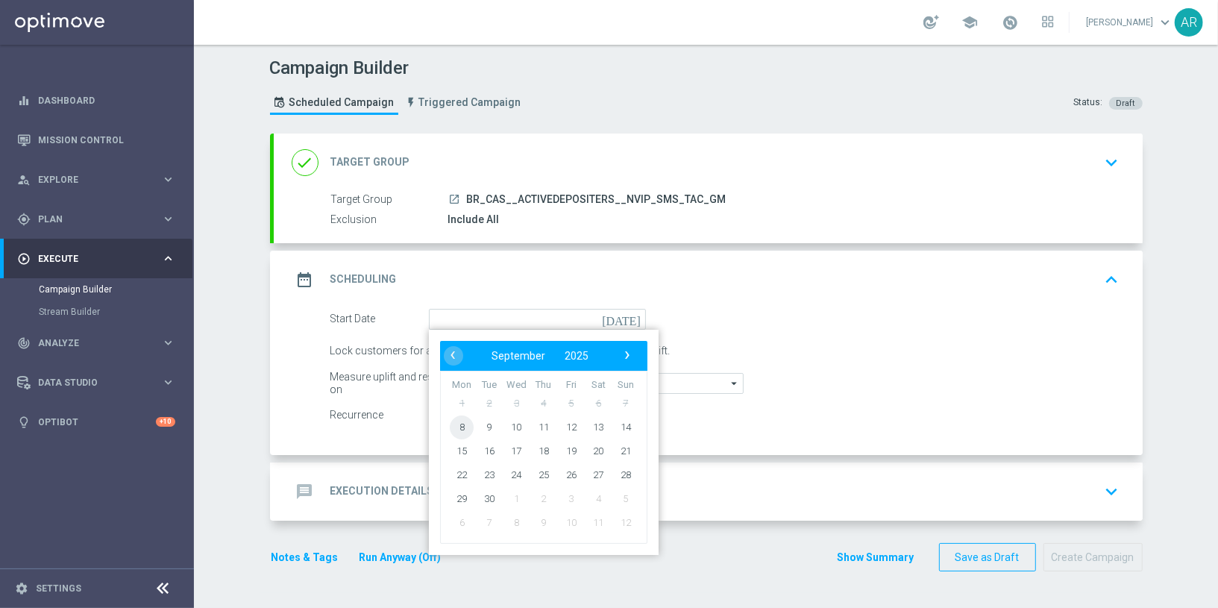
click at [460, 426] on span "8" at bounding box center [462, 427] width 24 height 24
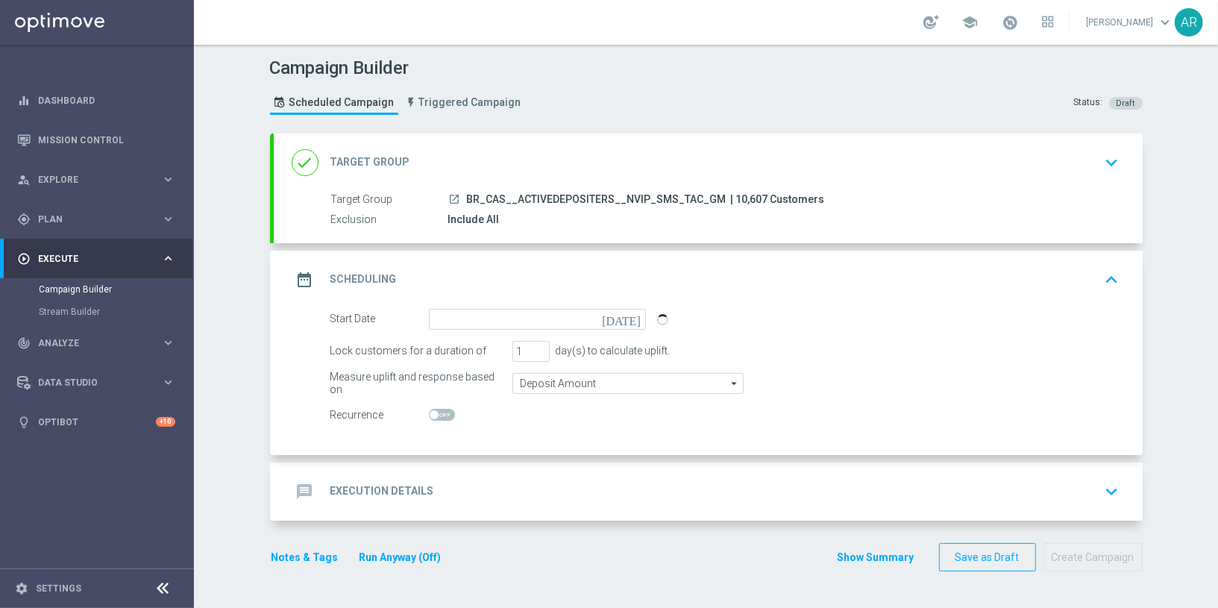
type input "08 Sep 2025"
click at [441, 411] on span at bounding box center [442, 415] width 26 height 12
click at [441, 411] on input "checkbox" at bounding box center [442, 415] width 26 height 12
checkbox input "true"
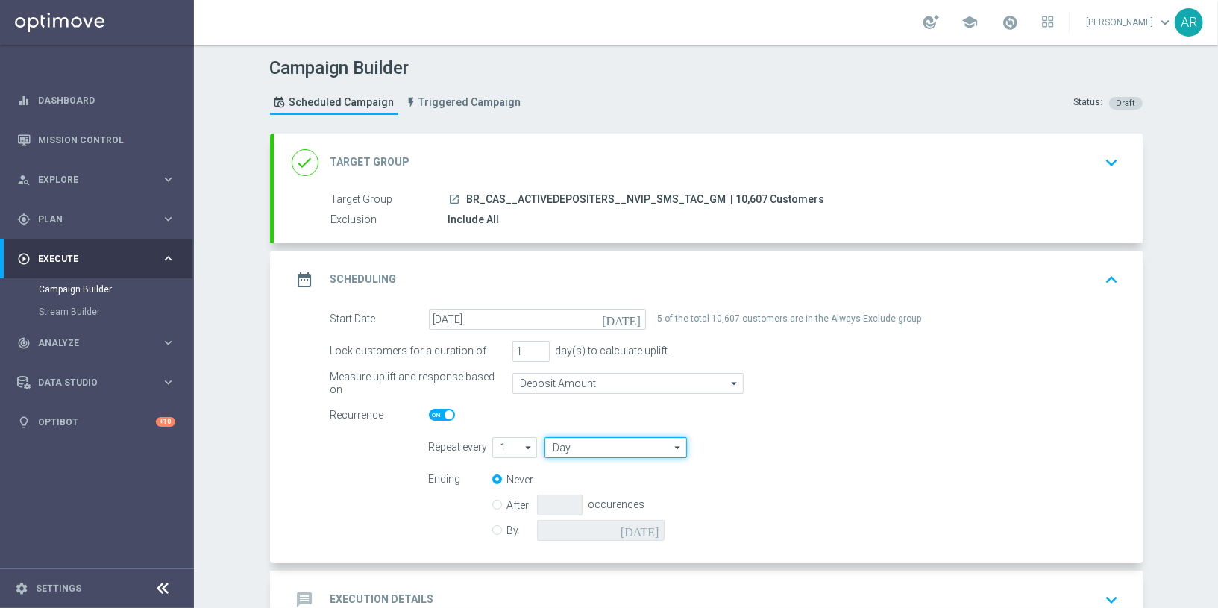
click at [568, 438] on input "Day" at bounding box center [615, 447] width 142 height 21
click at [609, 491] on div "Week" at bounding box center [609, 491] width 130 height 21
type input "Week"
click at [758, 448] on input "checkbox" at bounding box center [760, 447] width 22 height 20
checkbox input "true"
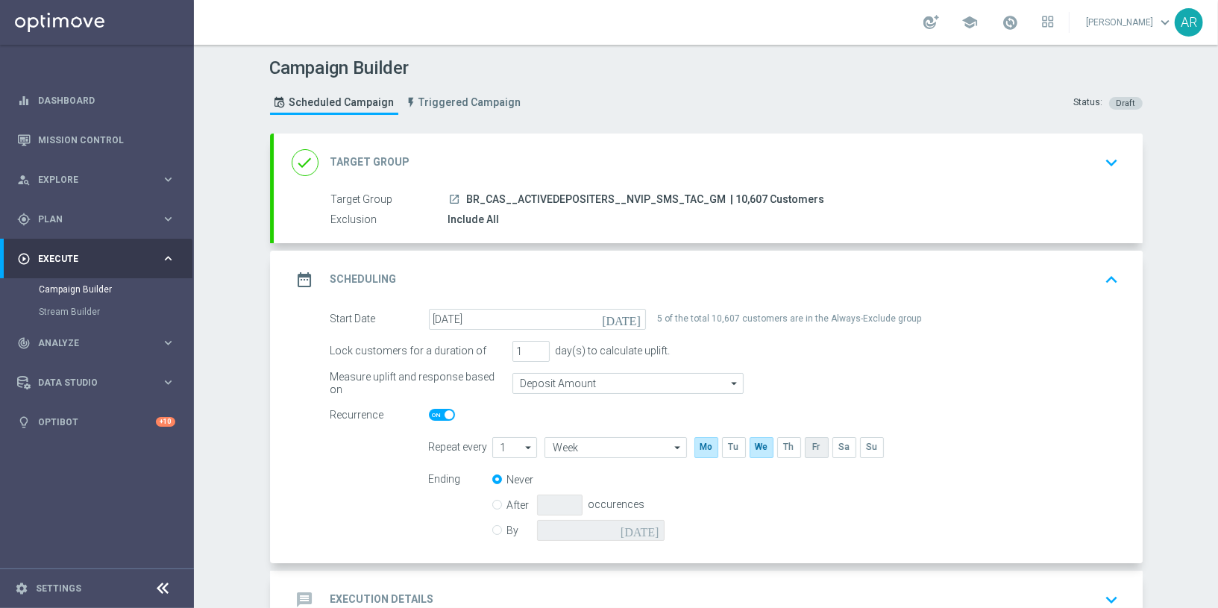
click at [812, 447] on input "checkbox" at bounding box center [816, 447] width 22 height 20
checkbox input "true"
click at [496, 528] on input "By" at bounding box center [497, 528] width 10 height 10
radio input "true"
radio input "false"
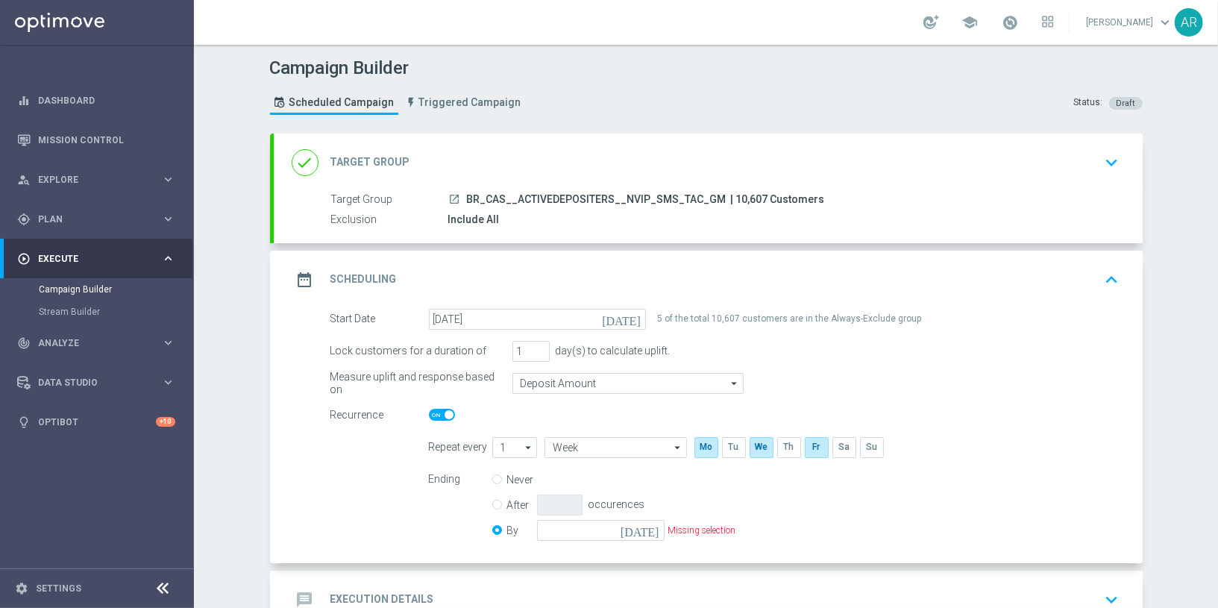
click at [654, 529] on icon "today" at bounding box center [642, 528] width 44 height 16
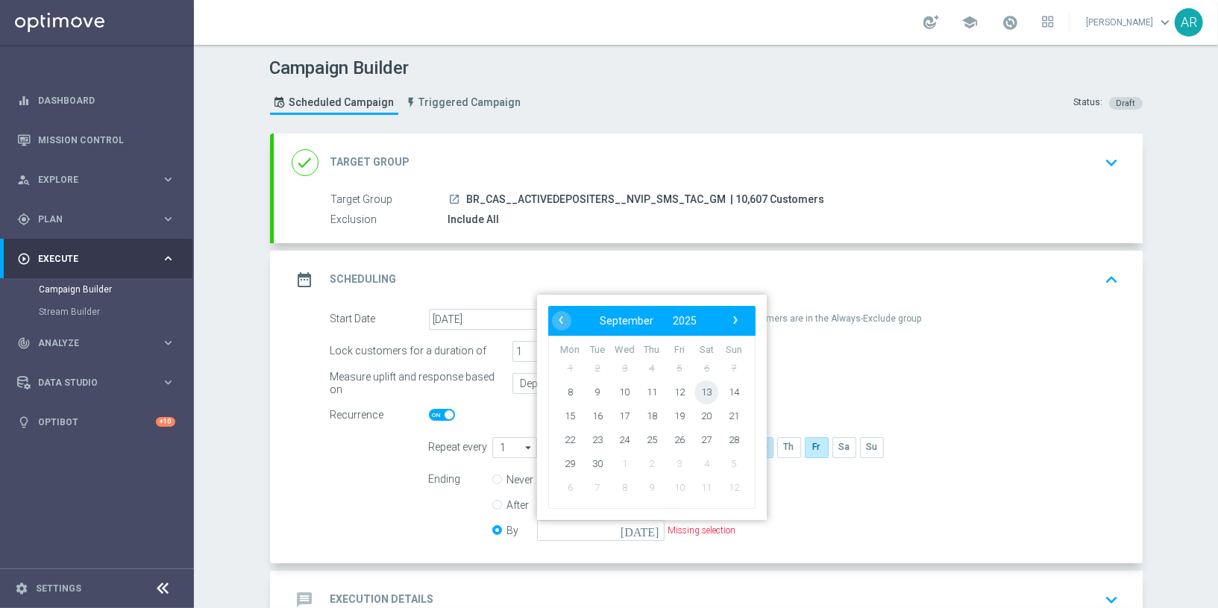
click at [711, 383] on span "13" at bounding box center [706, 392] width 24 height 24
type input "13 Sep 2025"
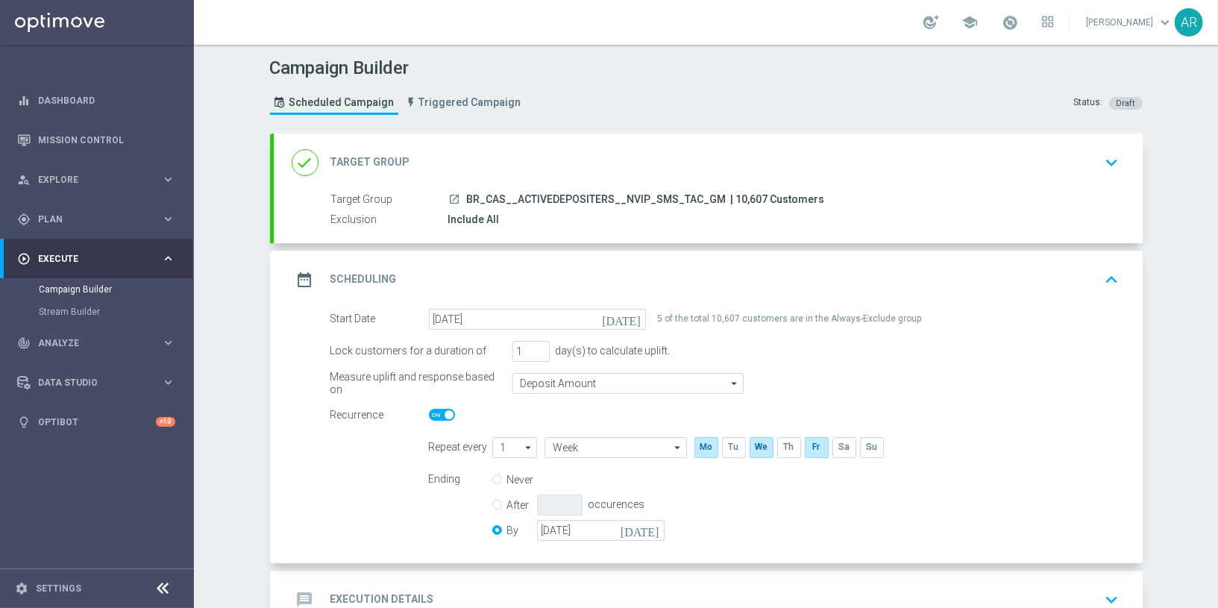
click at [306, 450] on div "Start Date 08 Sep 2025 today 5 of the total 10,607 customers are in the Always-…" at bounding box center [708, 436] width 869 height 254
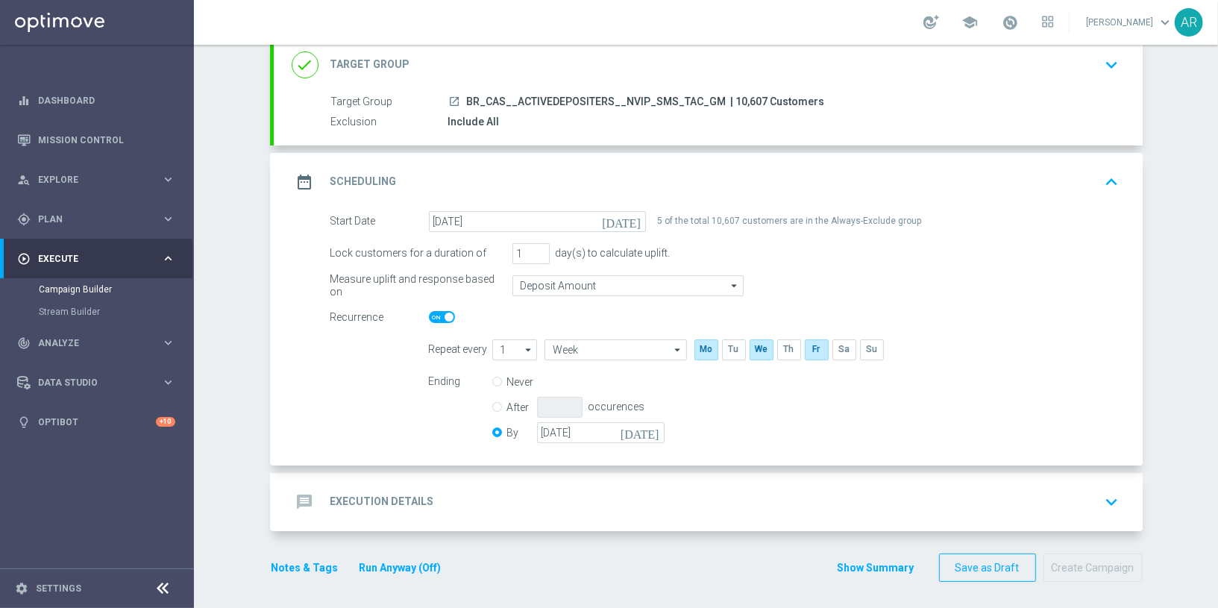
click at [404, 494] on h2 "Execution Details" at bounding box center [382, 501] width 104 height 14
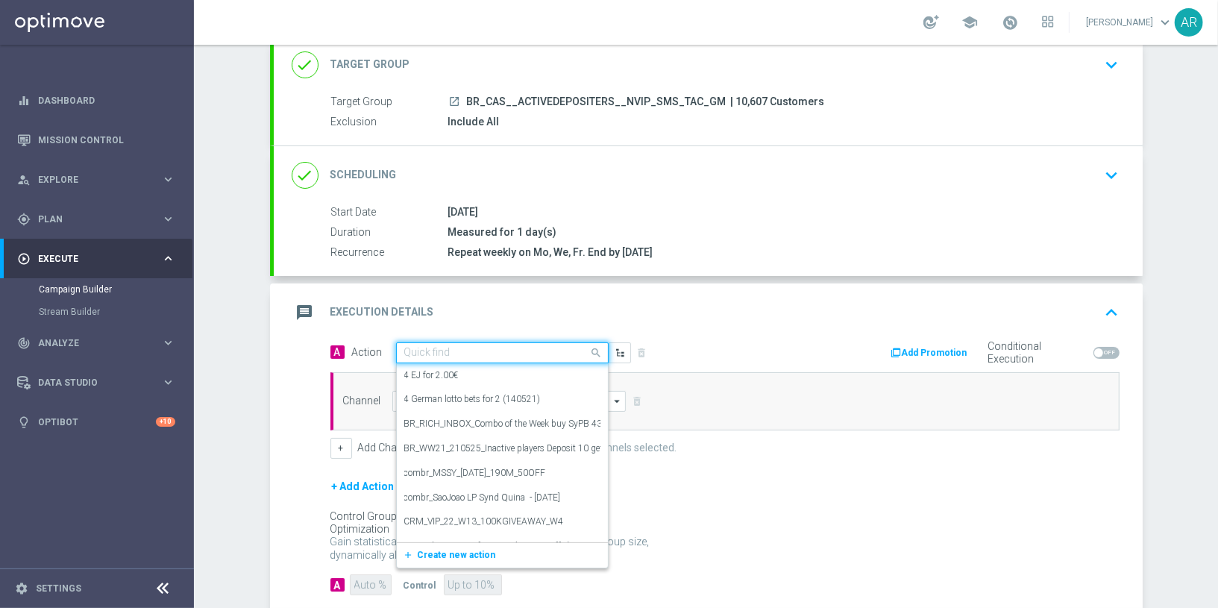
click at [433, 351] on input "text" at bounding box center [487, 353] width 166 height 13
paste input "BR_CAS__GOM_SEP_GONZOSQUESTM__NVIP_SMS_TAC_GM"
type input "BR_CAS__GOM_SEP_GONZOSQUESTM__NVIP_SMS_TAC_GM"
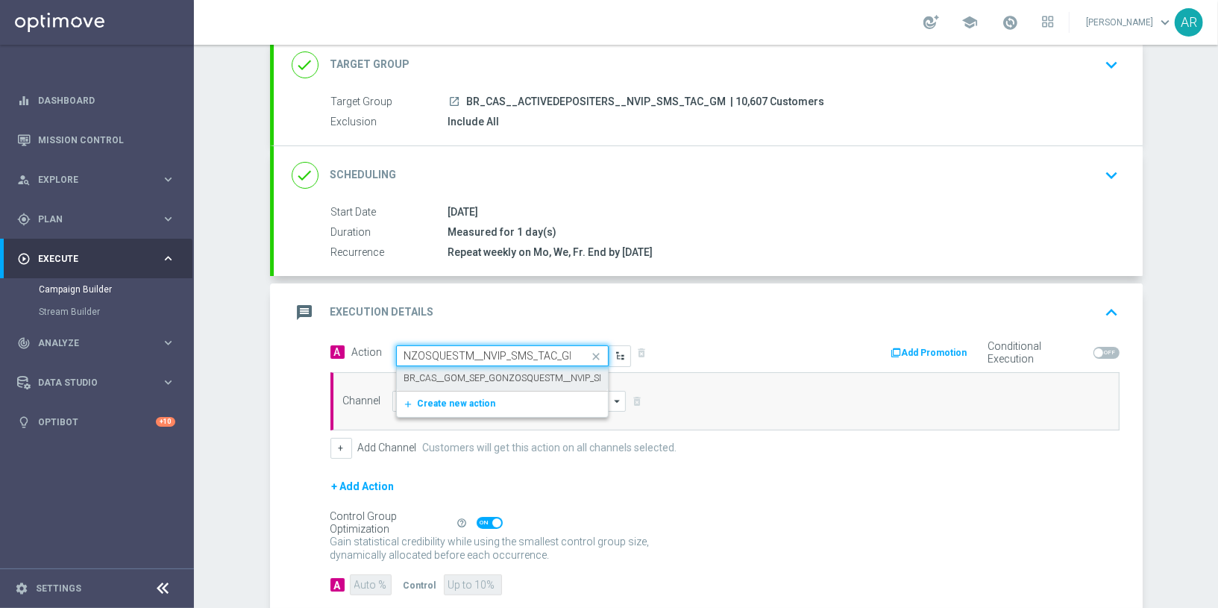
click at [465, 373] on label "BR_CAS__GOM_SEP_GONZOSQUESTM__NVIP_SMS_TAC_GM" at bounding box center [528, 378] width 248 height 13
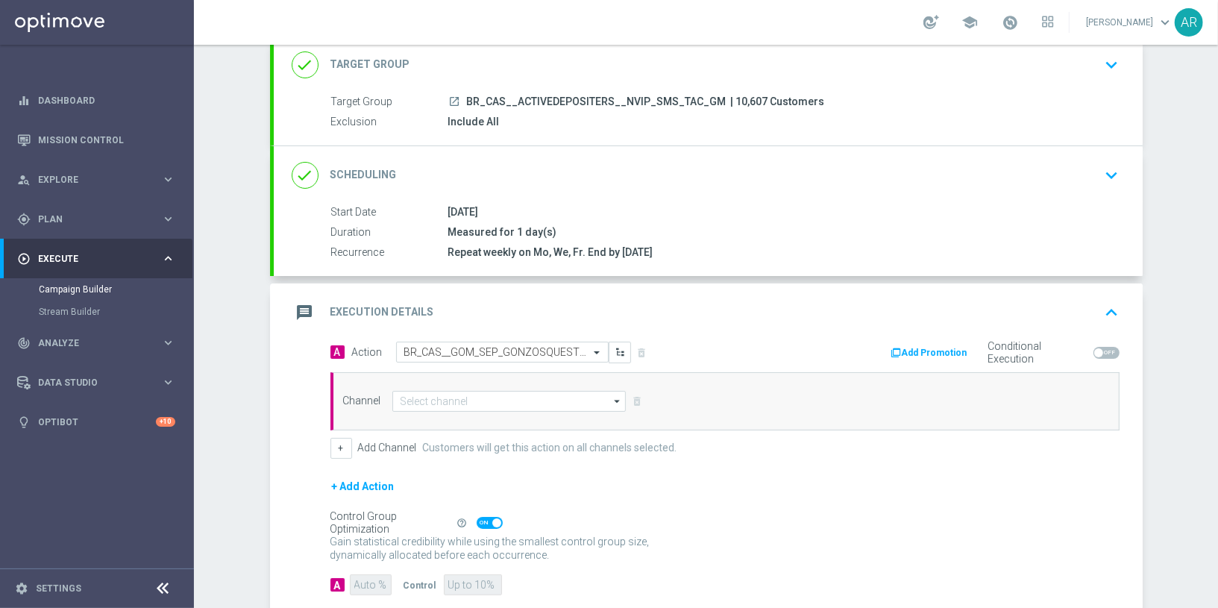
scroll to position [0, 0]
click at [447, 395] on input at bounding box center [509, 401] width 234 height 21
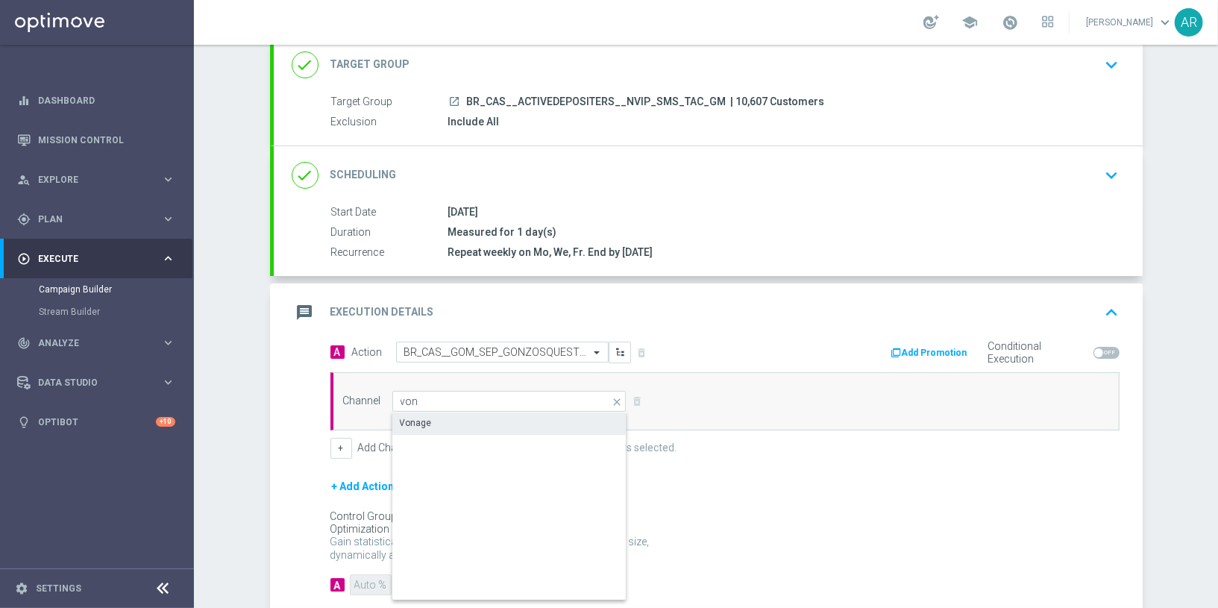
click at [473, 425] on div "Vonage" at bounding box center [510, 422] width 236 height 21
type input "Vonage"
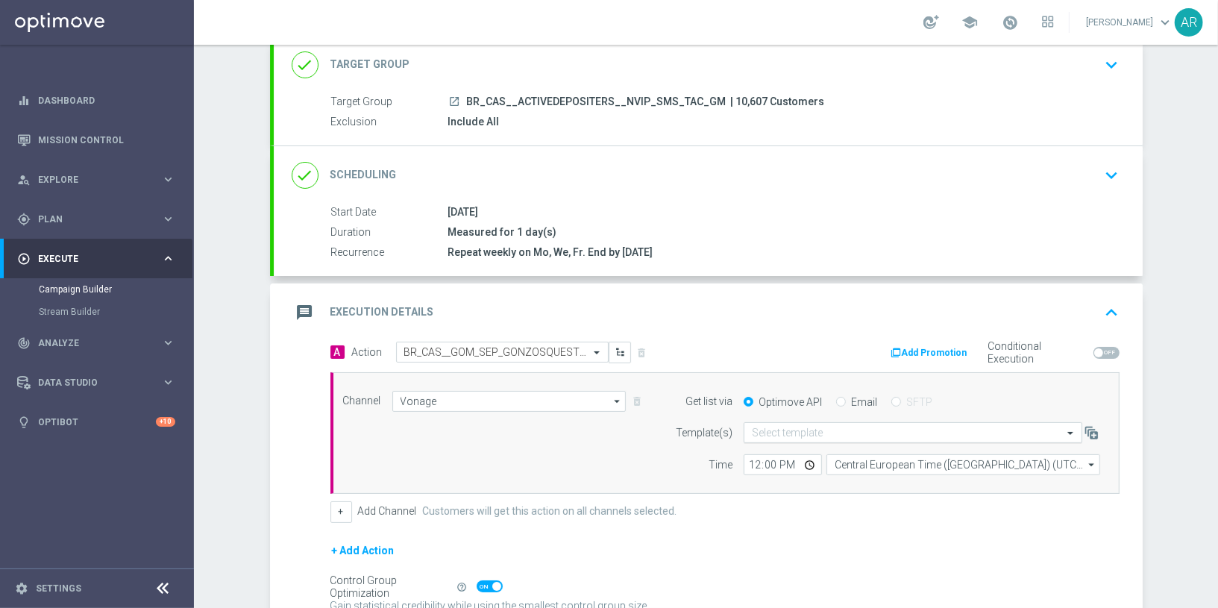
click at [808, 427] on input "text" at bounding box center [898, 433] width 292 height 13
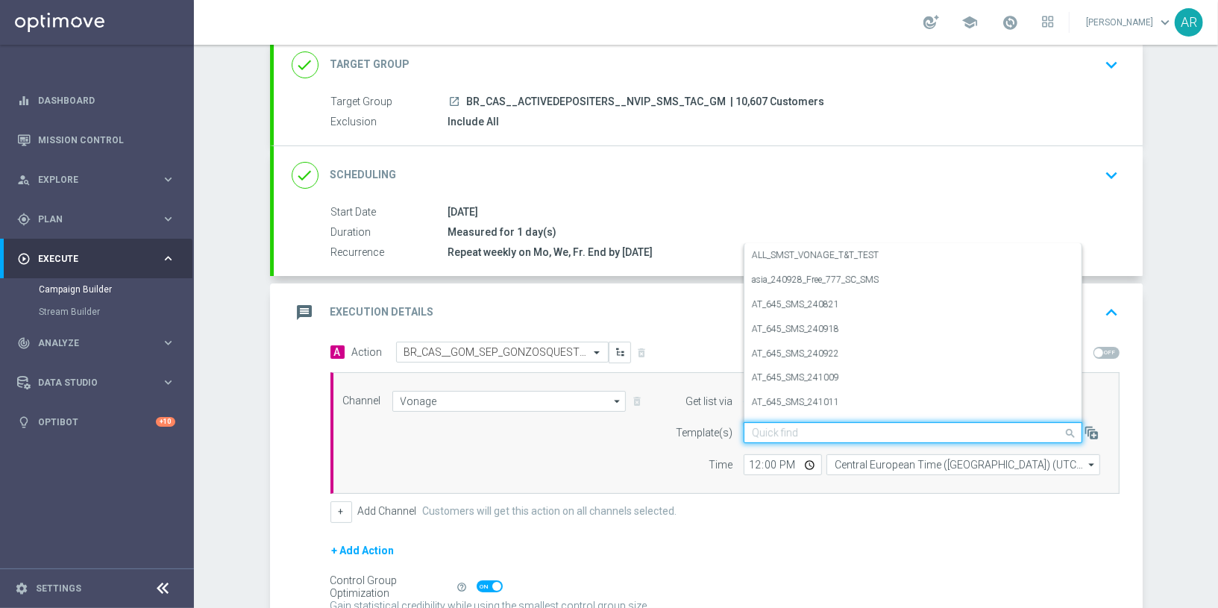
paste input "BR_CAS__GOM_SEP_GONZOSQUESTM__NVIP_SMS_TAC_GM"
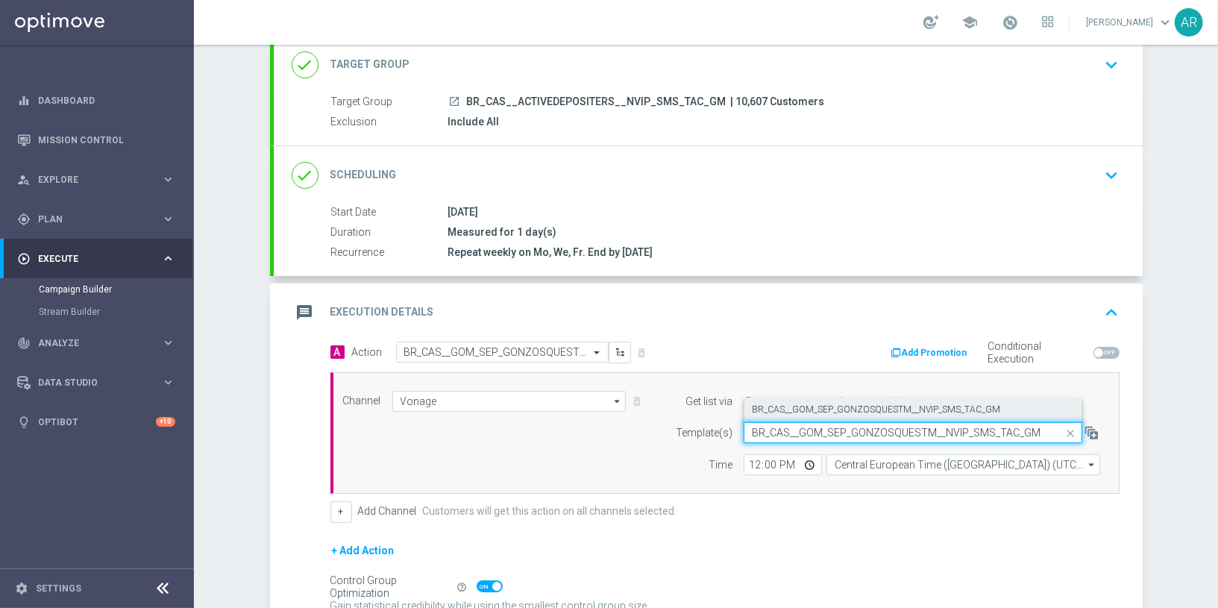
click at [818, 409] on label "BR_CAS__GOM_SEP_GONZOSQUESTM__NVIP_SMS_TAC_GM" at bounding box center [876, 409] width 248 height 13
type input "BR_CAS__GOM_SEP_GONZOSQUESTM__NVIP_SMS_TAC_GM"
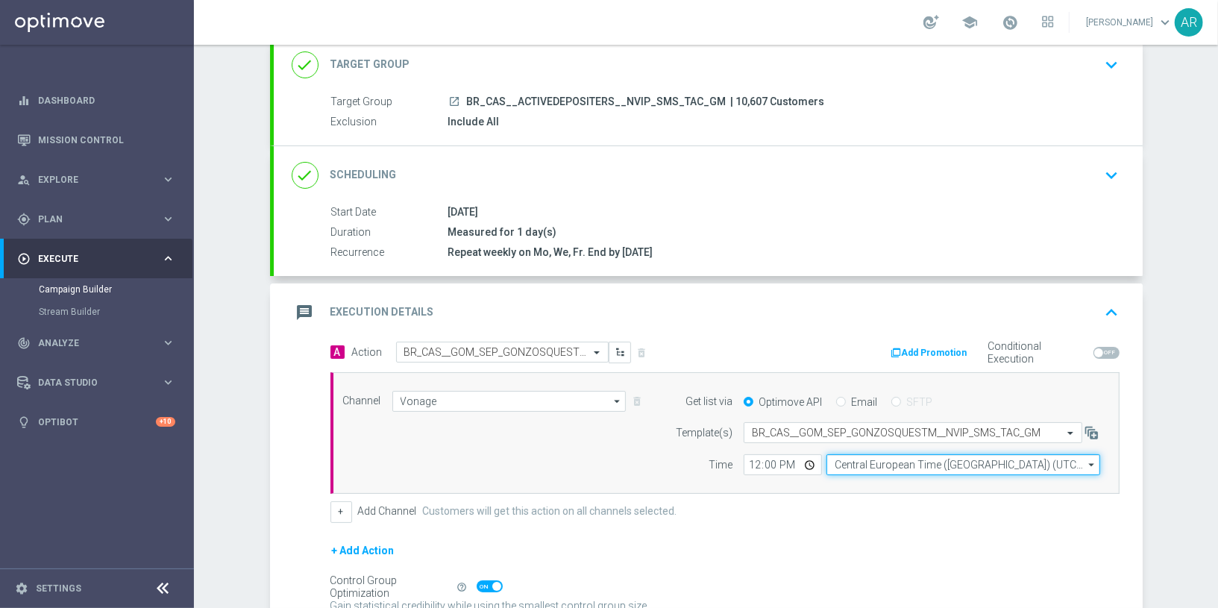
click at [856, 465] on input "Central European Time (Budapest) (UTC +02:00)" at bounding box center [963, 464] width 274 height 21
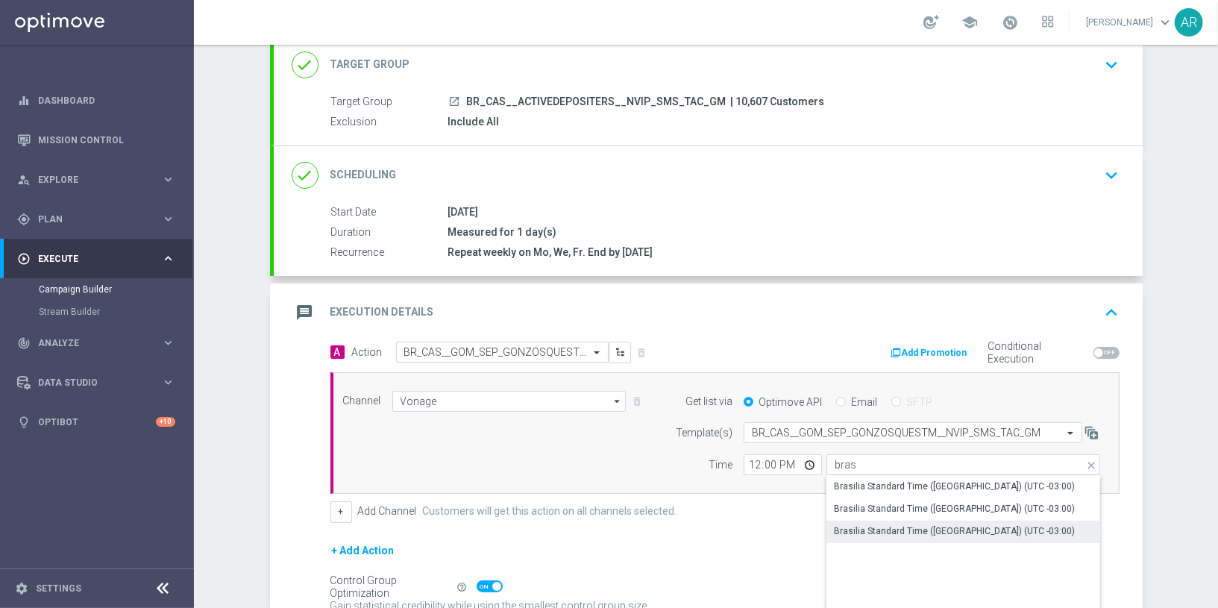
click at [931, 529] on div "Brasilia Standard Time (Sao Paulo) (UTC -03:00)" at bounding box center [954, 530] width 241 height 13
type input "Brasilia Standard Time (Sao Paulo) (UTC -03:00)"
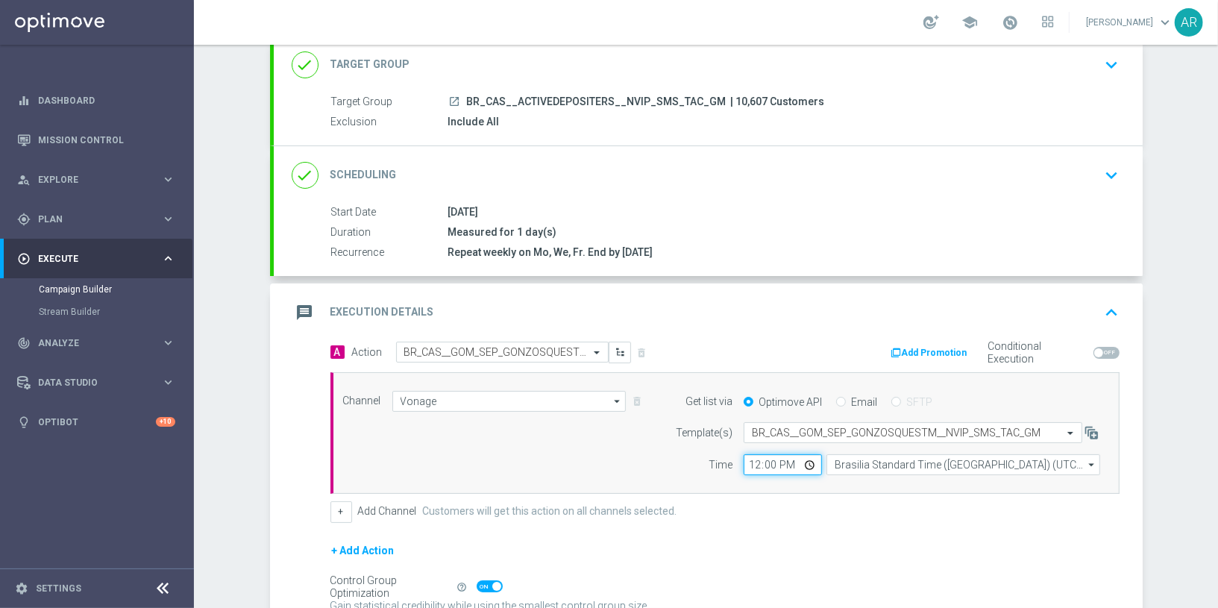
click at [807, 462] on input "12:00" at bounding box center [782, 464] width 78 height 21
type input "14:00"
click at [552, 462] on div "Channel Vonage Vonage arrow_drop_down Show Selected 1 of 26 Silverpop" at bounding box center [722, 433] width 780 height 85
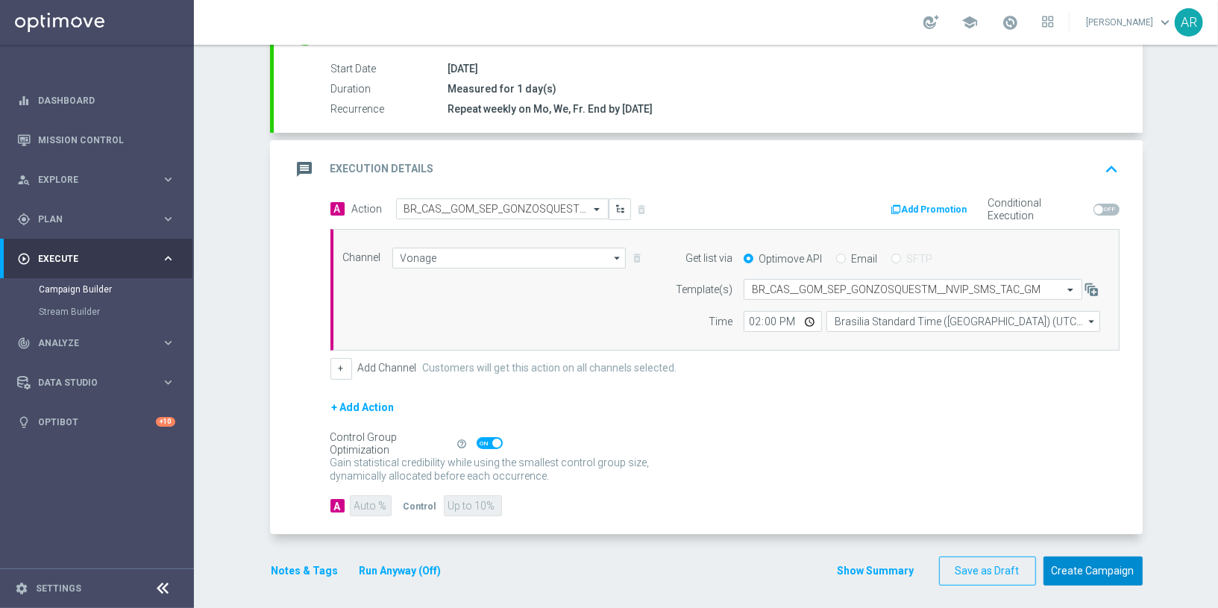
click at [1090, 564] on button "Create Campaign" at bounding box center [1092, 570] width 99 height 29
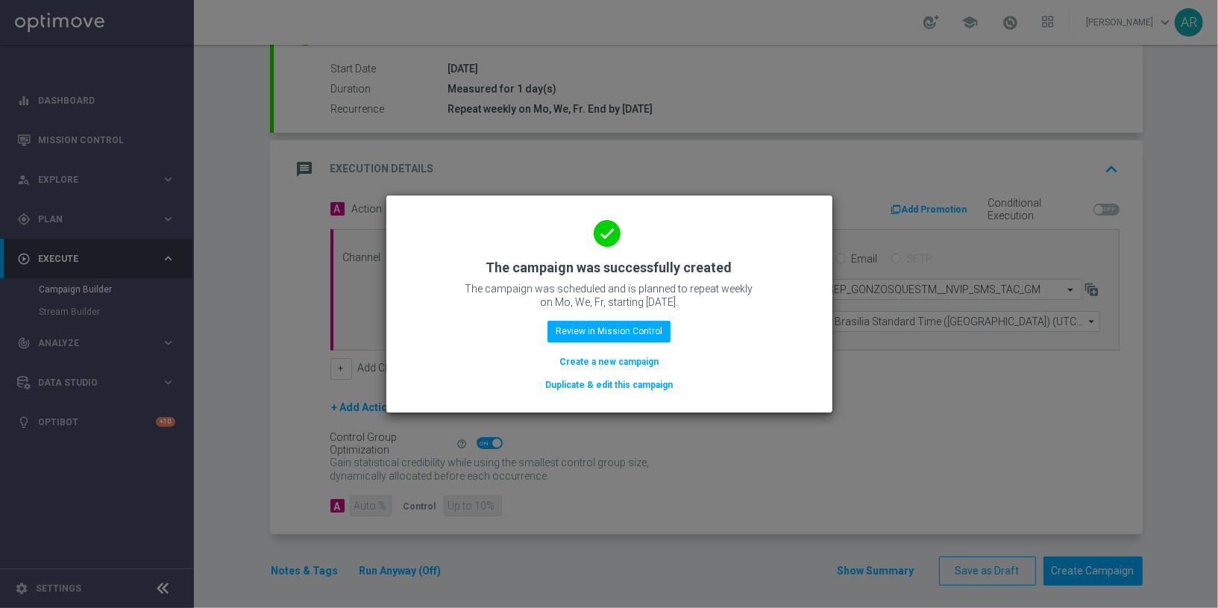
click at [601, 364] on button "Create a new campaign" at bounding box center [609, 361] width 102 height 16
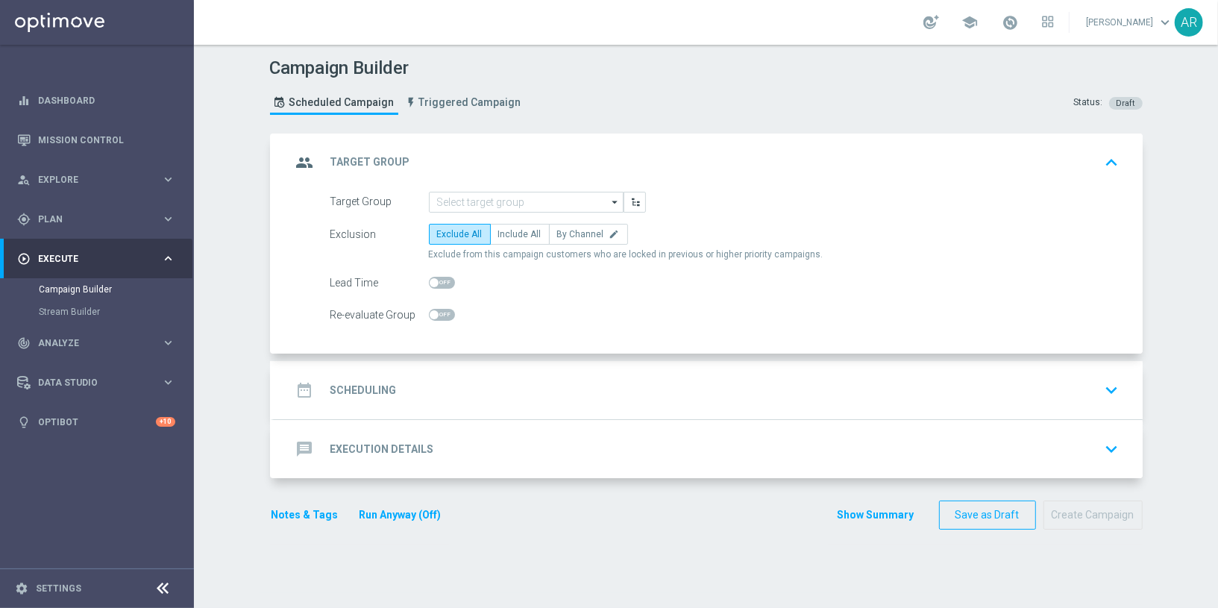
scroll to position [0, 0]
